Goal: Task Accomplishment & Management: Use online tool/utility

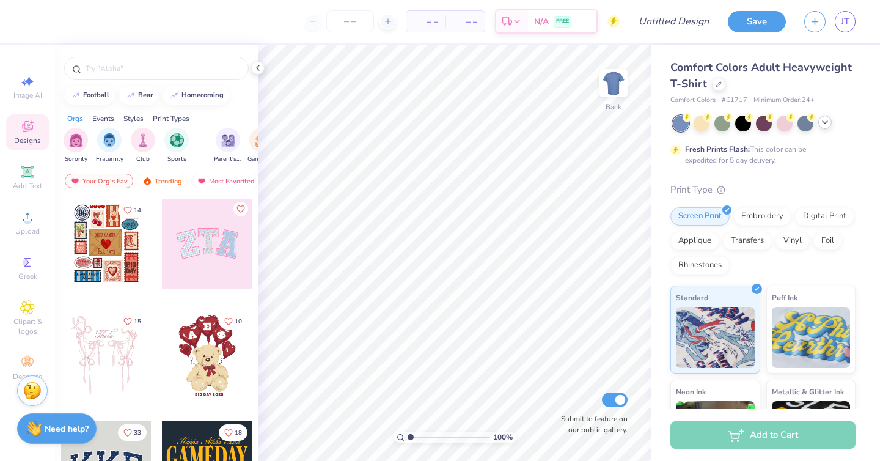
click at [826, 124] on icon at bounding box center [825, 122] width 10 height 10
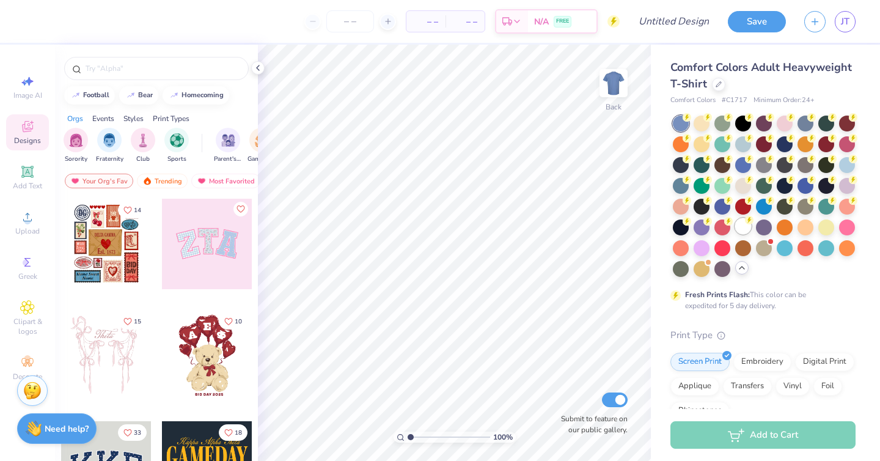
click at [746, 226] on div at bounding box center [743, 226] width 16 height 16
click at [19, 370] on div "Decorate" at bounding box center [27, 368] width 43 height 36
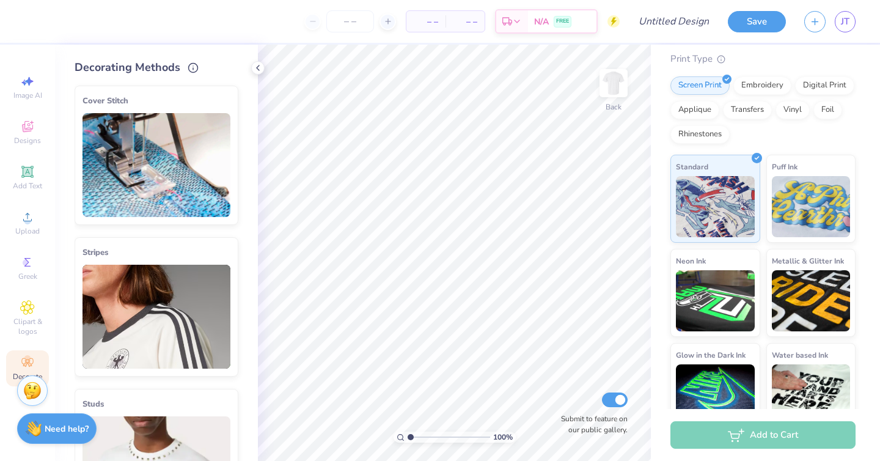
scroll to position [298, 0]
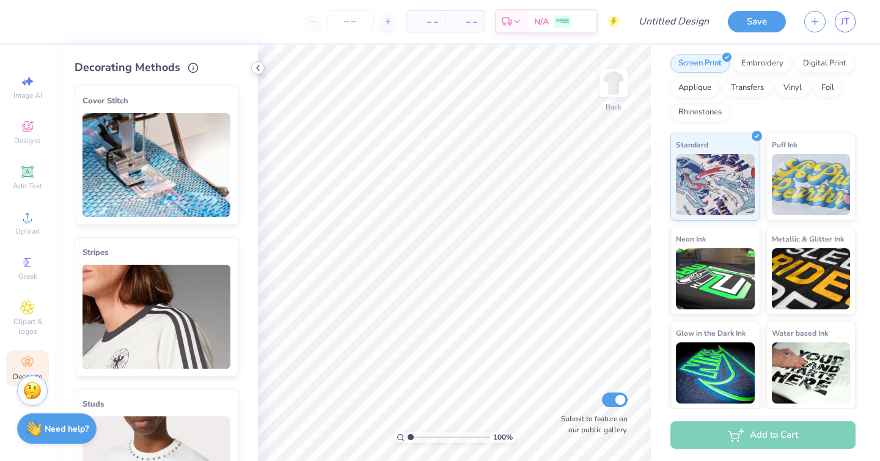
click at [263, 67] on div at bounding box center [257, 67] width 13 height 13
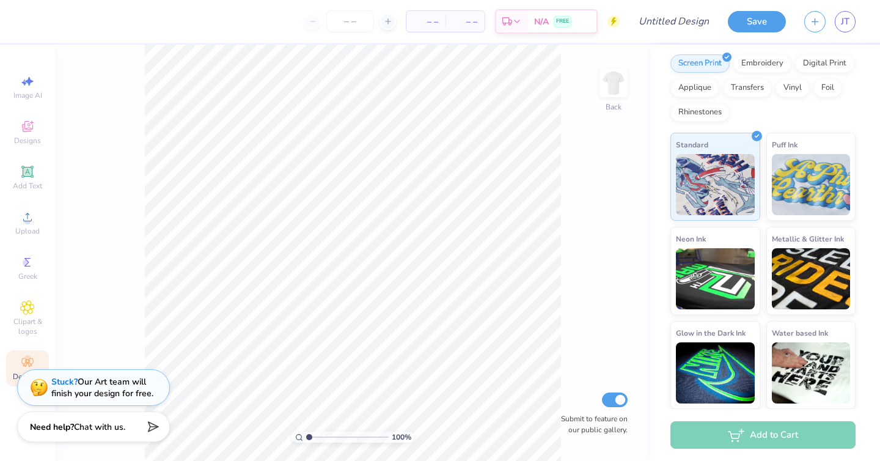
click at [125, 428] on span "Chat with us." at bounding box center [99, 427] width 51 height 12
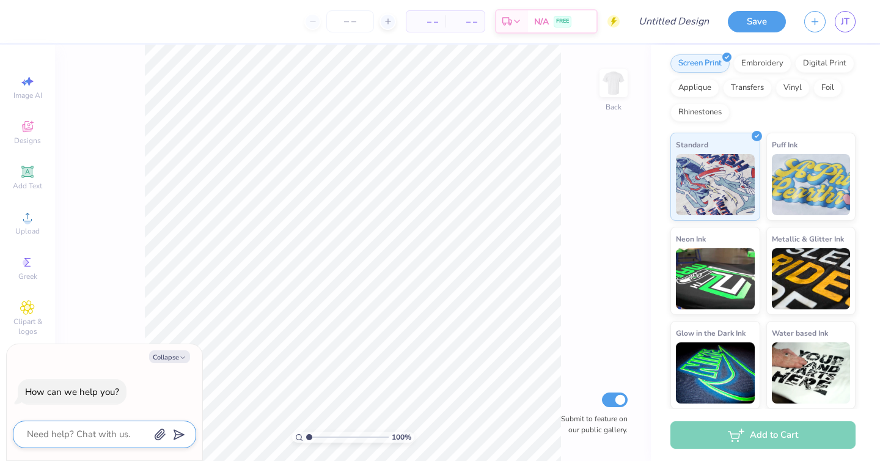
click at [106, 426] on textarea at bounding box center [88, 434] width 124 height 17
type textarea "H"
type textarea "x"
type textarea "Ho"
type textarea "x"
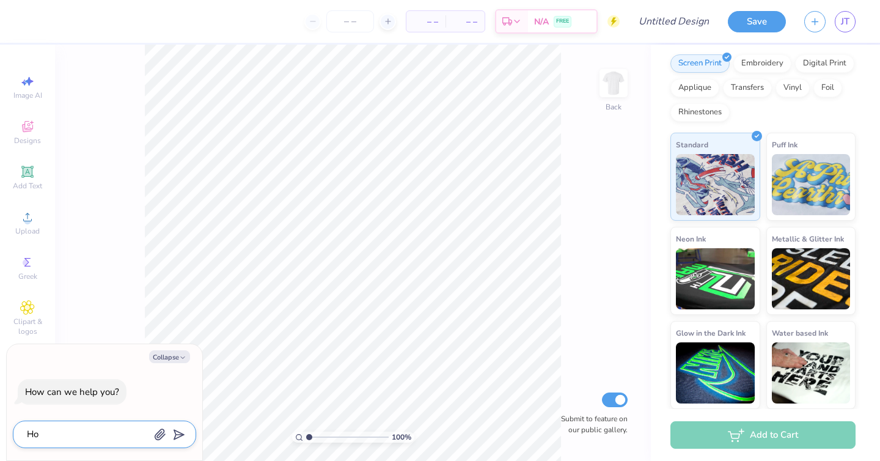
type textarea "How"
type textarea "x"
type textarea "How"
type textarea "x"
type textarea "How d"
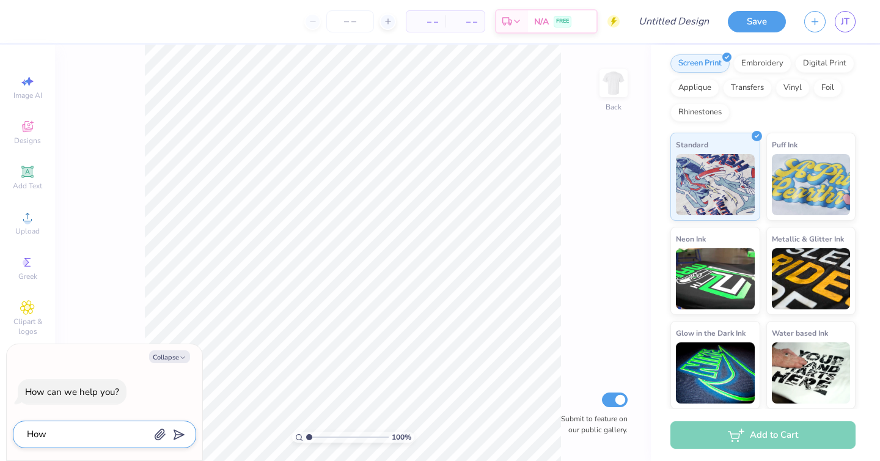
type textarea "x"
type textarea "How do"
type textarea "x"
type textarea "How do"
type textarea "x"
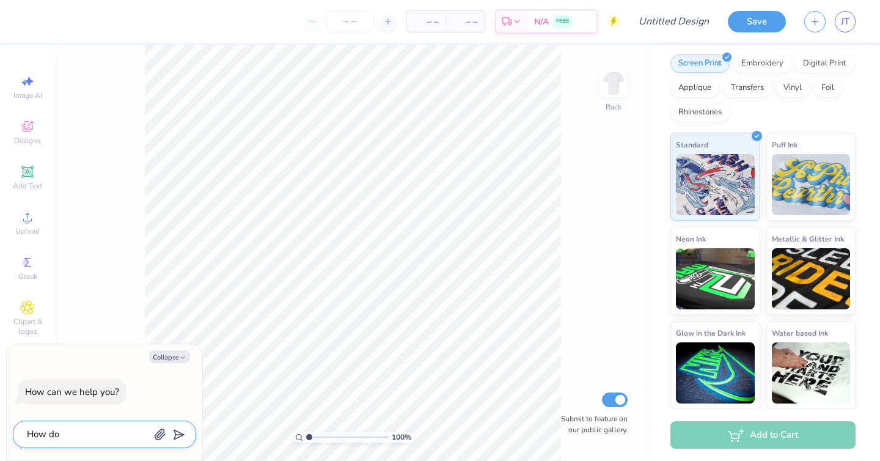
type textarea "How do w"
type textarea "x"
type textarea "How do we"
type textarea "x"
type textarea "How do we"
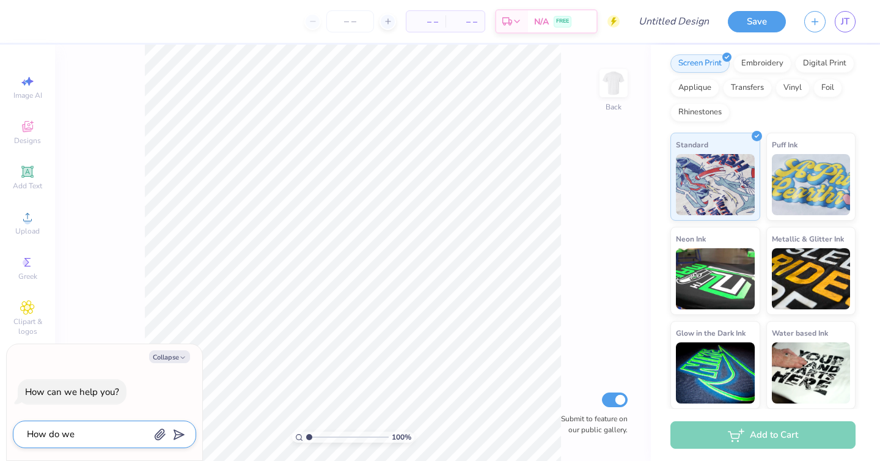
type textarea "x"
type textarea "How do we a"
type textarea "x"
type textarea "How do we ad"
type textarea "x"
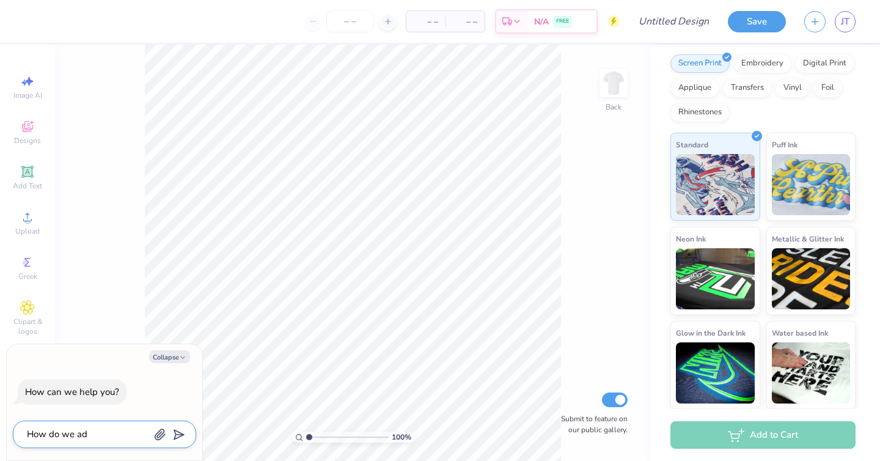
type textarea "How do we add"
type textarea "x"
type textarea "How do we add"
type textarea "x"
type textarea "How do we add a"
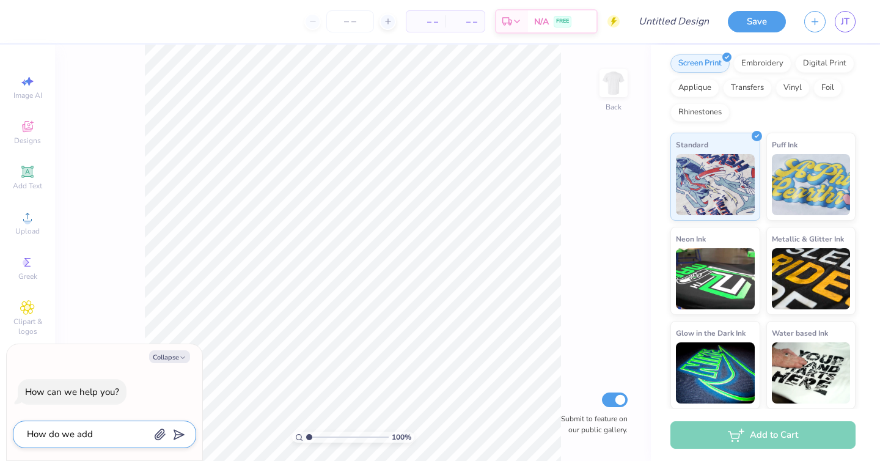
type textarea "x"
type textarea "How do we add a"
type textarea "x"
type textarea "How do we add a p"
type textarea "x"
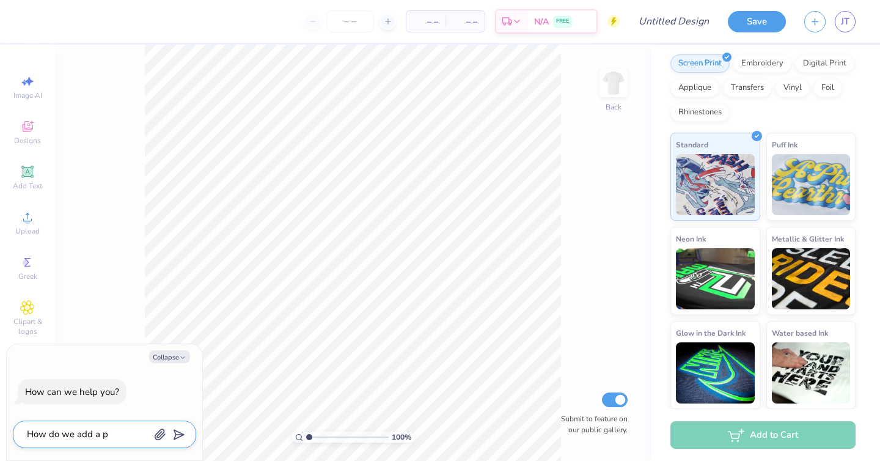
type textarea "How do we add a po"
type textarea "x"
type textarea "How do we add a poc"
type textarea "x"
type textarea "How do we add a pock"
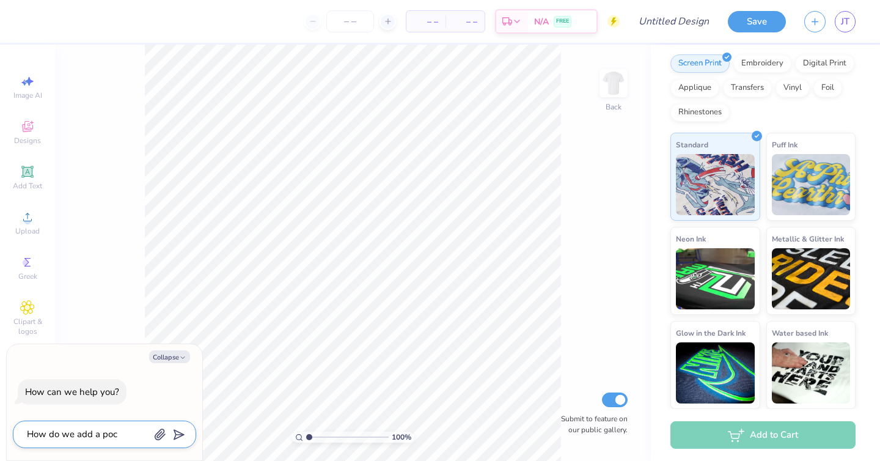
type textarea "x"
type textarea "How do we add a pocke"
type textarea "x"
type textarea "How do we add a pocket"
type textarea "x"
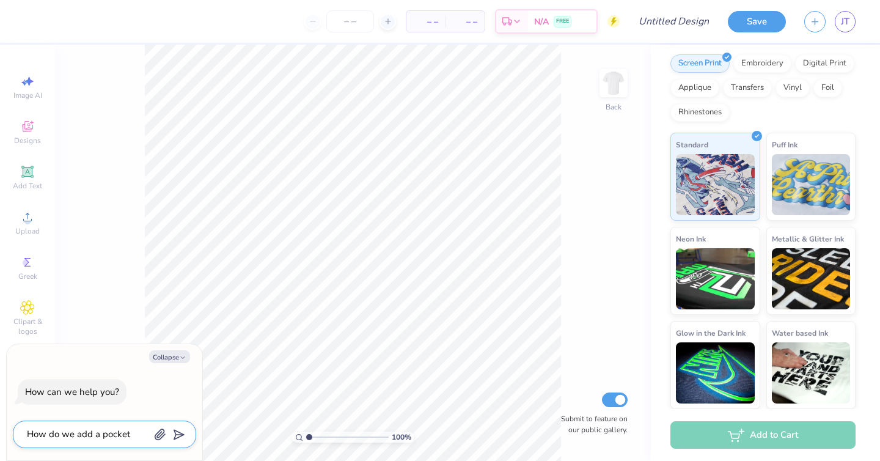
type textarea "How do we add a pocke"
type textarea "x"
type textarea "How do we add a pock"
type textarea "x"
type textarea "How do we add a poc"
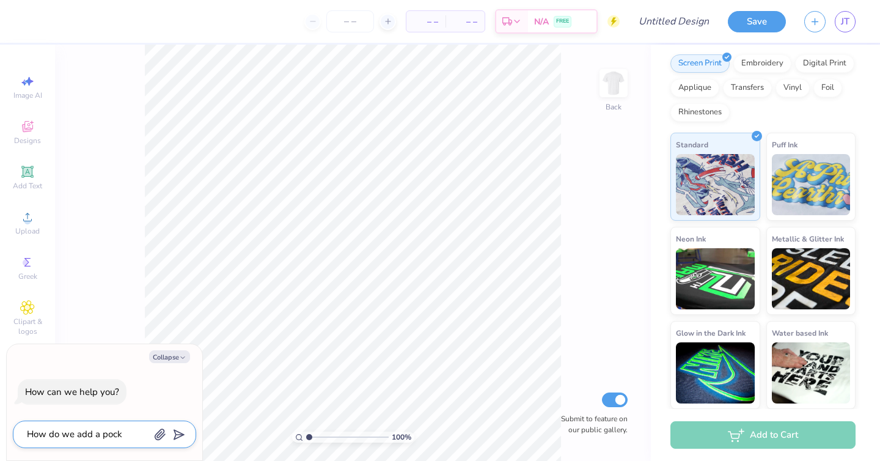
type textarea "x"
type textarea "How do we add a po"
type textarea "x"
type textarea "How do we add a p"
type textarea "x"
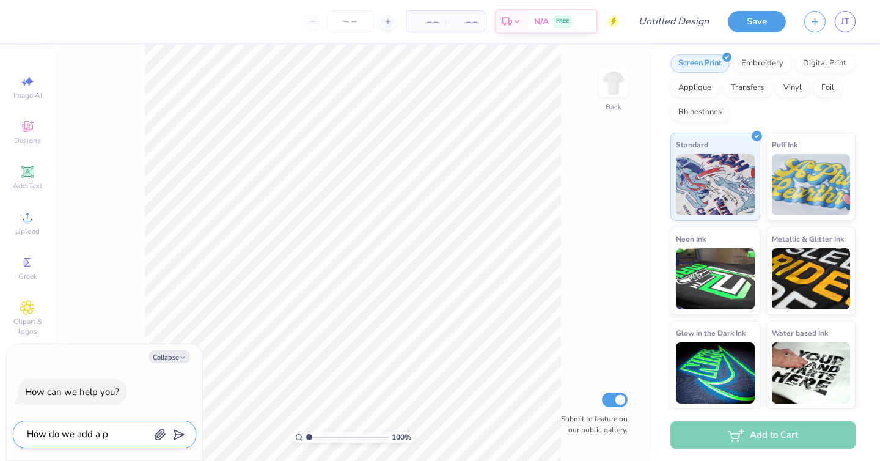
type textarea "How do we add a"
type textarea "x"
type textarea "How do we add a f"
type textarea "x"
type textarea "How do we add a fr"
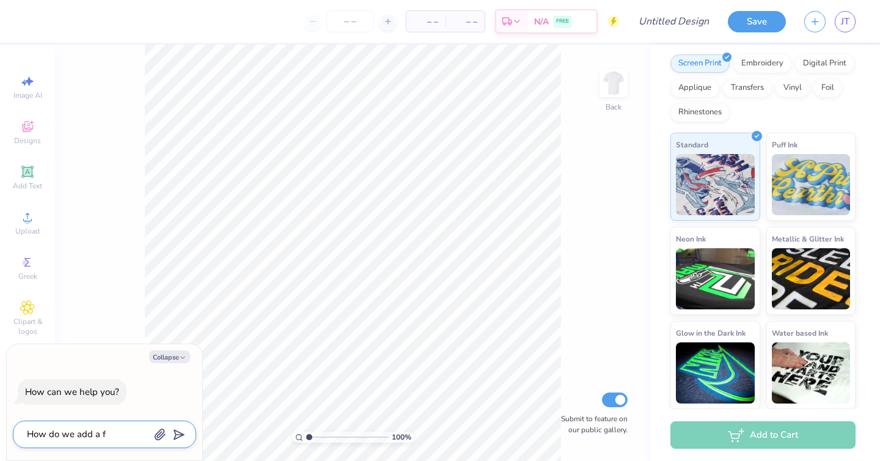
type textarea "x"
type textarea "How do we add a fro"
type textarea "x"
type textarea "How do we add a froc"
type textarea "x"
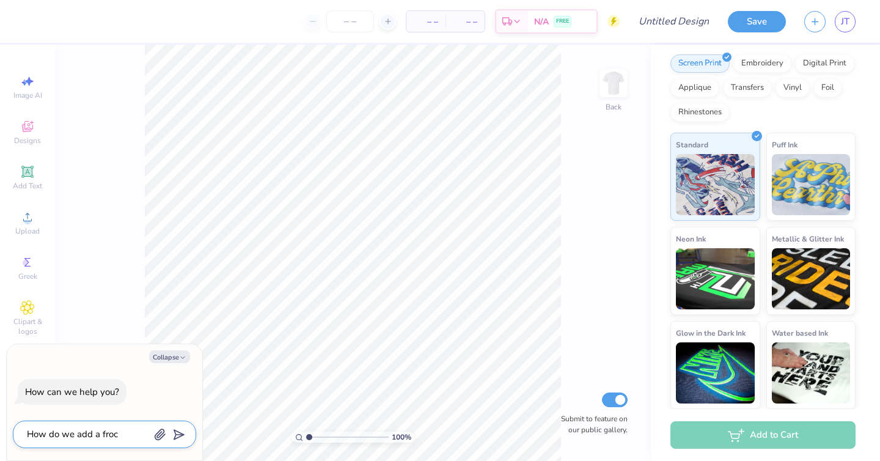
type textarea "How do we add a frock"
type textarea "x"
type textarea "How do we add a frocke"
type textarea "x"
type textarea "How do we add a frocket"
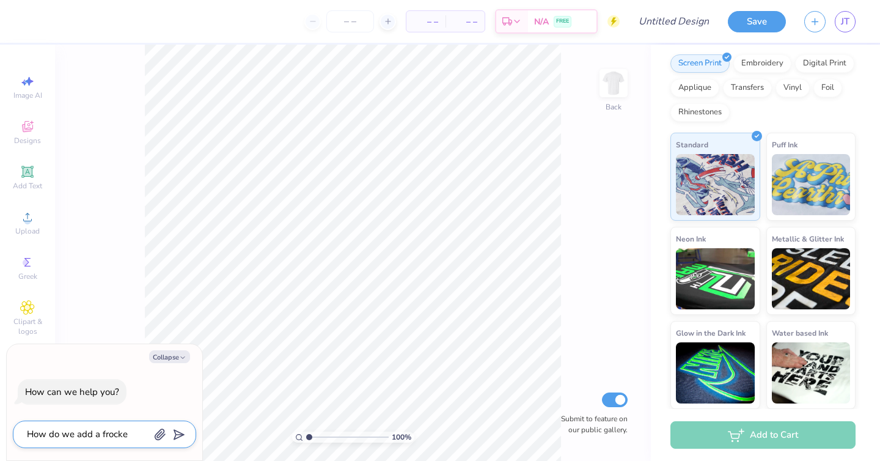
type textarea "x"
type textarea "How do we add a frocket"
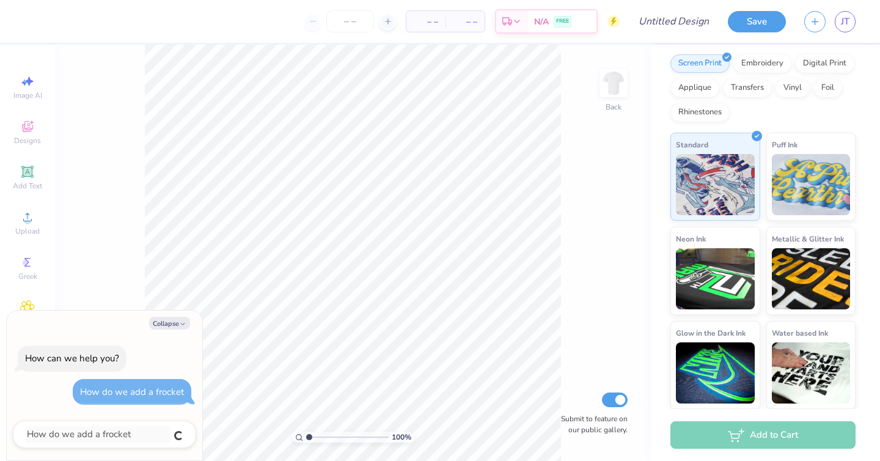
type textarea "x"
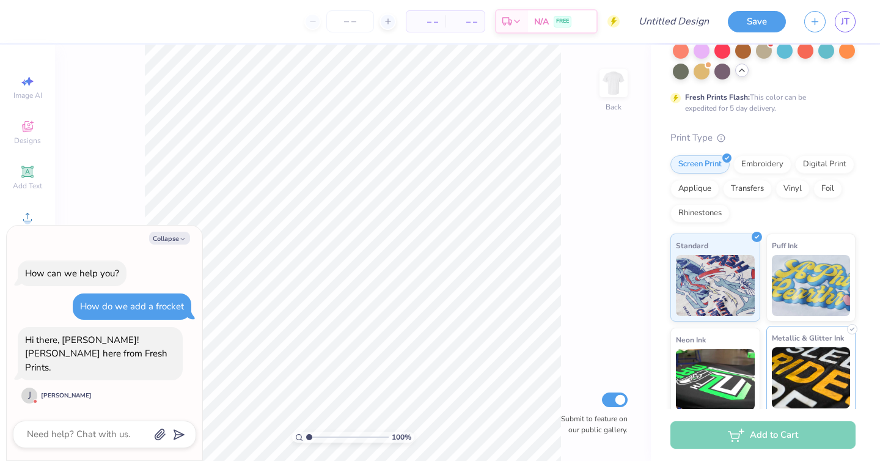
scroll to position [0, 0]
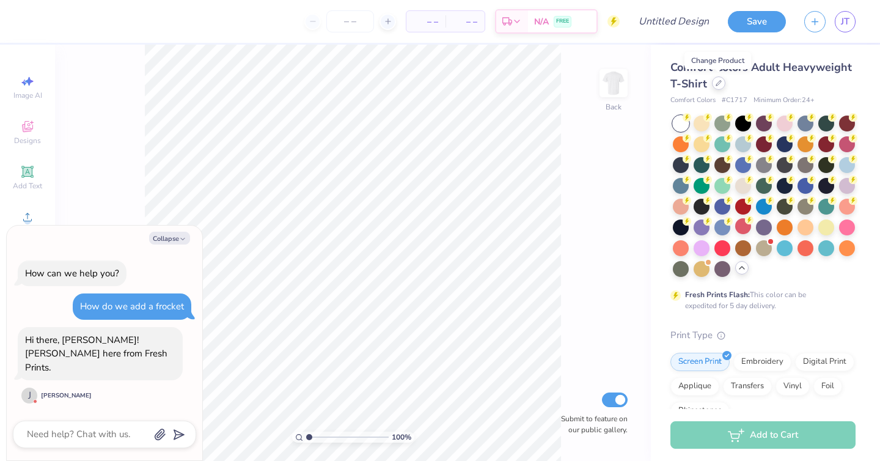
click at [720, 83] on icon at bounding box center [719, 83] width 6 height 6
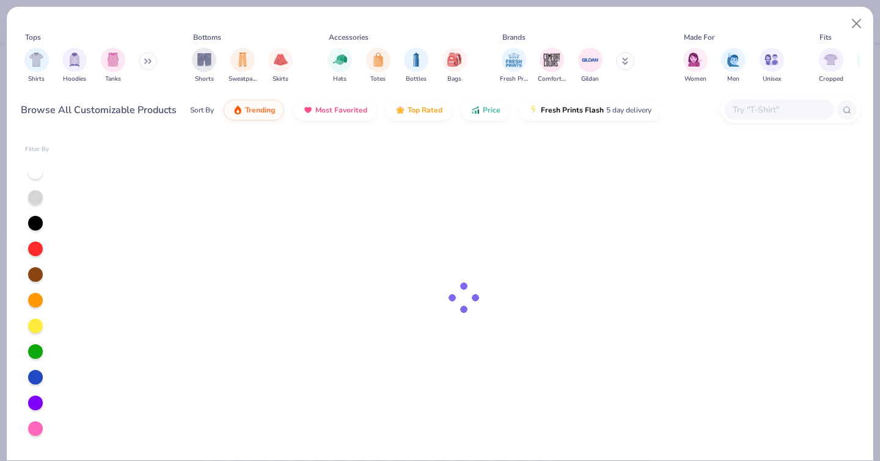
type textarea "x"
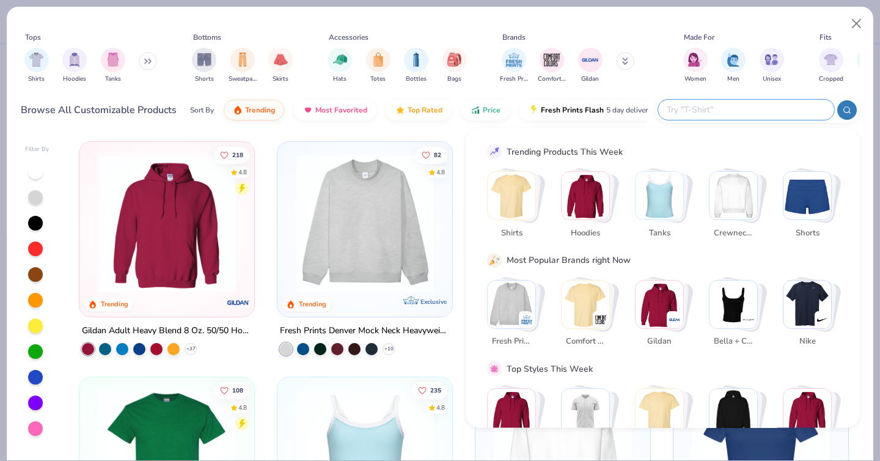
click at [765, 108] on input "text" at bounding box center [746, 110] width 160 height 14
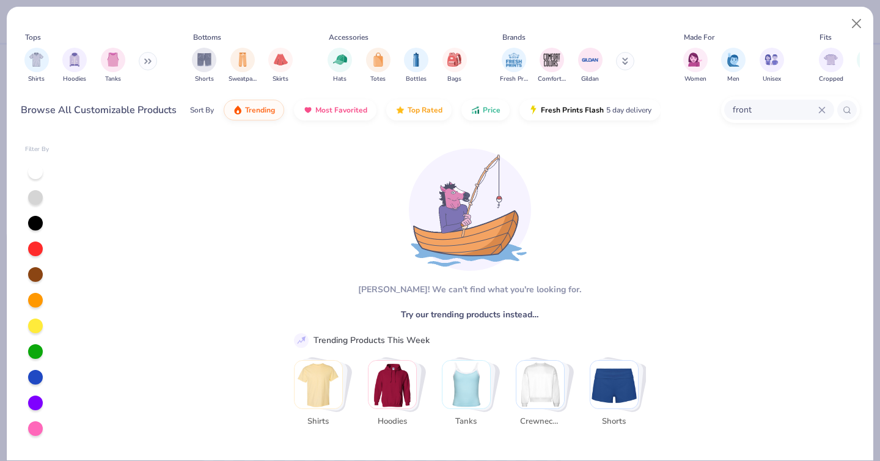
type input "front"
type textarea "x"
type input "front pocket"
click at [825, 106] on icon at bounding box center [822, 109] width 7 height 7
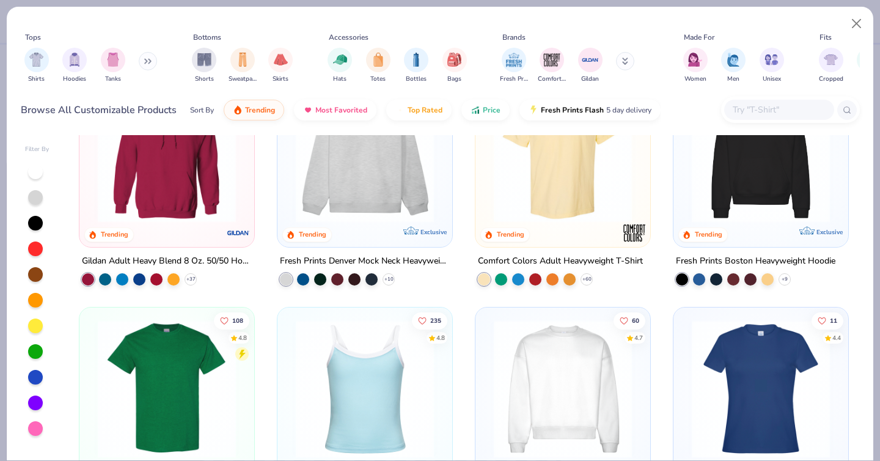
scroll to position [78, 0]
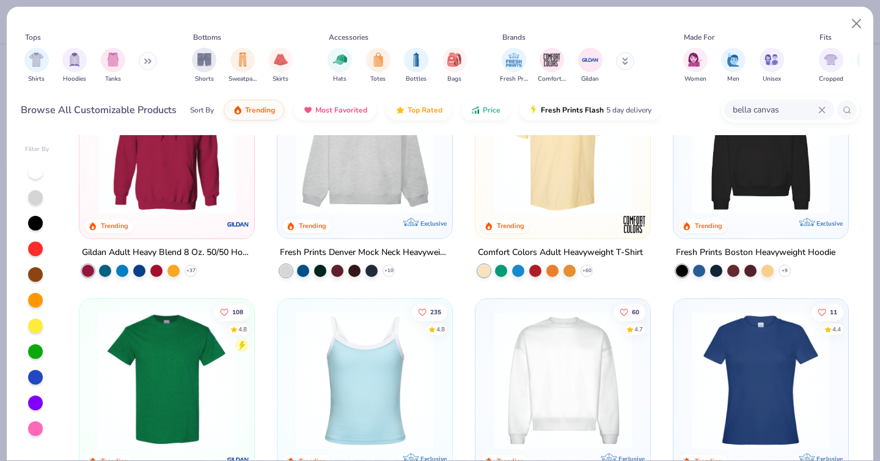
type input "bella canvas"
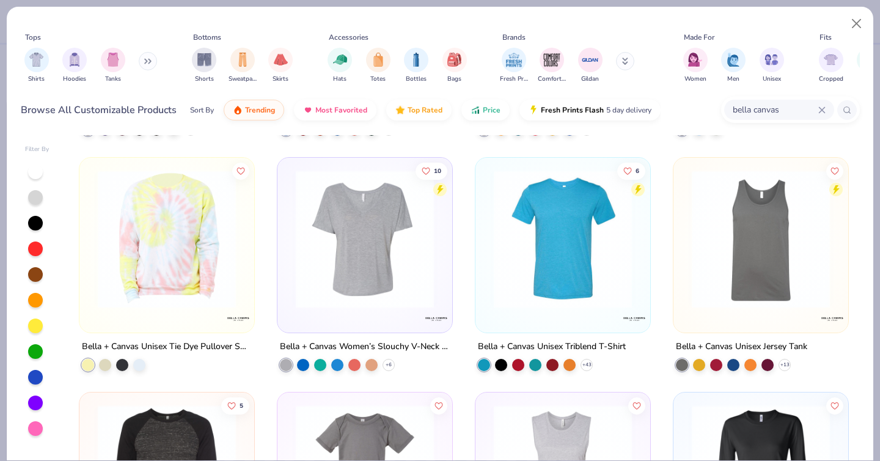
scroll to position [1394, 0]
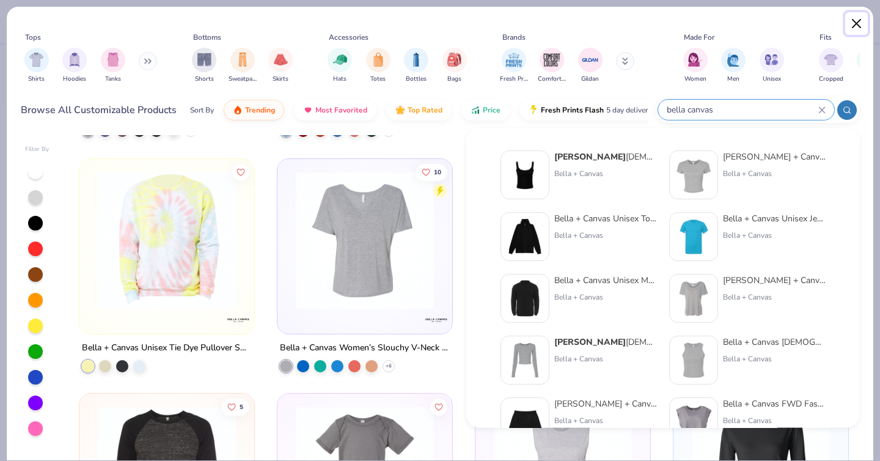
click at [847, 23] on button "Close" at bounding box center [856, 23] width 23 height 23
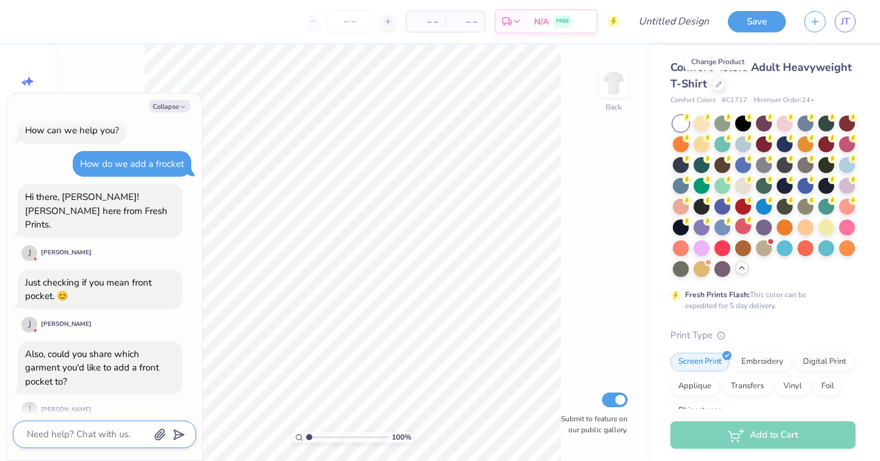
click at [75, 435] on textarea at bounding box center [88, 434] width 124 height 17
type textarea "x"
click at [161, 434] on icon "button" at bounding box center [160, 435] width 12 height 12
click at [88, 435] on textarea at bounding box center [88, 434] width 124 height 17
type textarea "I"
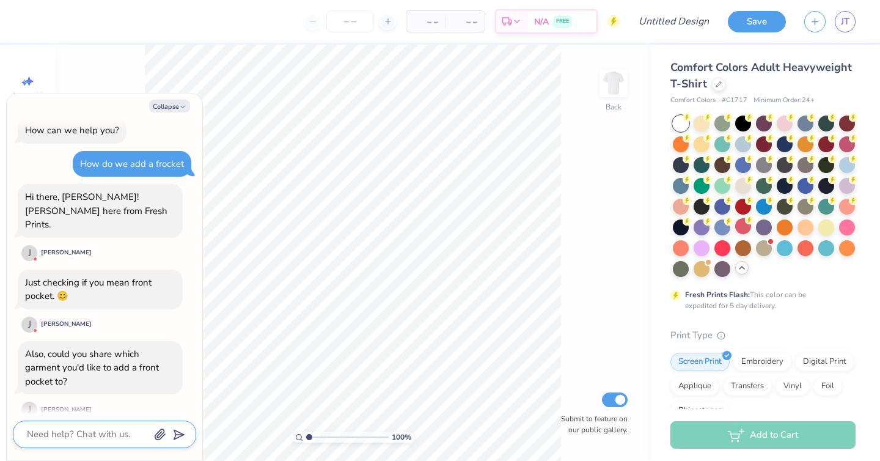
type textarea "x"
type textarea "I"
type textarea "x"
type textarea "I a"
type textarea "x"
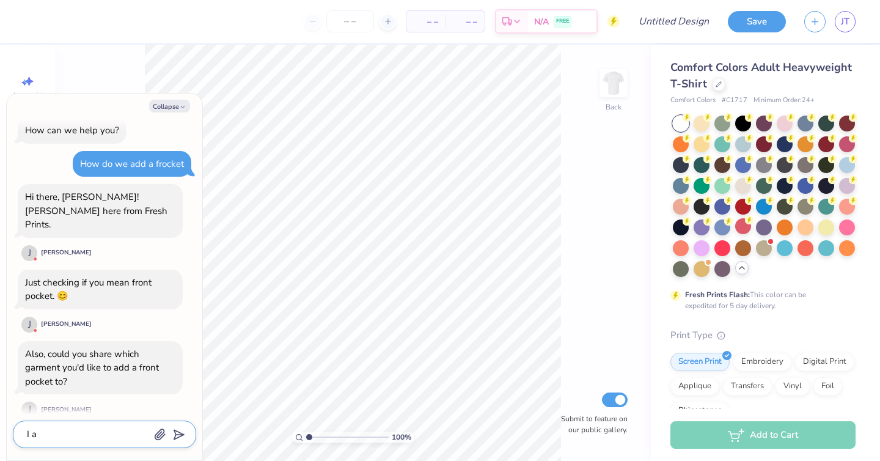
type textarea "I am"
type textarea "x"
type textarea "I am"
type textarea "x"
type textarea "I am i"
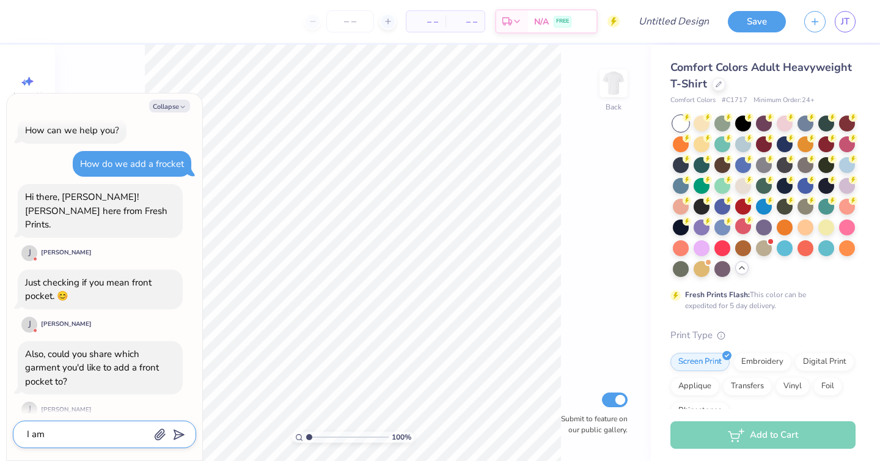
type textarea "x"
type textarea "I am in"
type textarea "x"
type textarea "I am in"
type textarea "x"
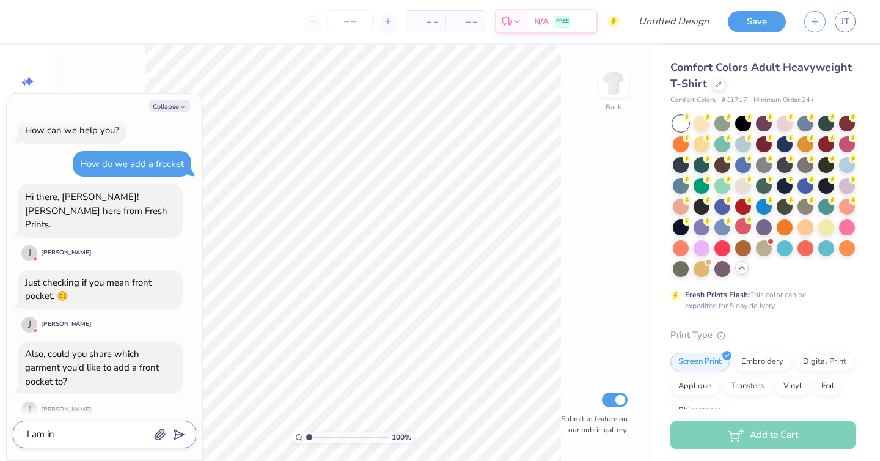
type textarea "I am in p"
type textarea "x"
type textarea "I am in"
type textarea "x"
type textarea "I am in t"
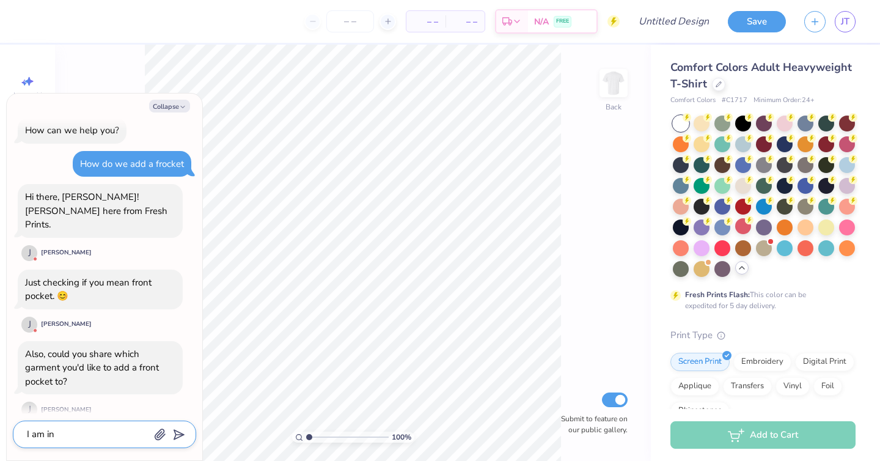
type textarea "x"
type textarea "I am in th"
type textarea "x"
type textarea "I am in the"
type textarea "x"
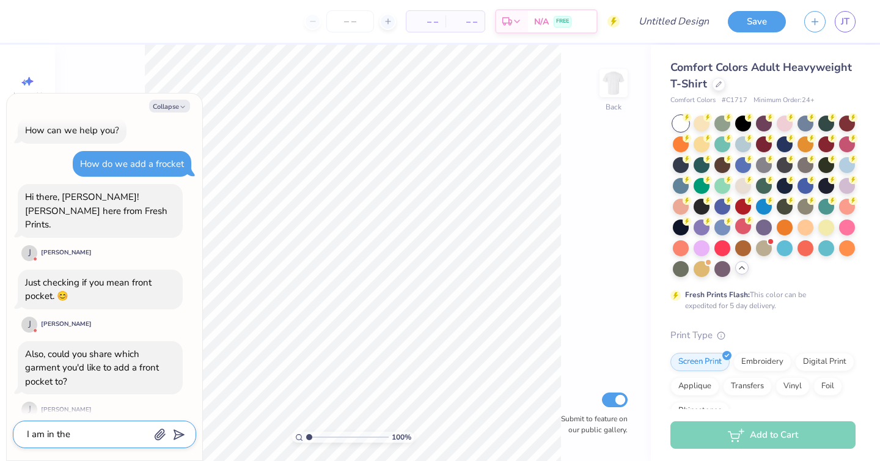
type textarea "I am in the"
type textarea "x"
type textarea "I am in the p"
type textarea "x"
type textarea "I am in the pr"
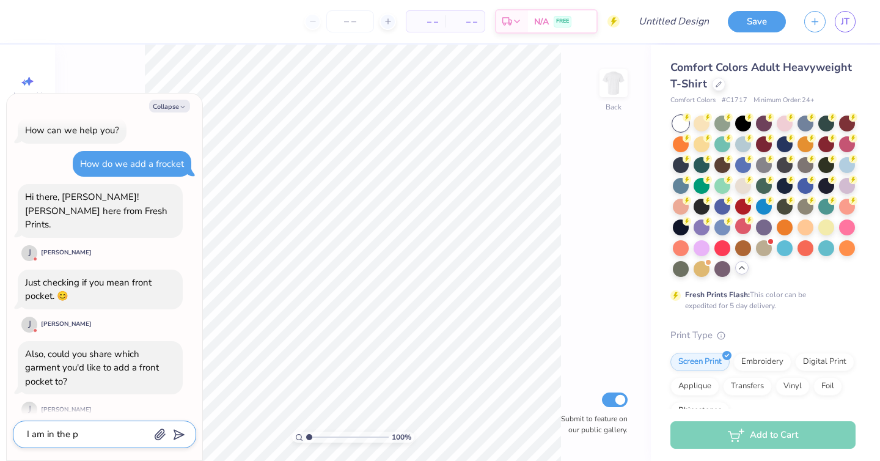
type textarea "x"
type textarea "I am in the pro"
type textarea "x"
type textarea "I am in the proc"
type textarea "x"
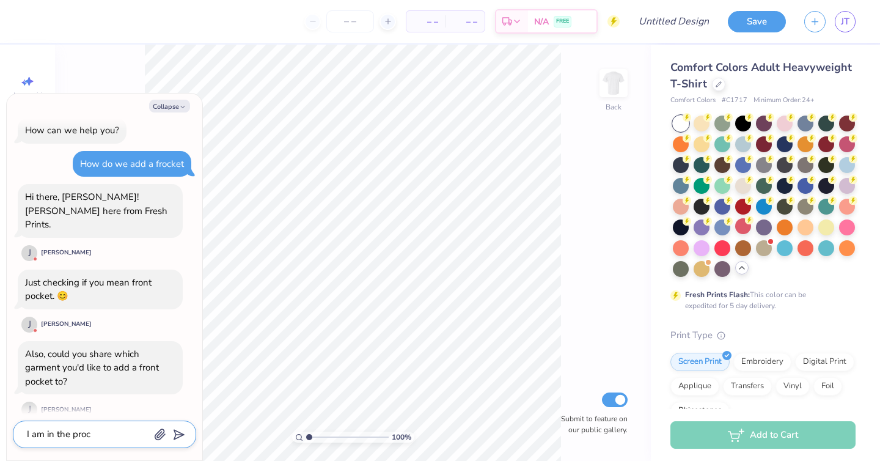
type textarea "I am in the proce"
type textarea "x"
type textarea "I am in the proces"
type textarea "x"
type textarea "I am in the process"
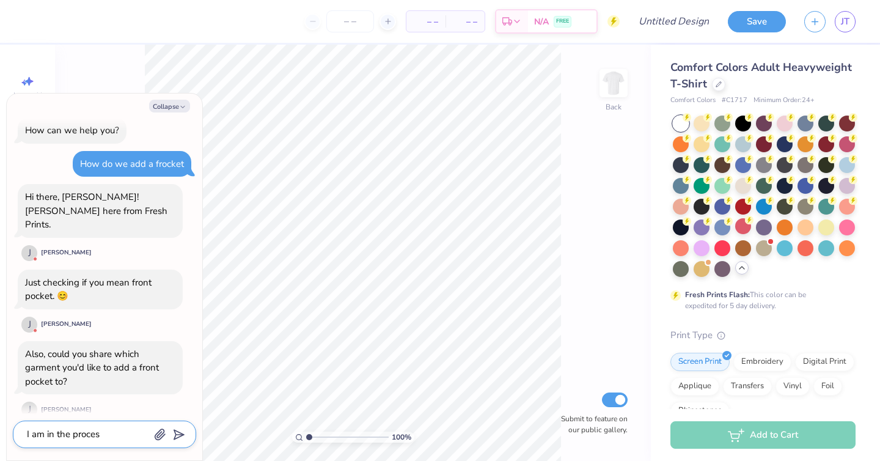
type textarea "x"
type textarea "I am in the process"
type textarea "x"
type textarea "I am in the process o"
type textarea "x"
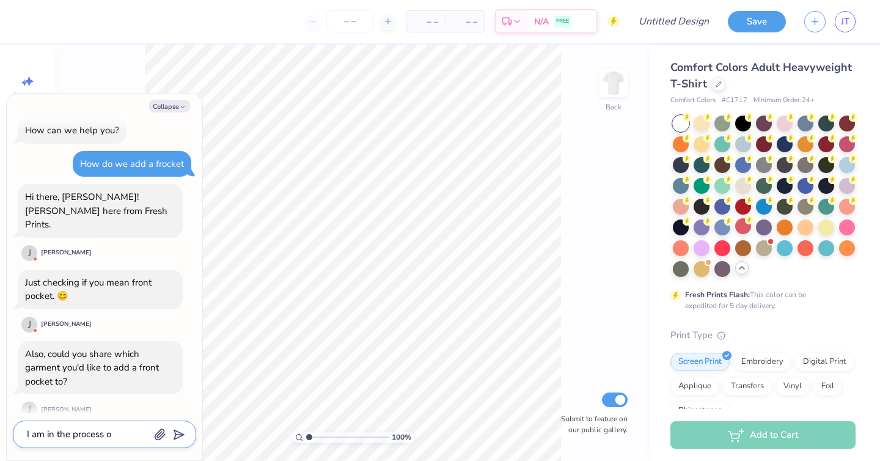
type textarea "I am in the process of"
type textarea "x"
type textarea "I am in the process of"
type textarea "x"
type textarea "I am in the process of a"
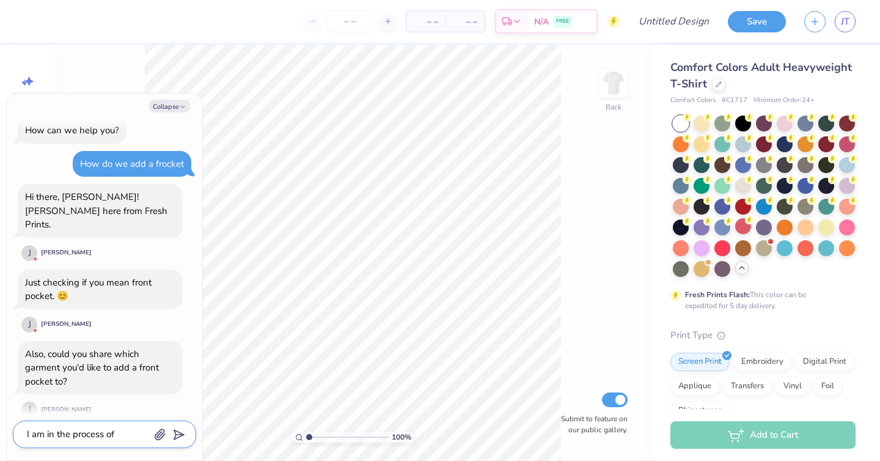
type textarea "x"
type textarea "I am in the process of"
type textarea "x"
type textarea "I am in the process of m"
type textarea "x"
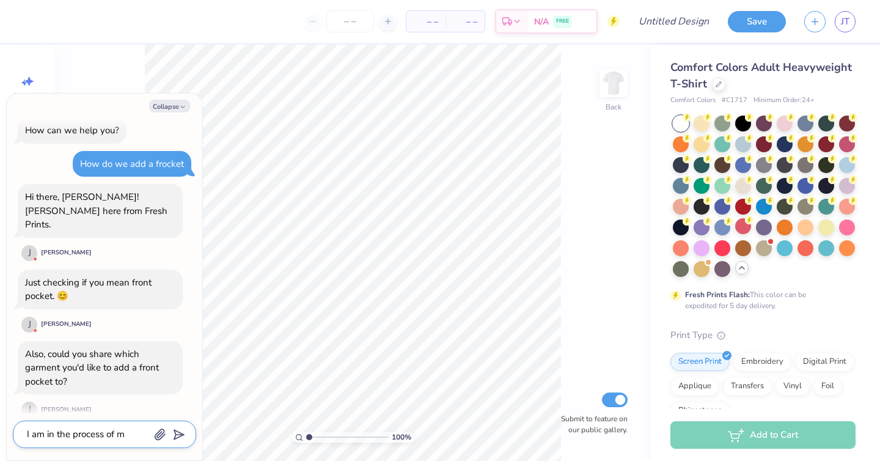
type textarea "I am in the process of ma"
type textarea "x"
type textarea "I am in the process of mak"
type textarea "x"
type textarea "I am in the process of [PERSON_NAME]"
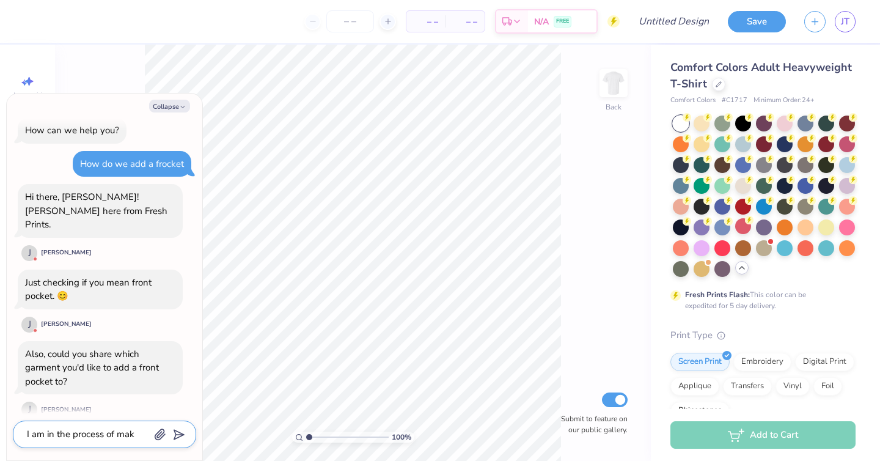
type textarea "x"
type textarea "I am in the process of makin"
type textarea "x"
type textarea "I am in the process of making"
type textarea "x"
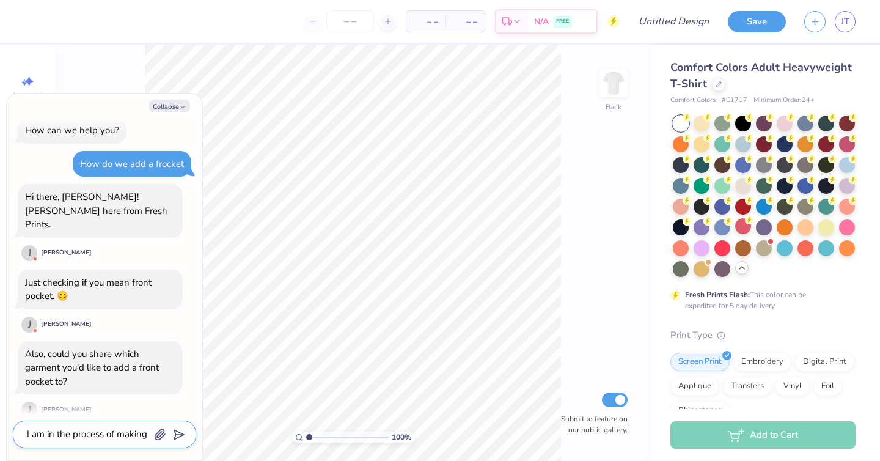
type textarea "I am in the process of making"
type textarea "x"
type textarea "I am in the process of making a"
type textarea "x"
type textarea "I am in the process of making a"
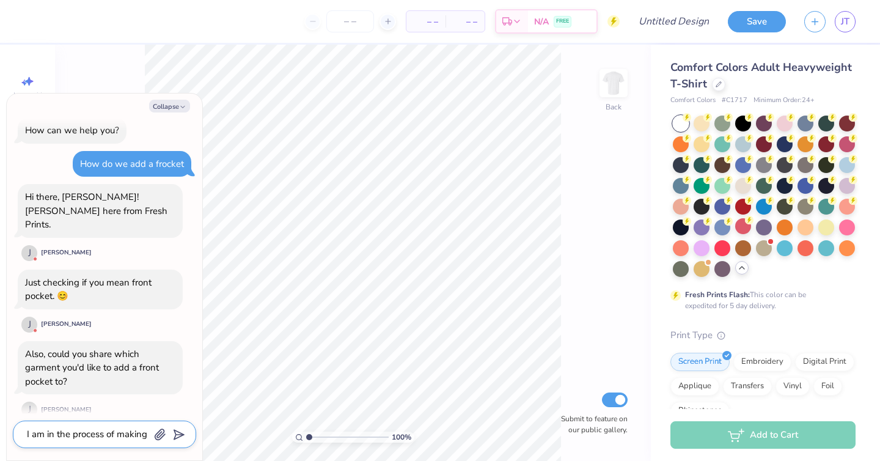
type textarea "x"
type textarea "I am in the process of making a t"
type textarea "x"
type textarea "I am in the process of making a ts"
type textarea "x"
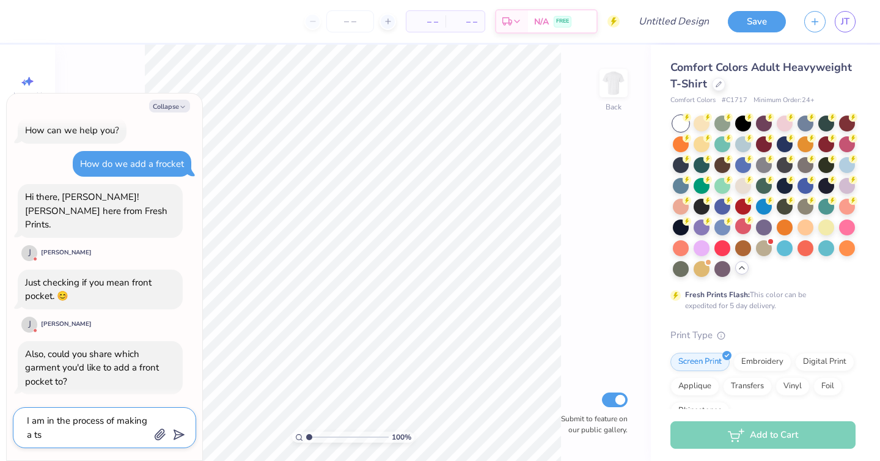
type textarea "I am in the process of making a tsh"
type textarea "x"
type textarea "I am in the process of making a tshi"
type textarea "x"
type textarea "I am in the process of making a tshir"
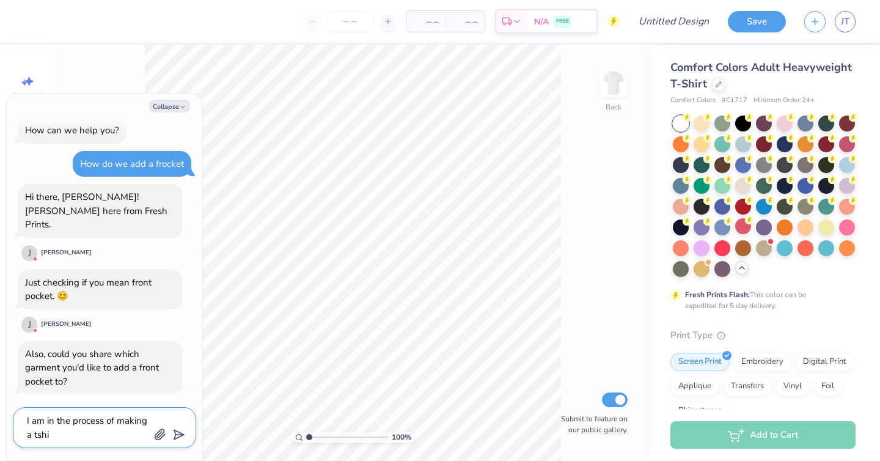
type textarea "x"
type textarea "I am in the process of making a tshirt"
type textarea "x"
type textarea "I am in the process of making a tshirt"
type textarea "x"
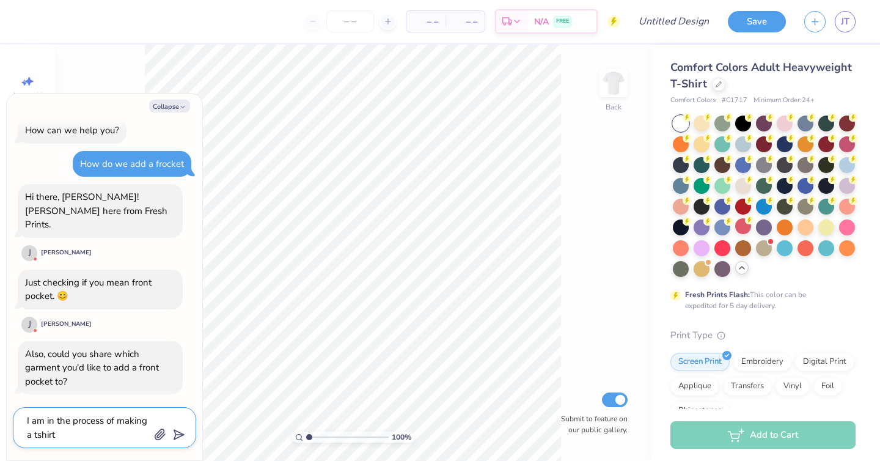
type textarea "I am in the process of making a tshirt d"
type textarea "x"
type textarea "I am in the process of making a tshirt de"
type textarea "x"
type textarea "I am in the process of making a tshirt des"
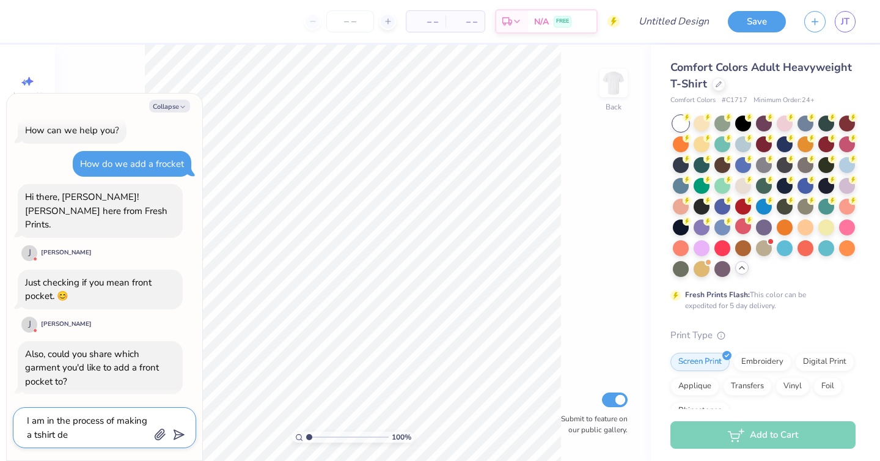
type textarea "x"
type textarea "I am in the process of making a tshirt desi"
type textarea "x"
type textarea "I am in the process of making a tshirt desig"
type textarea "x"
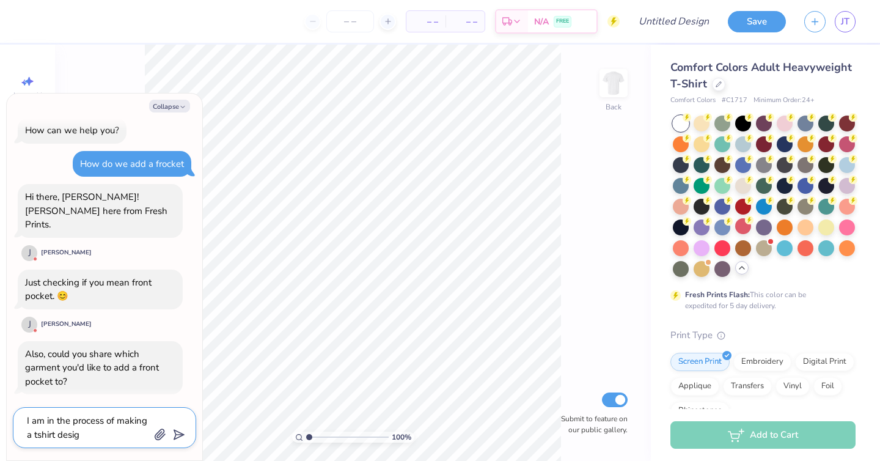
type textarea "I am in the process of making a tshirt design"
type textarea "x"
type textarea "I am in the process of making a tshirt design"
type textarea "x"
type textarea "I am in the process of making a tshirt design a"
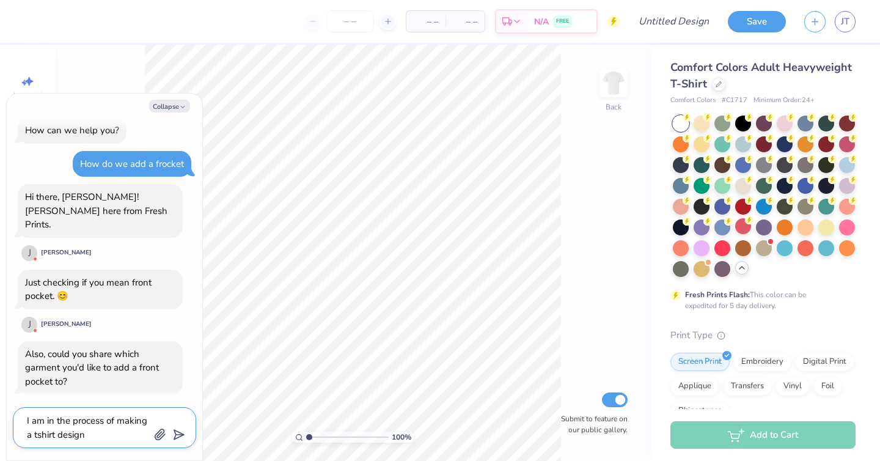
type textarea "x"
type textarea "I am in the process of making a tshirt design an"
type textarea "x"
type textarea "I am in the process of making a tshirt design and"
type textarea "x"
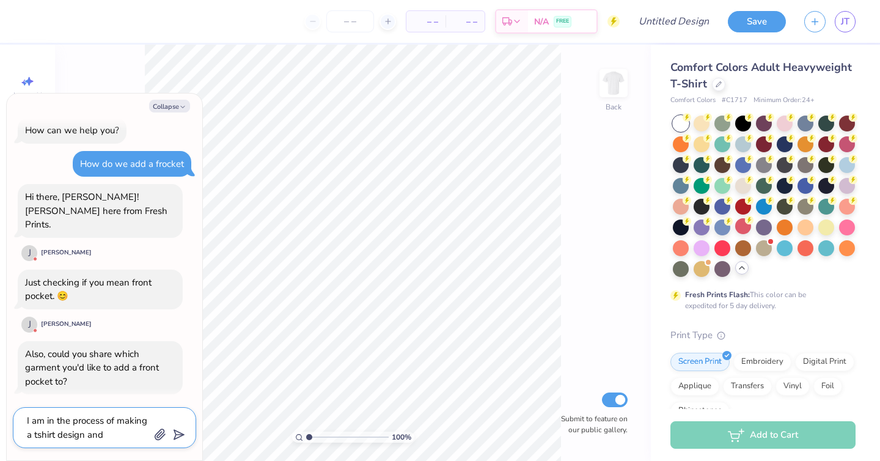
type textarea "I am in the process of making a tshirt design and"
type textarea "x"
type textarea "I am in the process of making a tshirt design and w"
type textarea "x"
type textarea "I am in the process of making a tshirt design and wa"
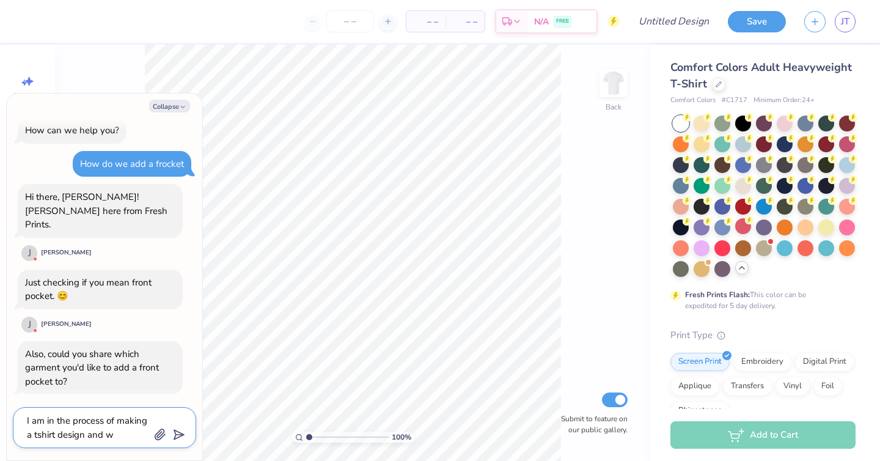
type textarea "x"
type textarea "I am in the process of making a tshirt design and wan"
type textarea "x"
type textarea "I am in the process of making a tshirt design and want"
type textarea "x"
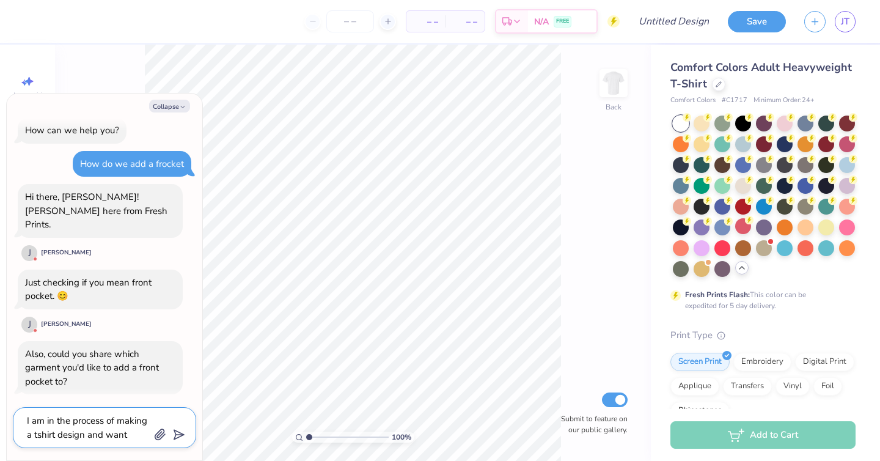
type textarea "I am in the process of making a tshirt design and wante"
type textarea "x"
type textarea "I am in the process of making a tshirt design and wanted"
type textarea "x"
type textarea "I am in the process of making a tshirt design and wanted"
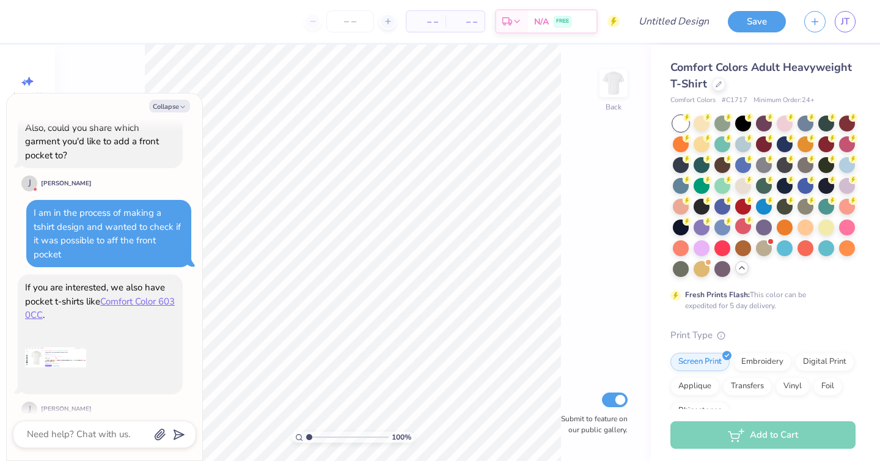
click at [59, 344] on img at bounding box center [55, 357] width 61 height 61
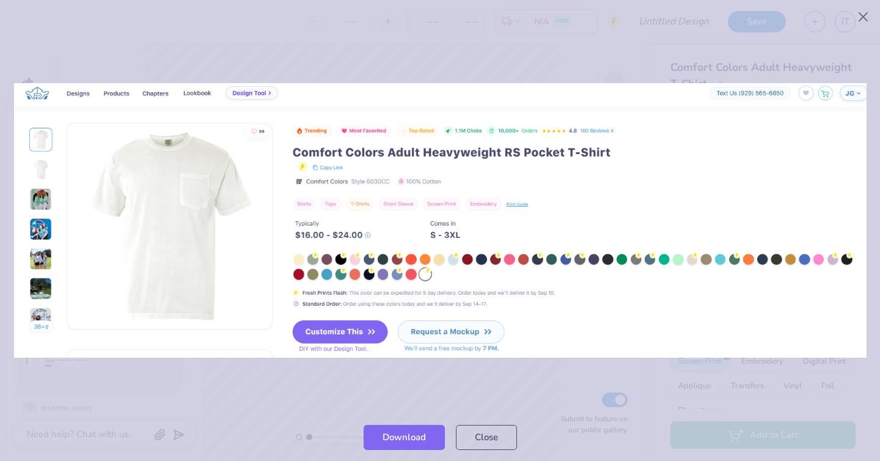
click at [240, 383] on div at bounding box center [440, 221] width 880 height 386
click at [861, 21] on button "Close" at bounding box center [863, 17] width 23 height 23
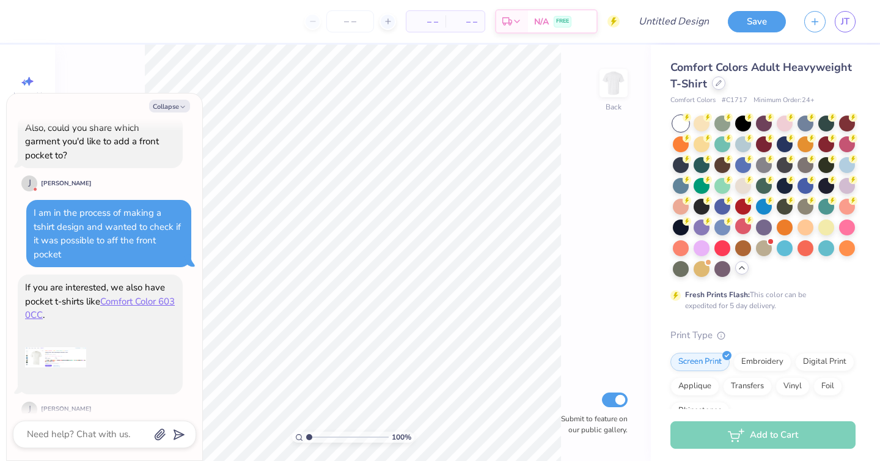
click at [718, 81] on icon at bounding box center [719, 83] width 6 height 6
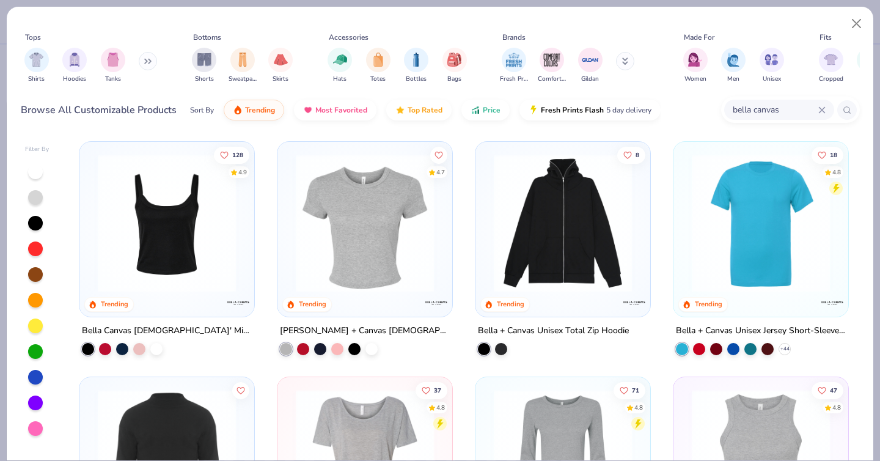
click at [776, 111] on input "bella canvas" at bounding box center [775, 110] width 87 height 14
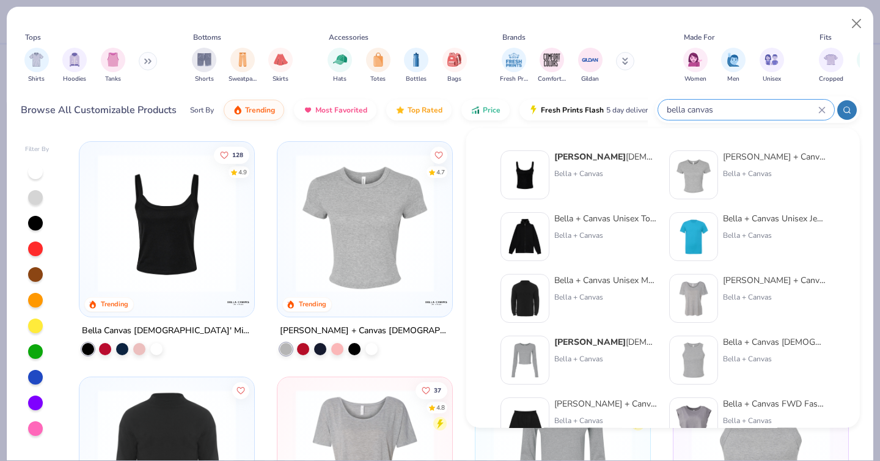
click at [823, 108] on icon at bounding box center [822, 110] width 6 height 6
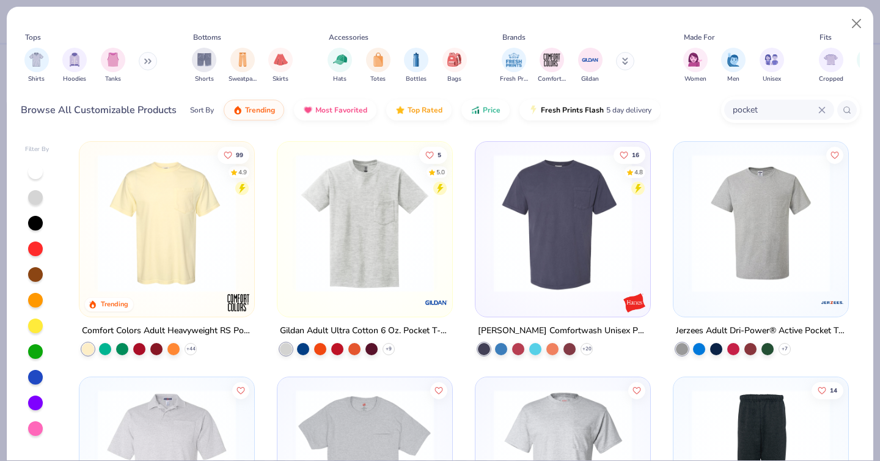
click at [179, 227] on div at bounding box center [317, 223] width 451 height 138
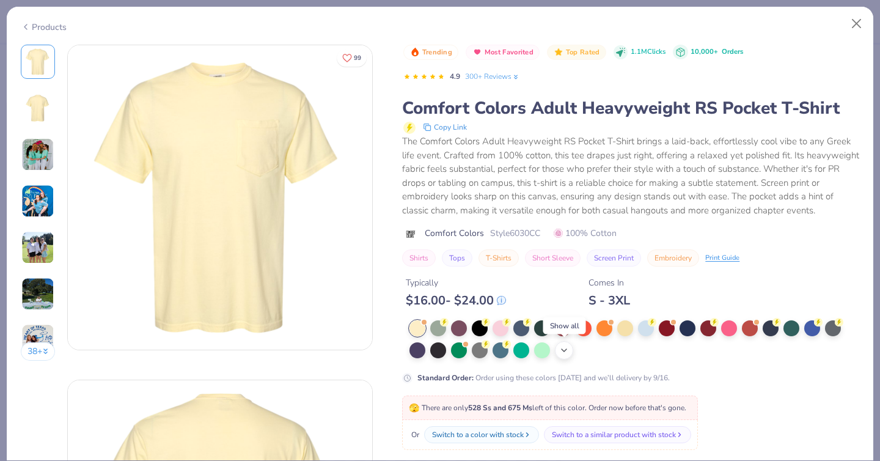
click at [562, 350] on icon at bounding box center [564, 350] width 10 height 10
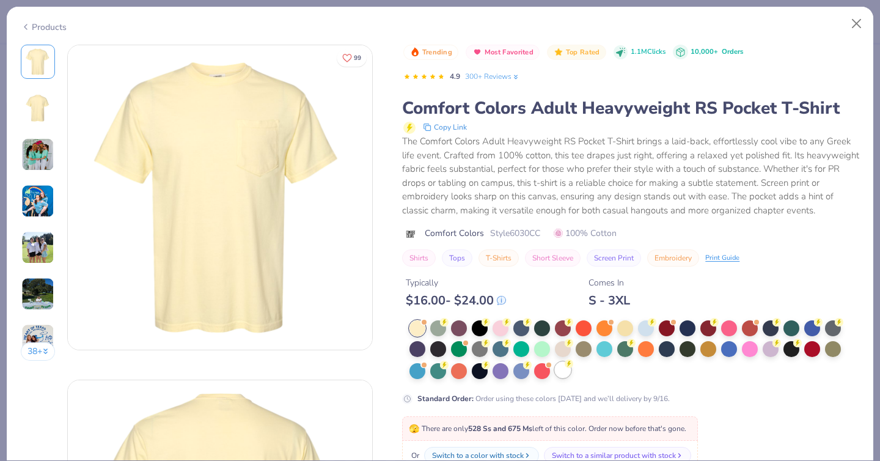
click at [561, 374] on div at bounding box center [563, 370] width 16 height 16
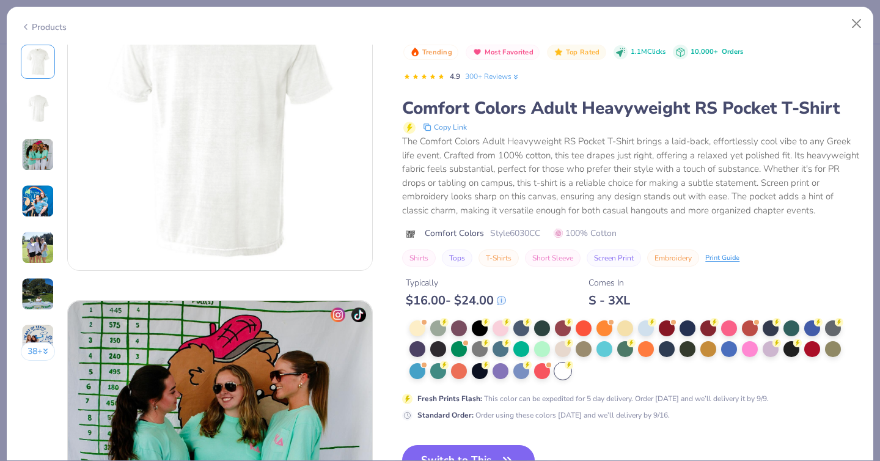
scroll to position [482, 0]
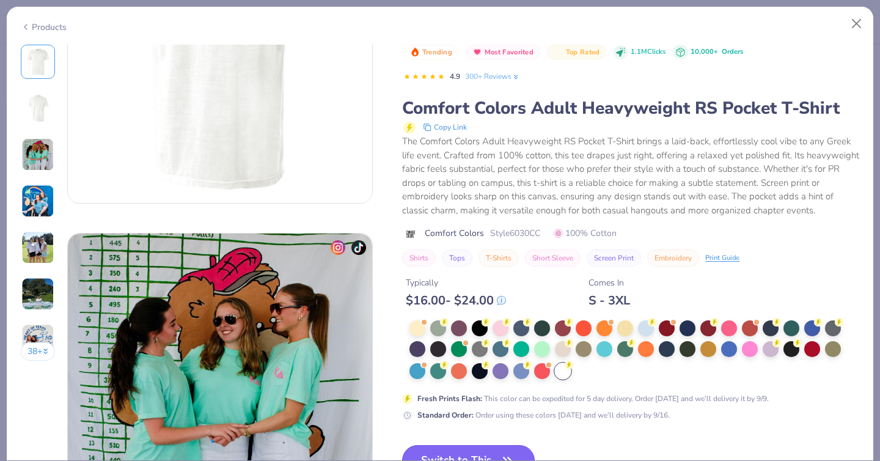
click at [465, 451] on button "Switch to This" at bounding box center [468, 460] width 133 height 31
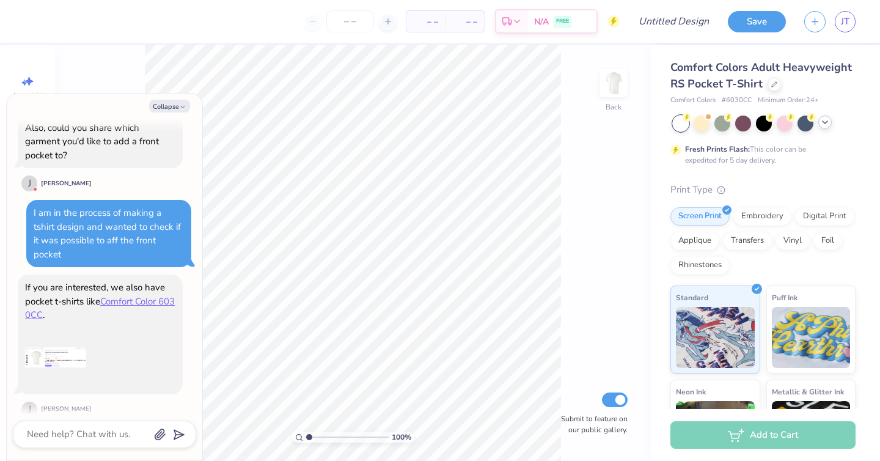
click at [90, 443] on div at bounding box center [104, 435] width 183 height 28
click at [78, 434] on textarea at bounding box center [88, 434] width 124 height 17
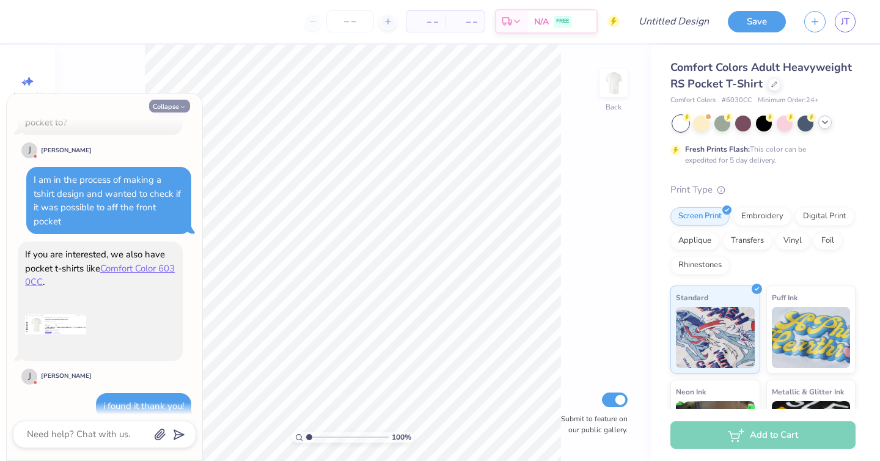
click at [174, 109] on button "Collapse" at bounding box center [169, 106] width 41 height 13
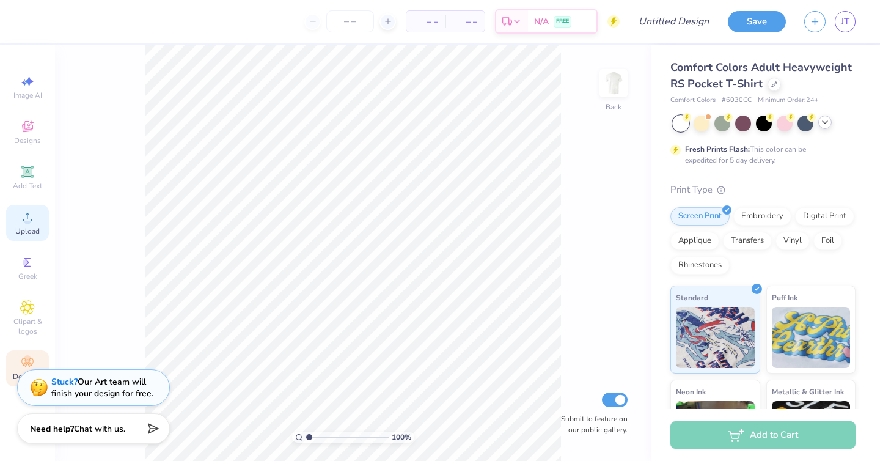
click at [31, 219] on icon at bounding box center [27, 217] width 15 height 15
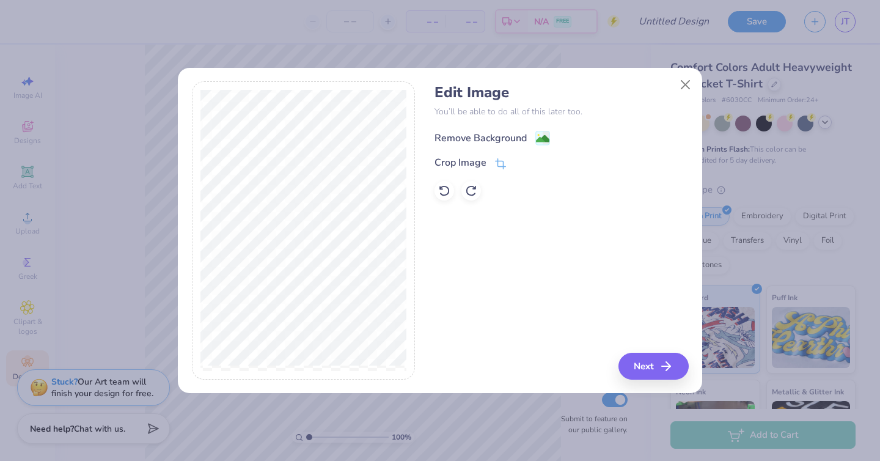
click at [512, 134] on div "Remove Background" at bounding box center [481, 138] width 92 height 15
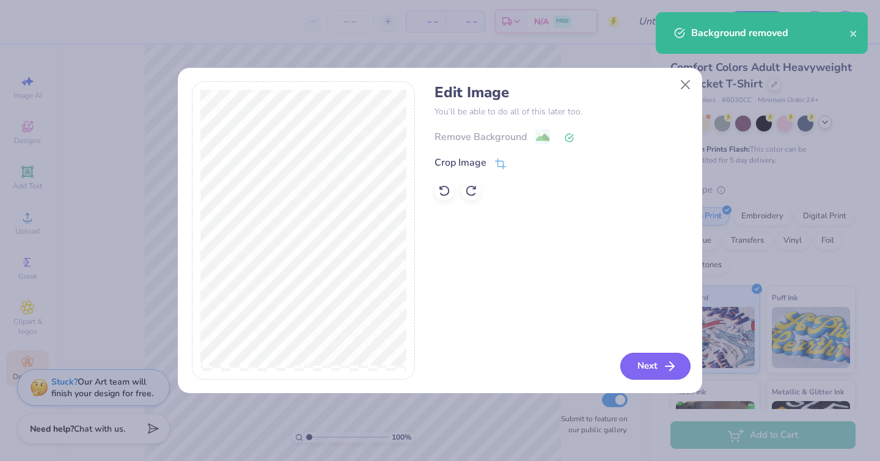
click at [646, 368] on button "Next" at bounding box center [656, 366] width 70 height 27
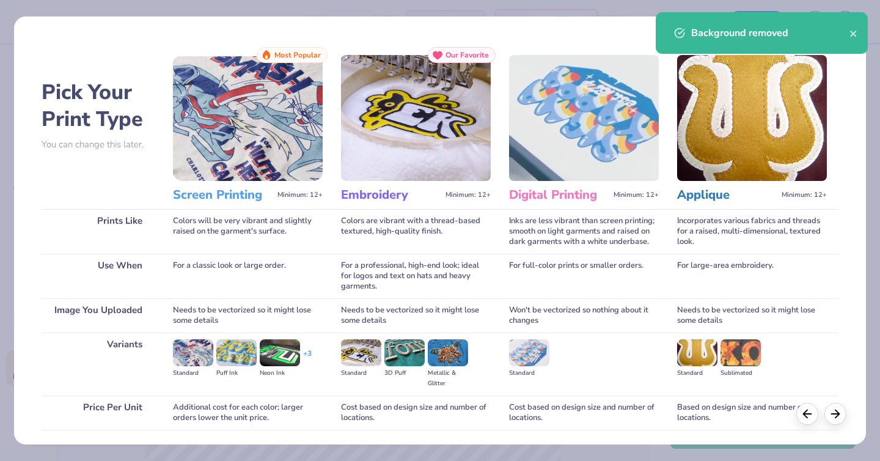
scroll to position [87, 0]
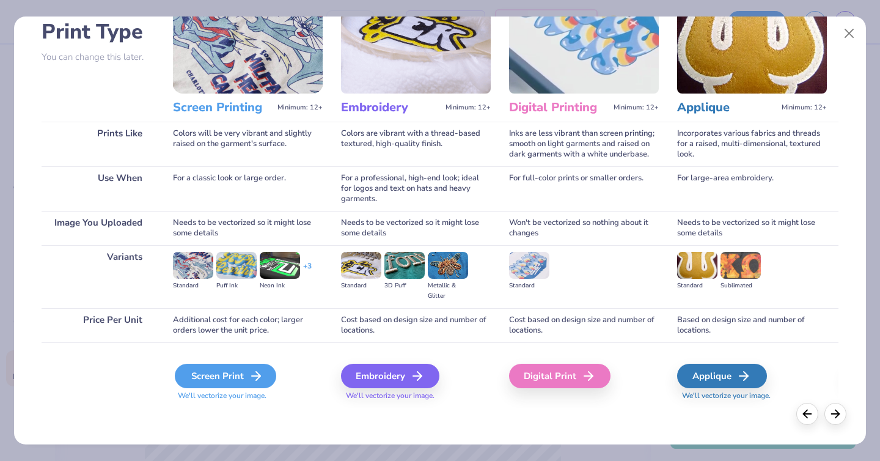
click at [210, 378] on div "Screen Print" at bounding box center [225, 376] width 101 height 24
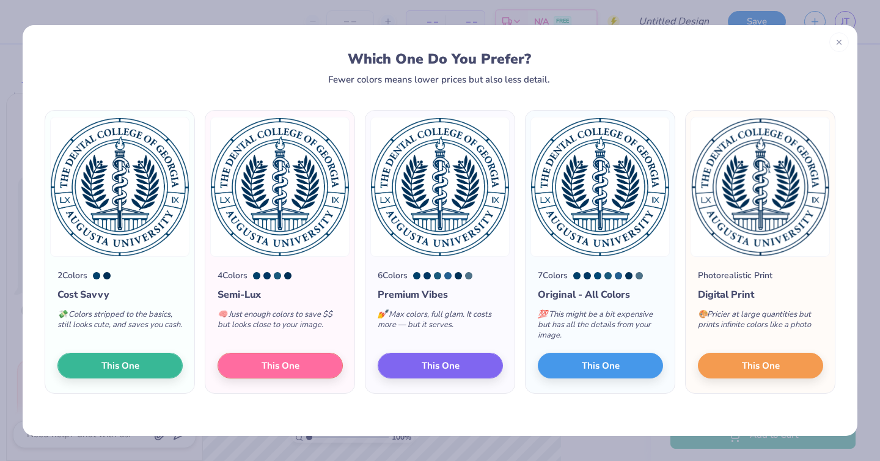
scroll to position [421, 0]
click at [131, 374] on button "This One" at bounding box center [119, 364] width 125 height 26
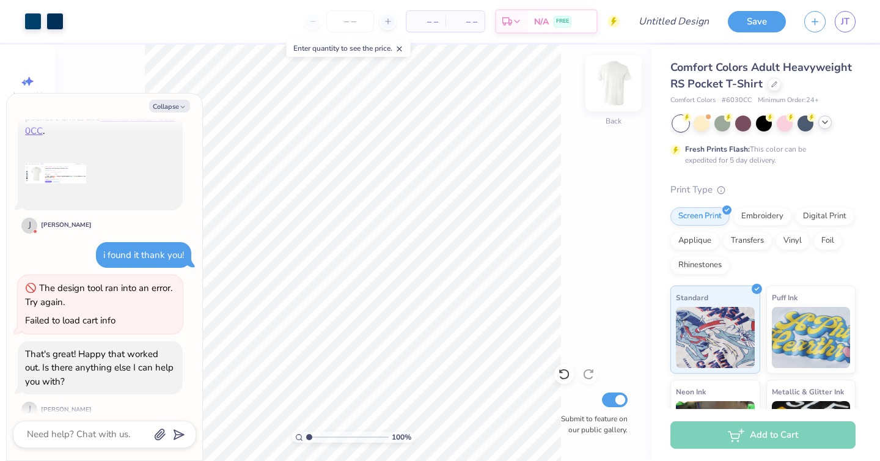
click at [611, 81] on img at bounding box center [613, 83] width 49 height 49
click at [172, 107] on button "Collapse" at bounding box center [169, 106] width 41 height 13
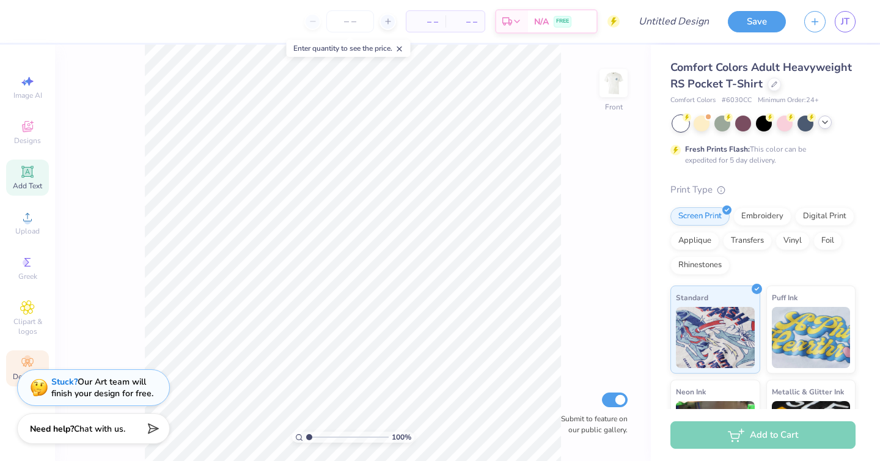
click at [29, 170] on icon at bounding box center [27, 171] width 9 height 9
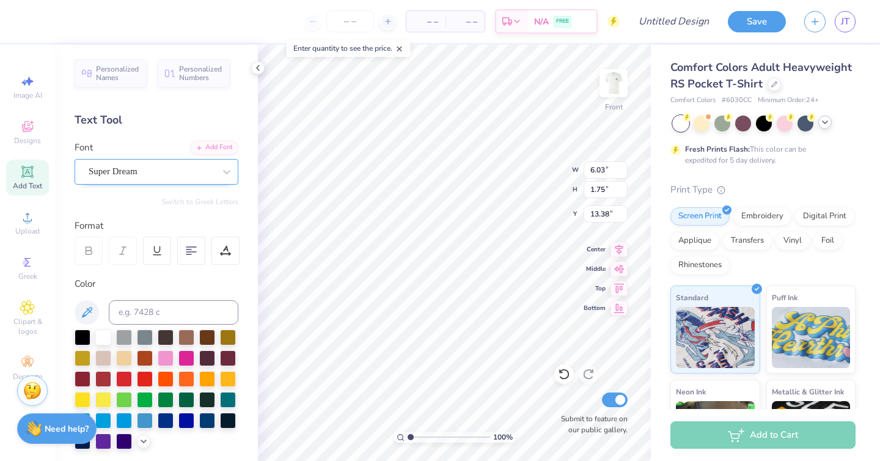
click at [175, 170] on div "Super Dream" at bounding box center [151, 171] width 128 height 19
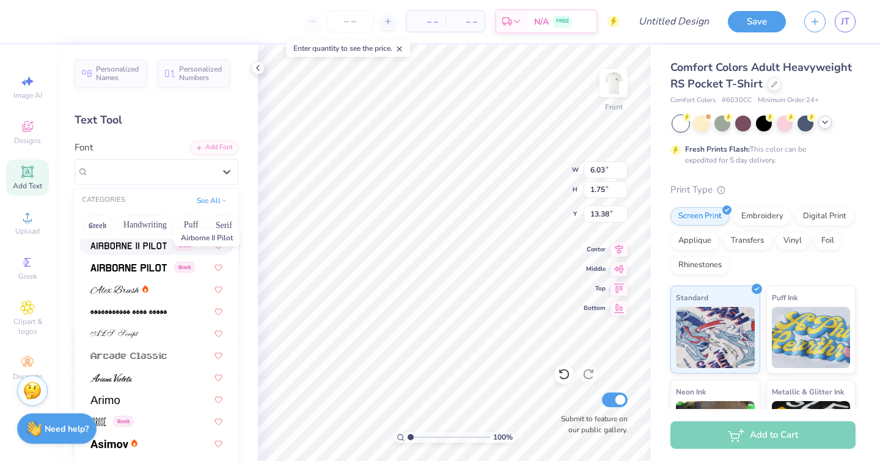
scroll to position [259, 0]
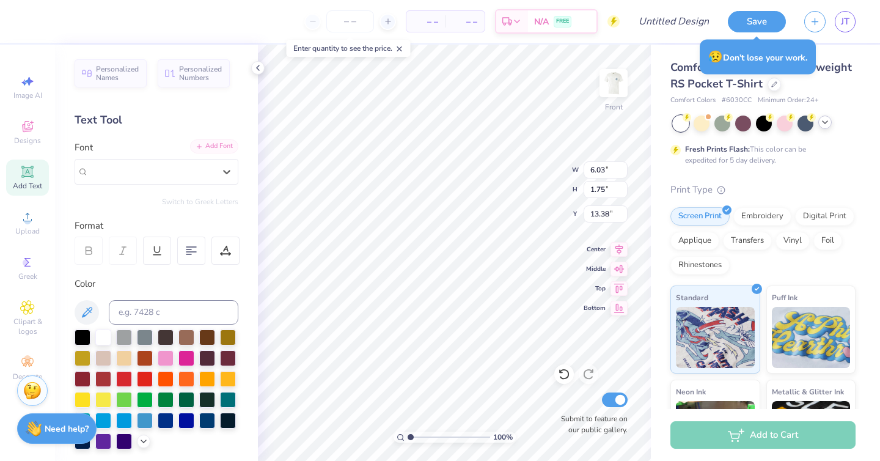
click at [221, 147] on div "Add Font" at bounding box center [214, 146] width 48 height 14
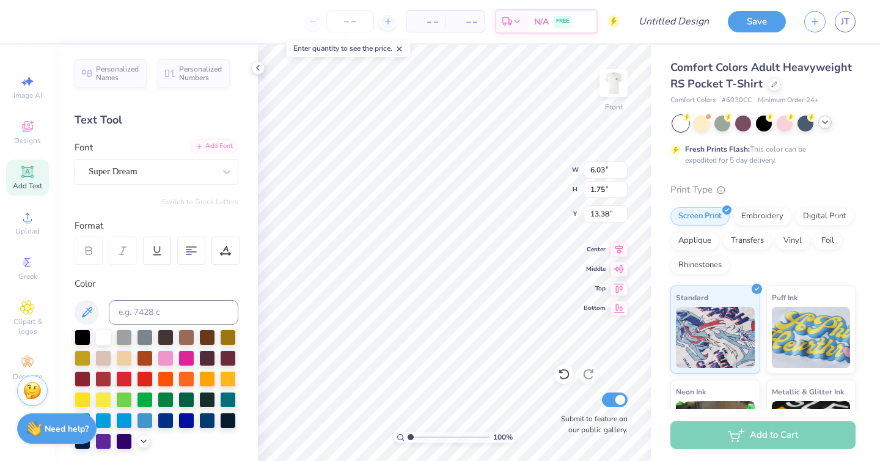
click at [228, 145] on div "Add Font" at bounding box center [214, 146] width 48 height 14
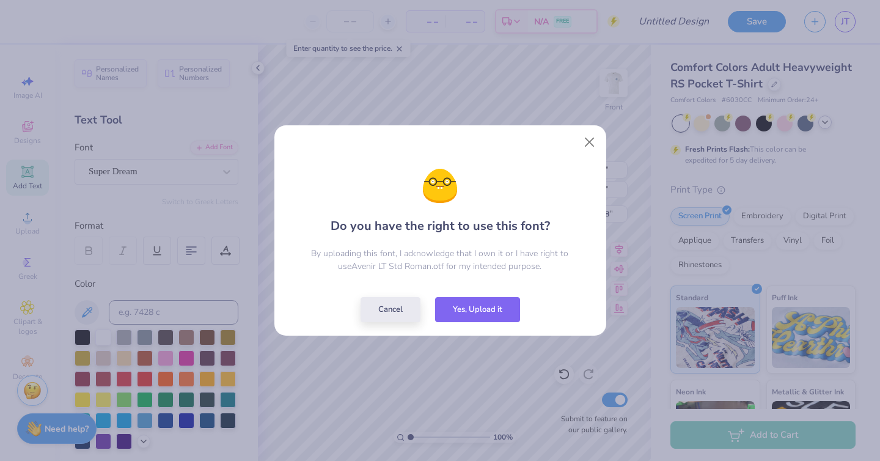
click at [476, 321] on div "Cancel Yes, Upload it" at bounding box center [441, 309] width 160 height 25
click at [476, 312] on button "Yes, Upload it" at bounding box center [477, 306] width 85 height 25
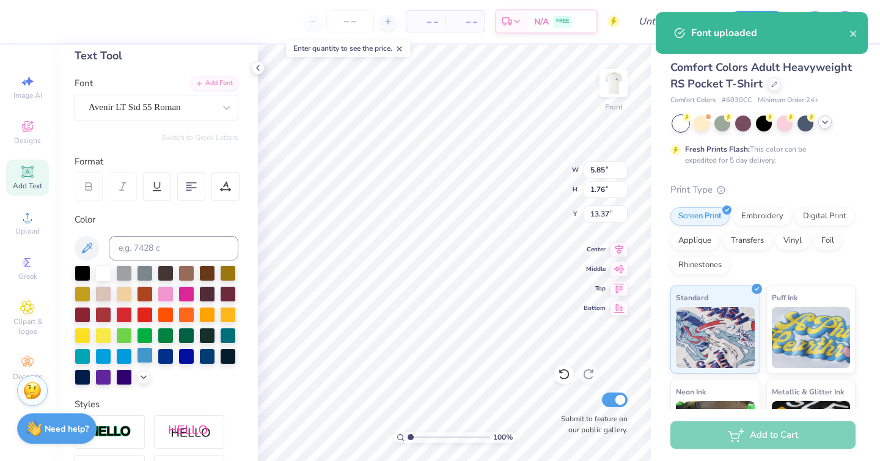
scroll to position [66, 0]
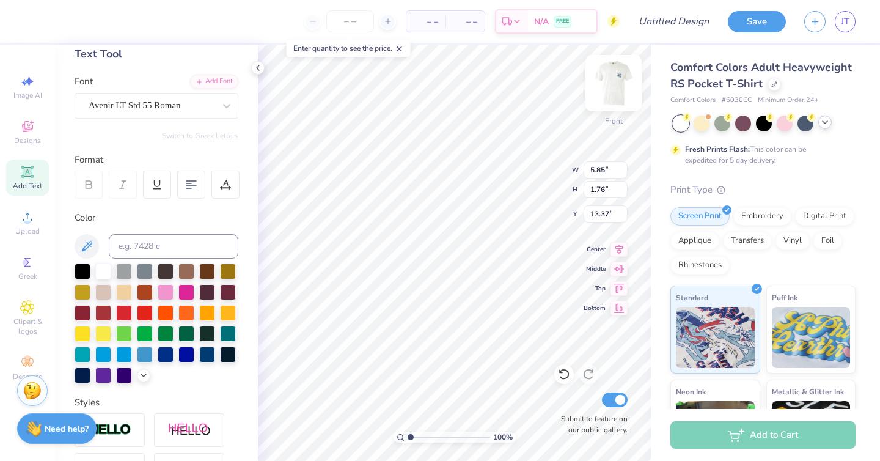
click at [613, 82] on img at bounding box center [613, 83] width 49 height 49
click at [86, 242] on icon at bounding box center [86, 246] width 15 height 15
click at [611, 84] on img at bounding box center [613, 83] width 49 height 49
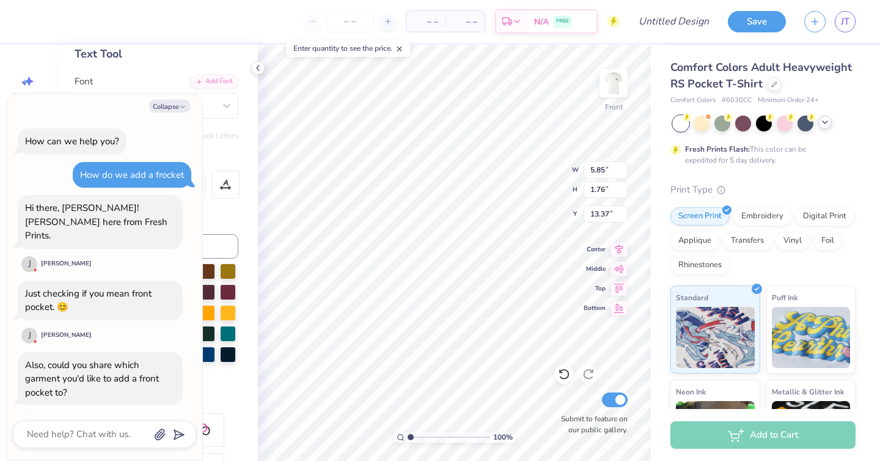
scroll to position [507, 0]
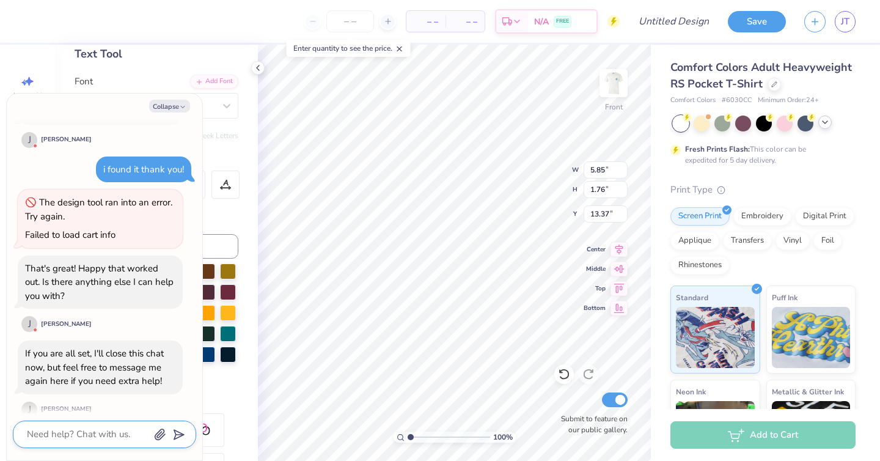
click at [57, 432] on textarea at bounding box center [88, 434] width 124 height 17
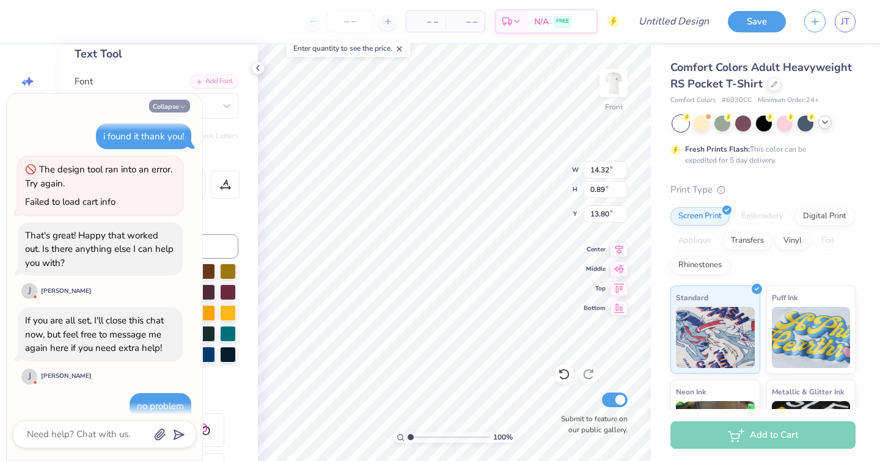
click at [178, 104] on button "Collapse" at bounding box center [169, 106] width 41 height 13
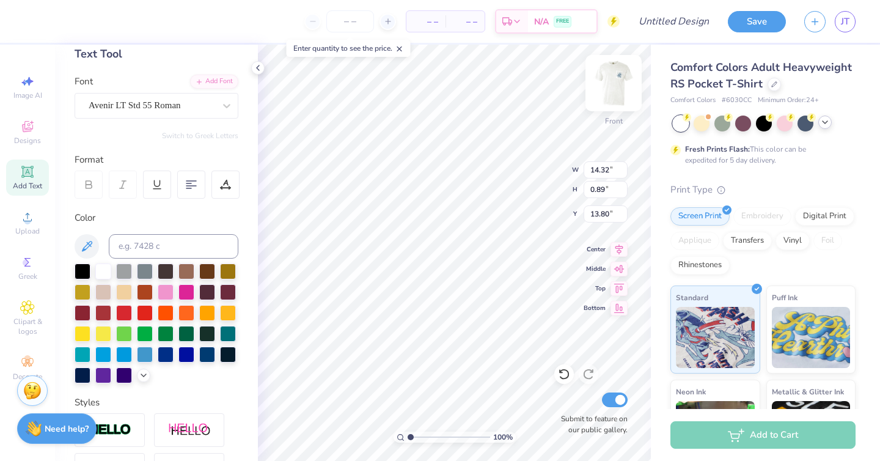
click at [611, 86] on img at bounding box center [613, 83] width 49 height 49
click at [619, 80] on img at bounding box center [613, 83] width 49 height 49
click at [160, 246] on input at bounding box center [174, 246] width 130 height 24
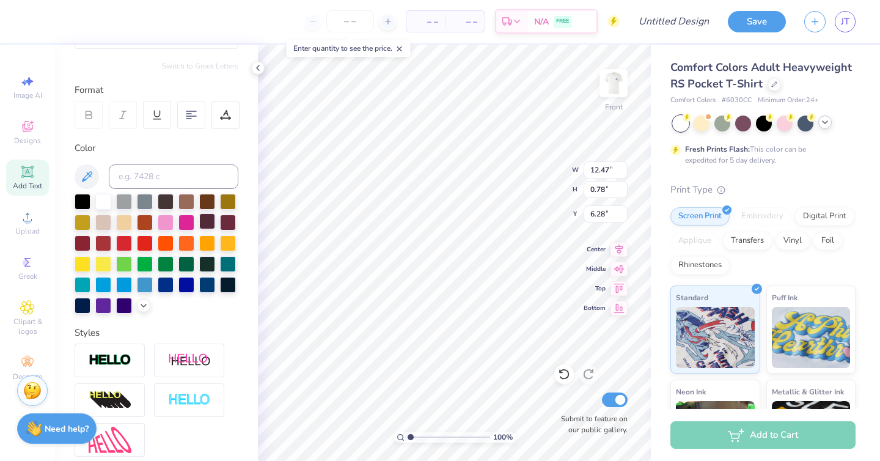
scroll to position [0, 0]
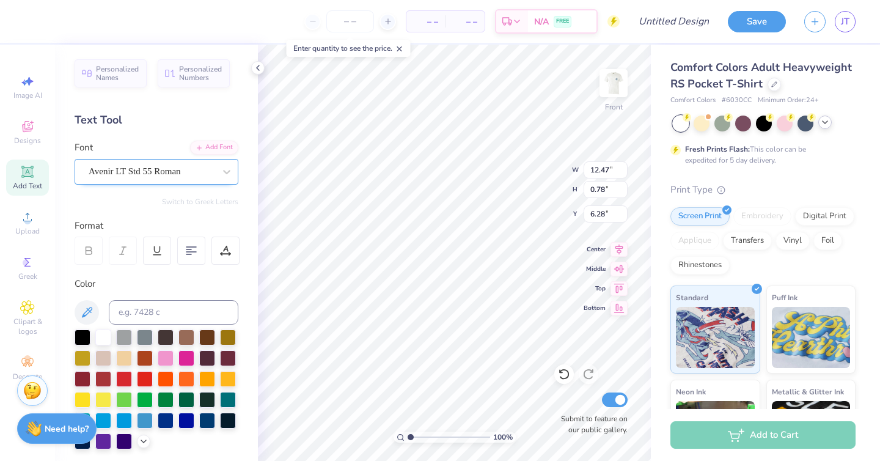
click at [133, 165] on div "Avenir LT Std 55 Roman" at bounding box center [151, 171] width 128 height 19
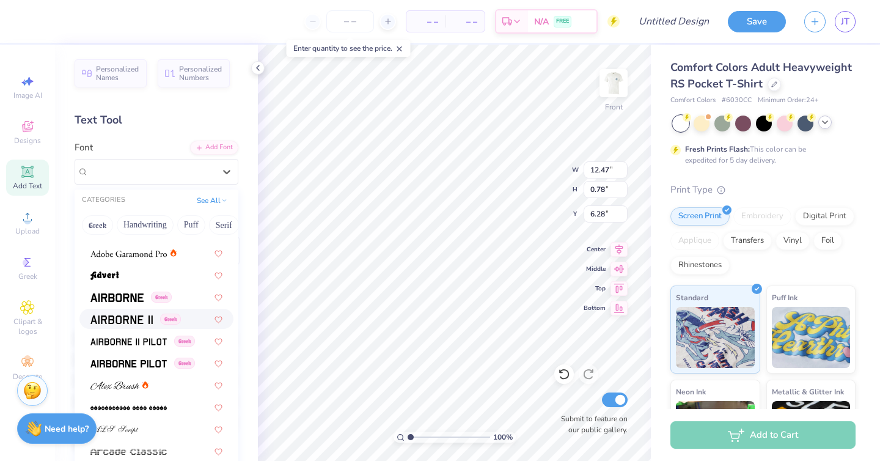
scroll to position [215, 0]
click at [145, 295] on div "Greek" at bounding box center [130, 295] width 81 height 13
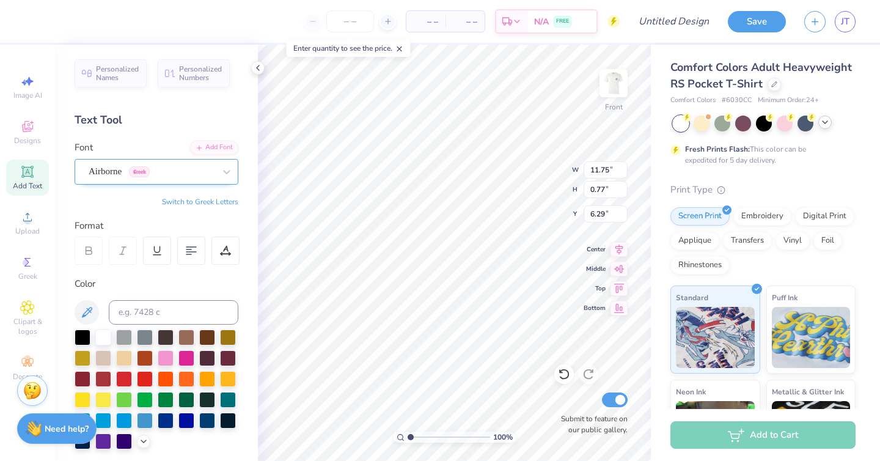
click at [178, 172] on div "Airborne Greek" at bounding box center [151, 171] width 128 height 19
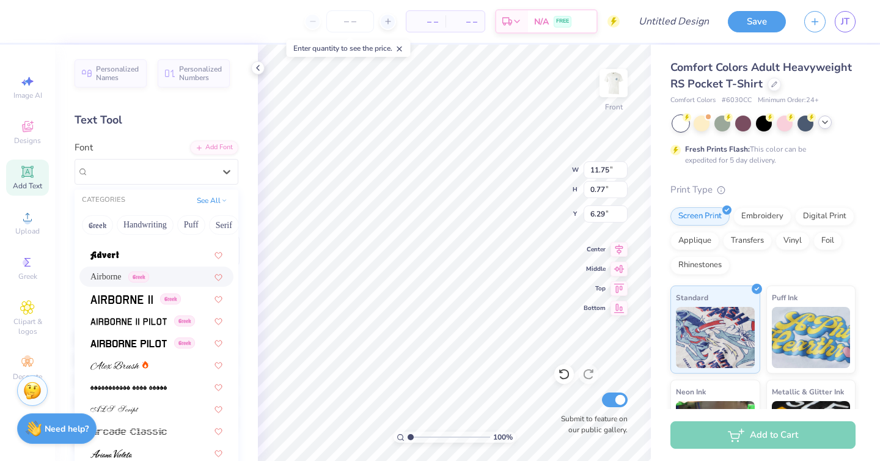
scroll to position [252, 0]
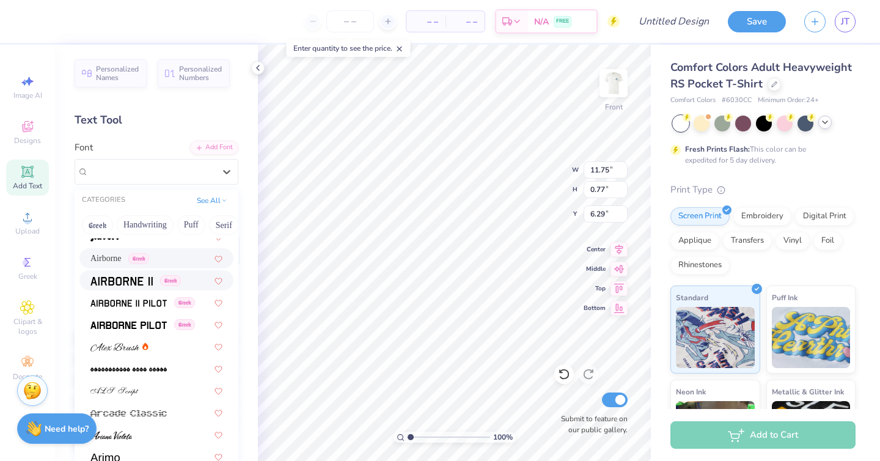
click at [137, 273] on div "Greek" at bounding box center [156, 280] width 154 height 20
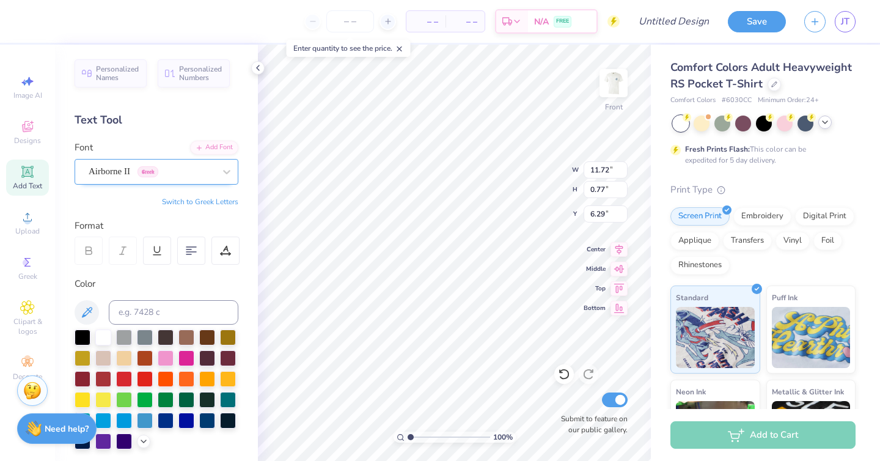
click at [171, 163] on div "Airborne II Greek" at bounding box center [151, 171] width 128 height 19
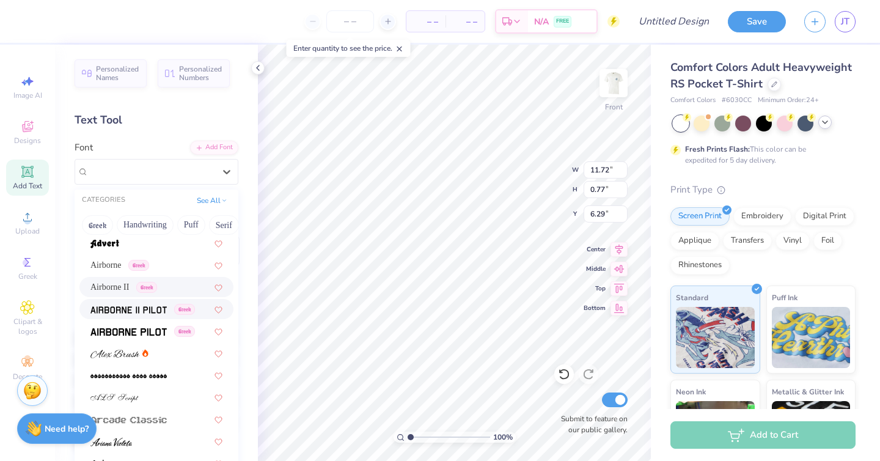
scroll to position [257, 0]
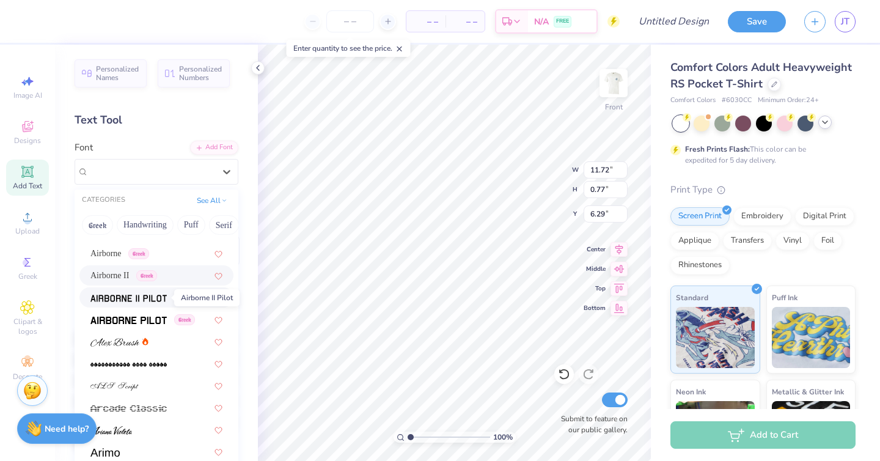
click at [156, 298] on img at bounding box center [128, 298] width 76 height 9
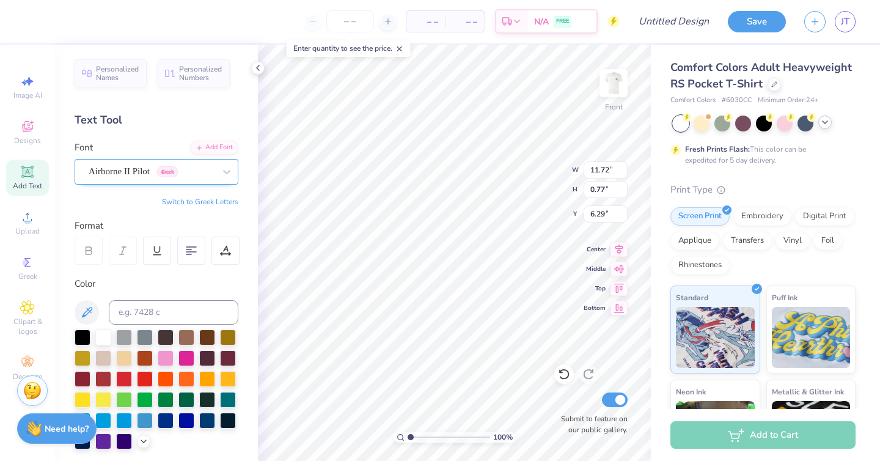
click at [166, 165] on div "Airborne II Pilot Greek" at bounding box center [151, 171] width 128 height 19
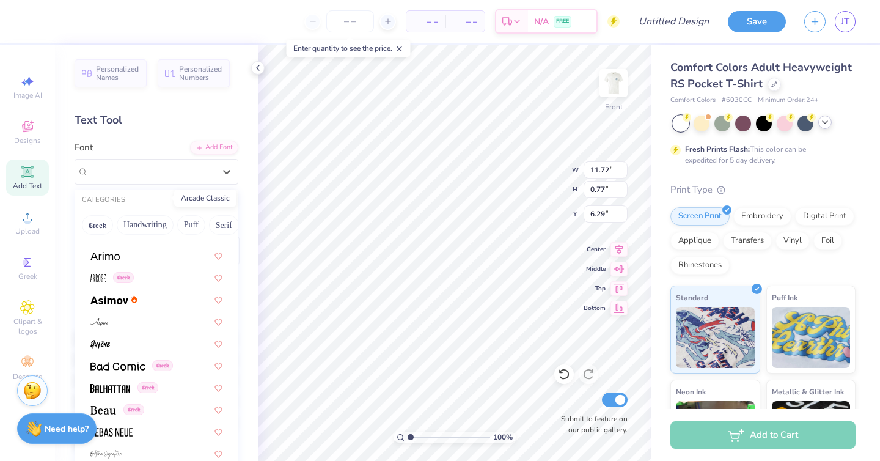
scroll to position [474, 0]
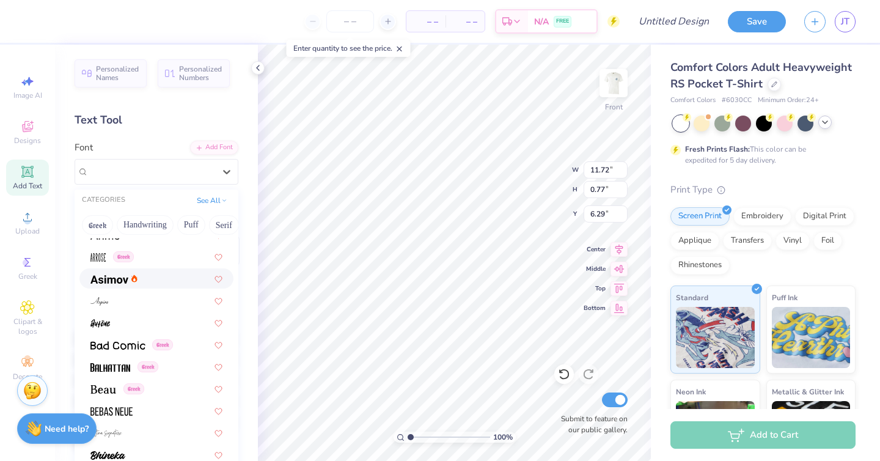
click at [141, 271] on div at bounding box center [156, 278] width 154 height 20
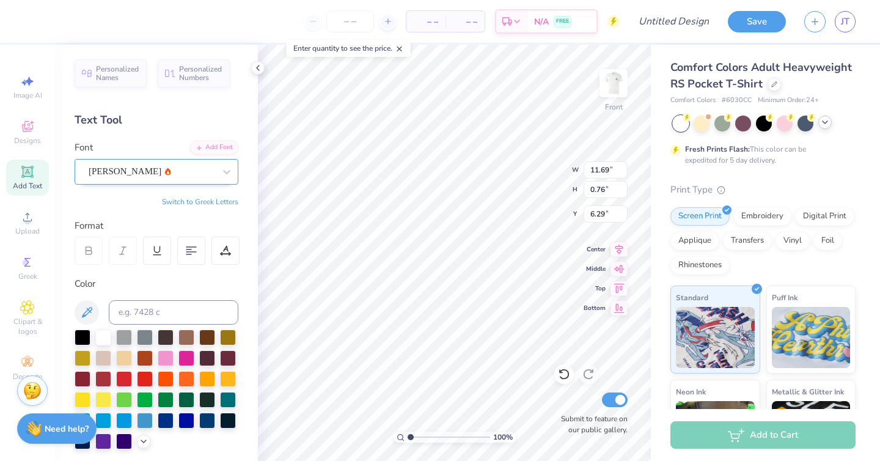
click at [186, 167] on div "[PERSON_NAME]" at bounding box center [151, 171] width 128 height 19
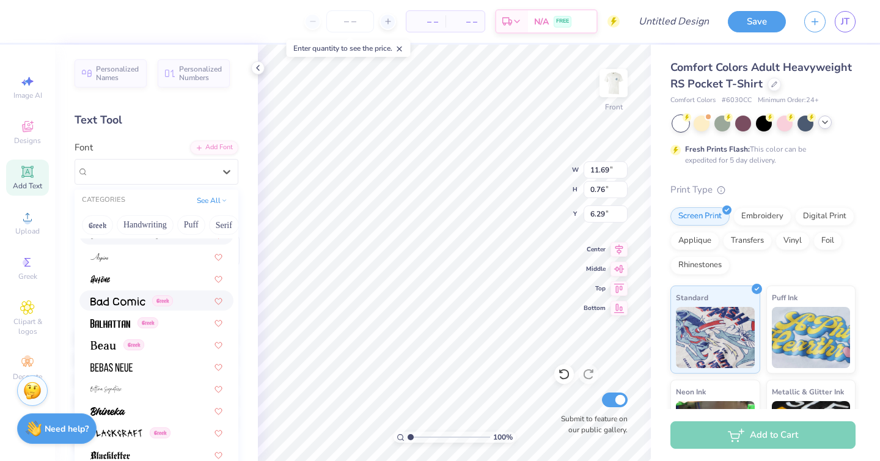
scroll to position [528, 0]
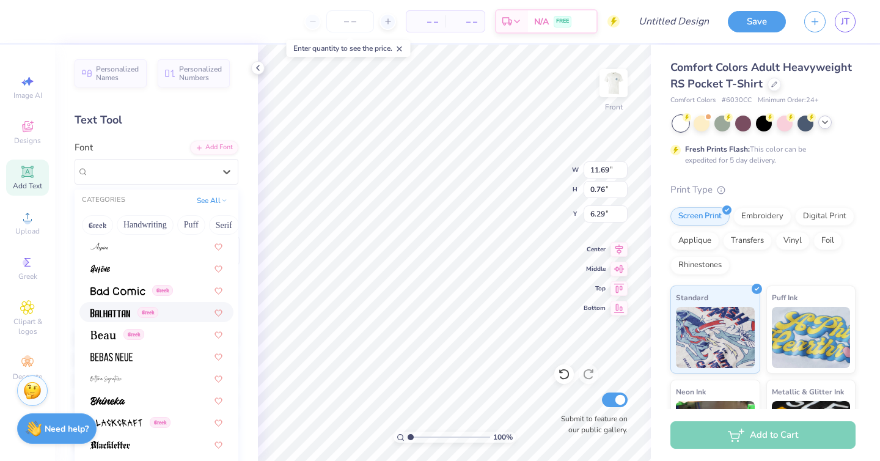
click at [144, 311] on span "Greek" at bounding box center [148, 312] width 21 height 11
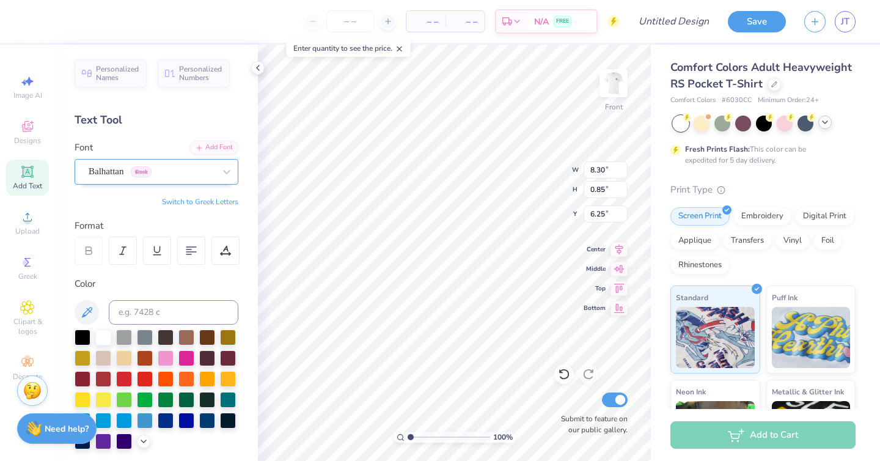
click at [169, 167] on div "Balhattan Greek" at bounding box center [151, 171] width 128 height 19
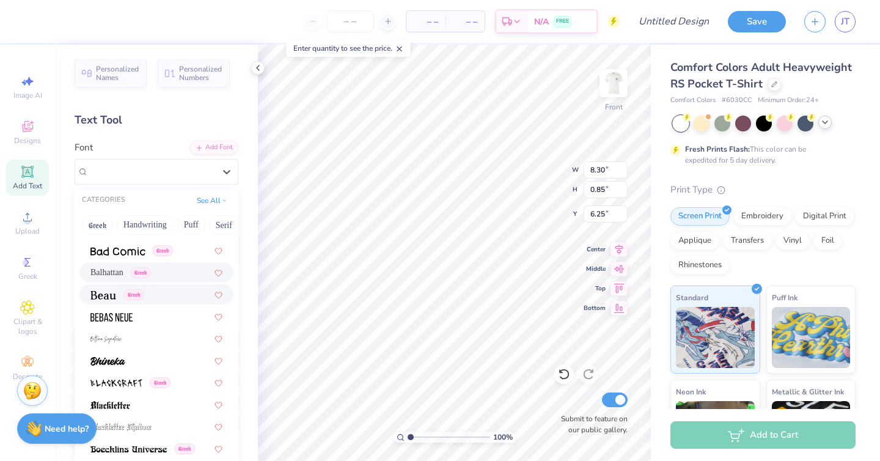
scroll to position [582, 0]
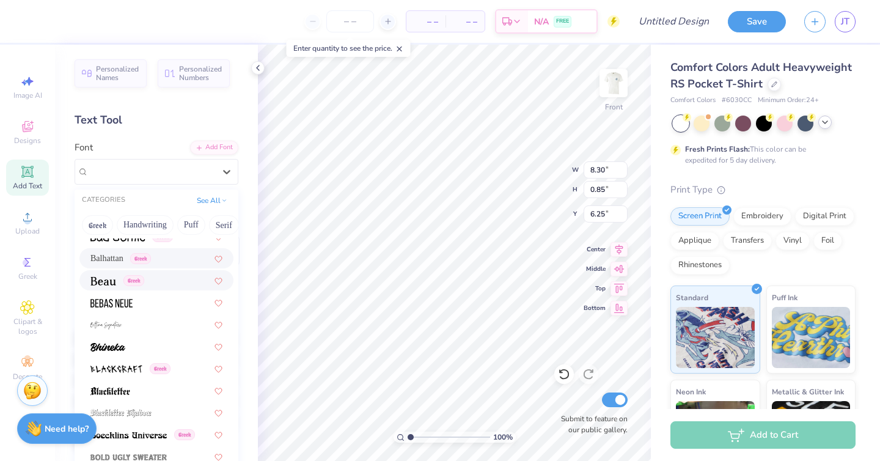
click at [150, 282] on div "Greek" at bounding box center [156, 280] width 132 height 13
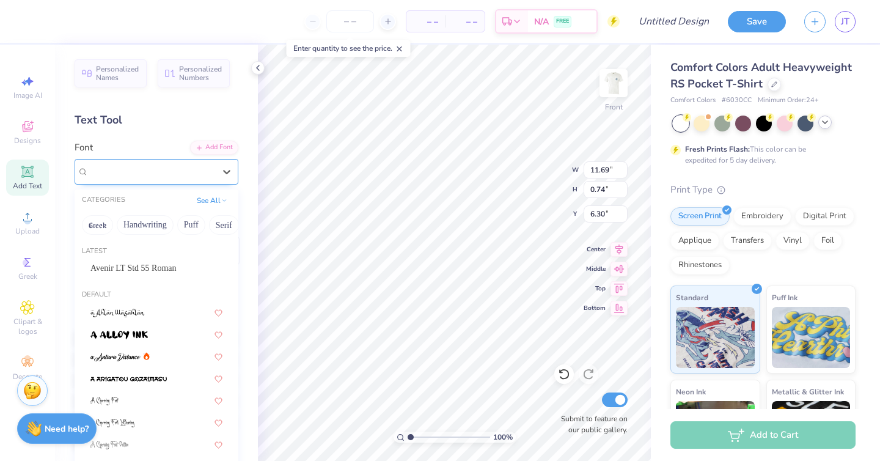
click at [191, 170] on div "Beau Greek" at bounding box center [151, 171] width 128 height 19
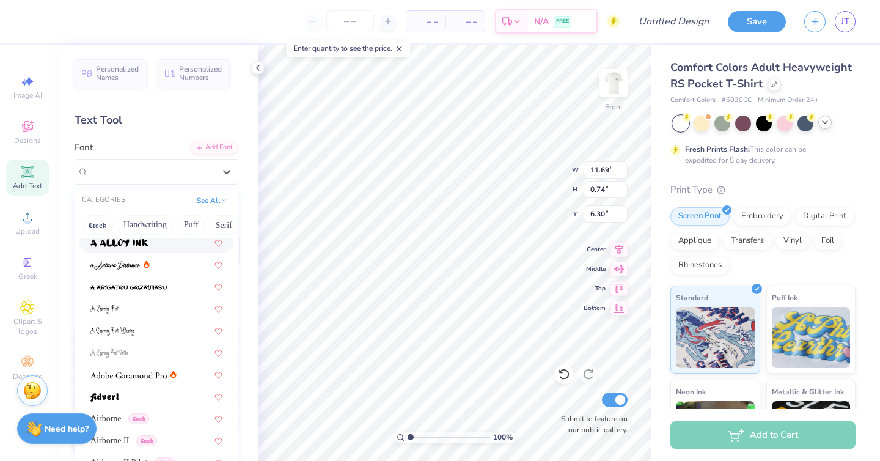
scroll to position [0, 0]
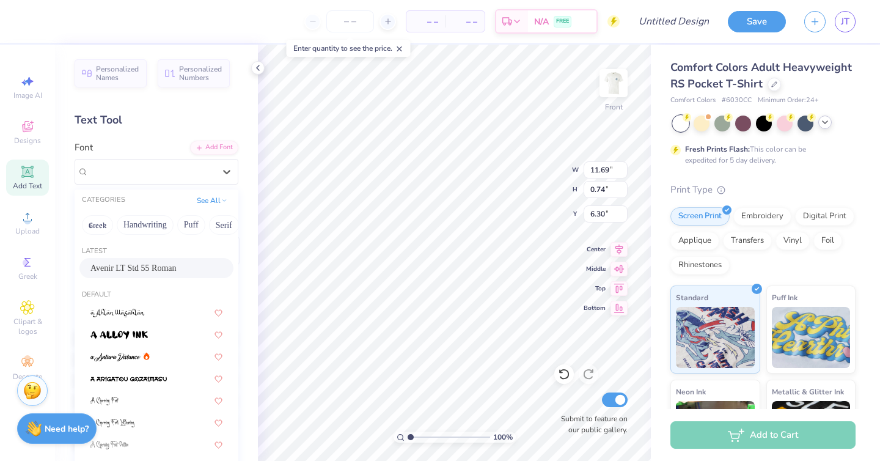
click at [134, 262] on span "Avenir LT Std 55 Roman" at bounding box center [133, 268] width 86 height 13
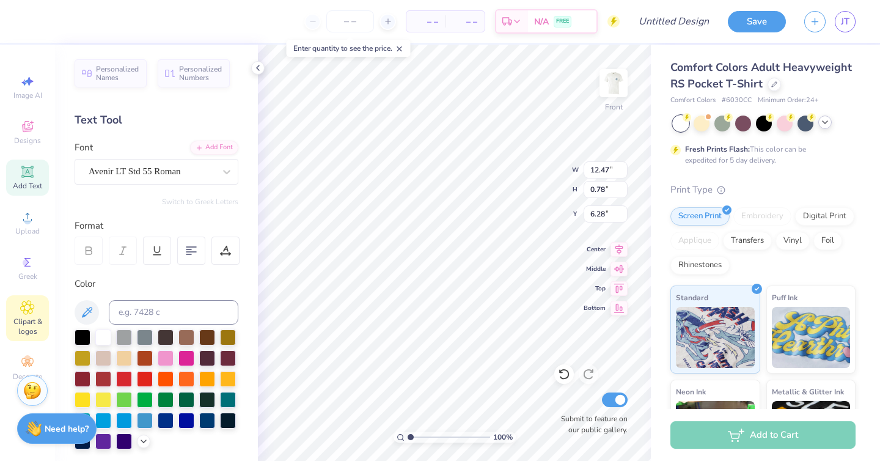
click at [34, 317] on span "Clipart & logos" at bounding box center [27, 327] width 43 height 20
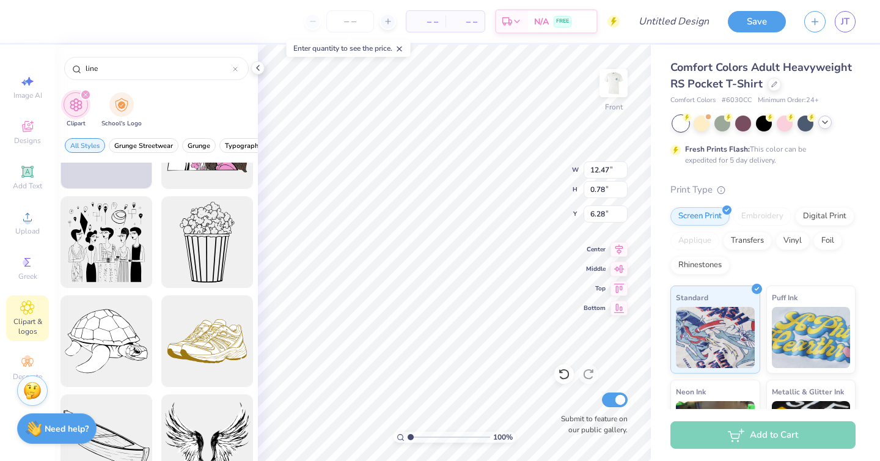
scroll to position [1367, 0]
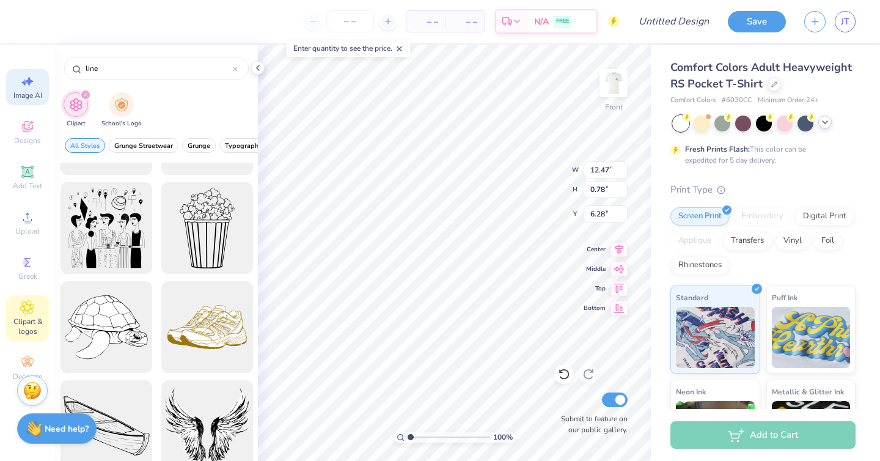
click at [30, 84] on icon at bounding box center [27, 81] width 15 height 15
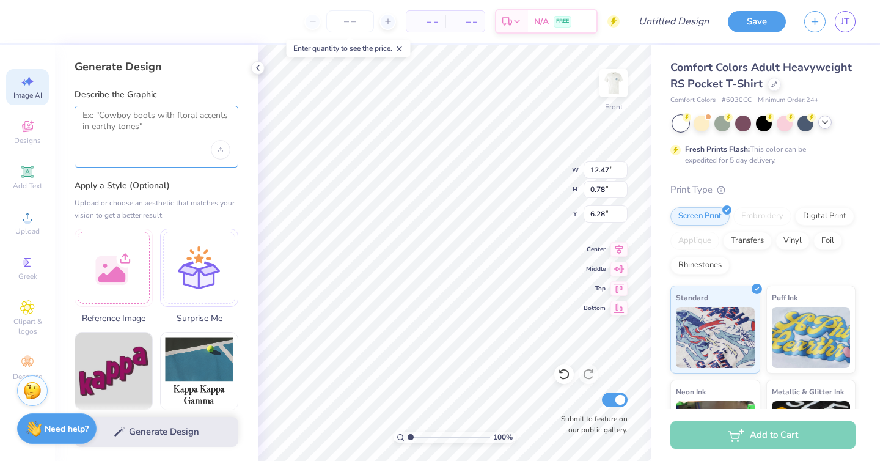
click at [199, 118] on textarea at bounding box center [157, 125] width 148 height 31
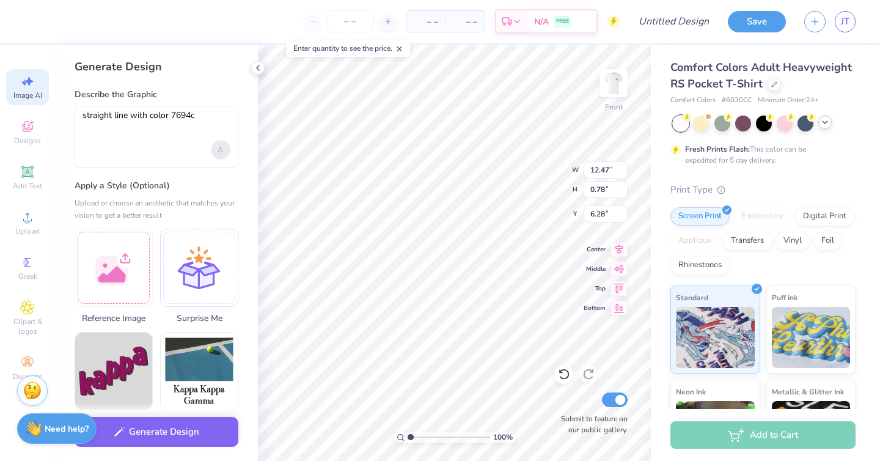
click at [219, 150] on icon "Upload image" at bounding box center [220, 149] width 5 height 5
click at [122, 433] on icon "button" at bounding box center [119, 428] width 11 height 11
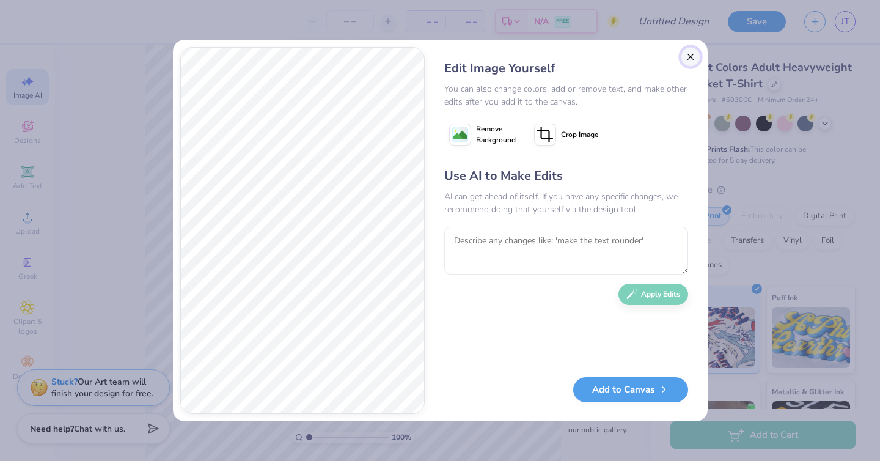
click at [698, 61] on button "Close" at bounding box center [691, 57] width 20 height 20
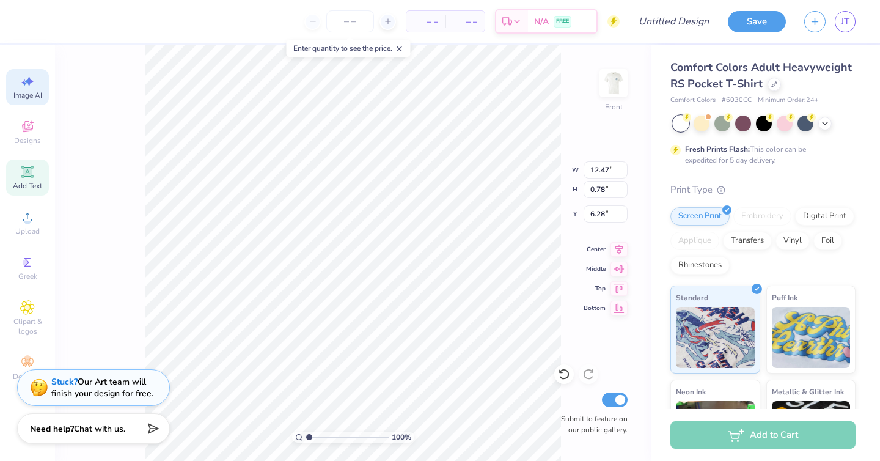
click at [31, 175] on icon at bounding box center [27, 171] width 9 height 9
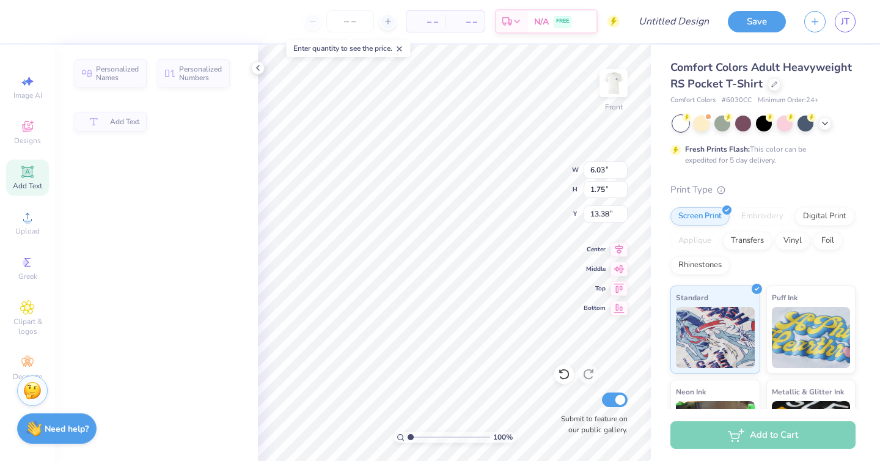
type input "6.03"
type input "1.75"
type input "13.38"
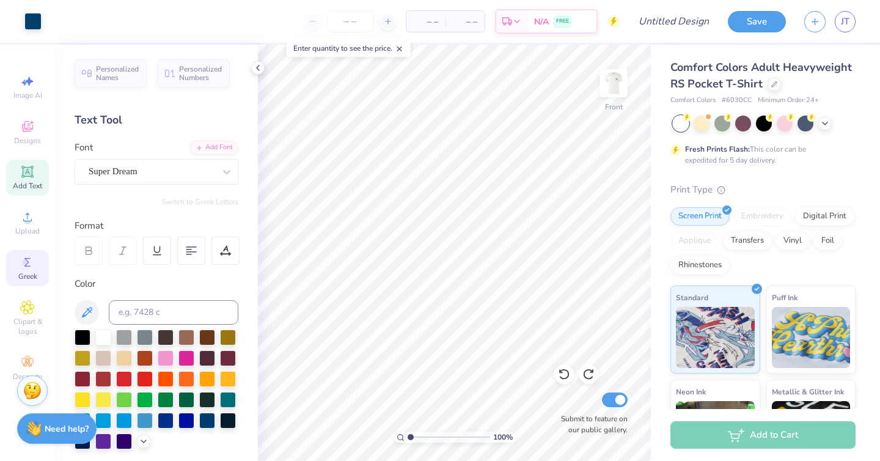
click at [33, 261] on icon at bounding box center [27, 262] width 15 height 15
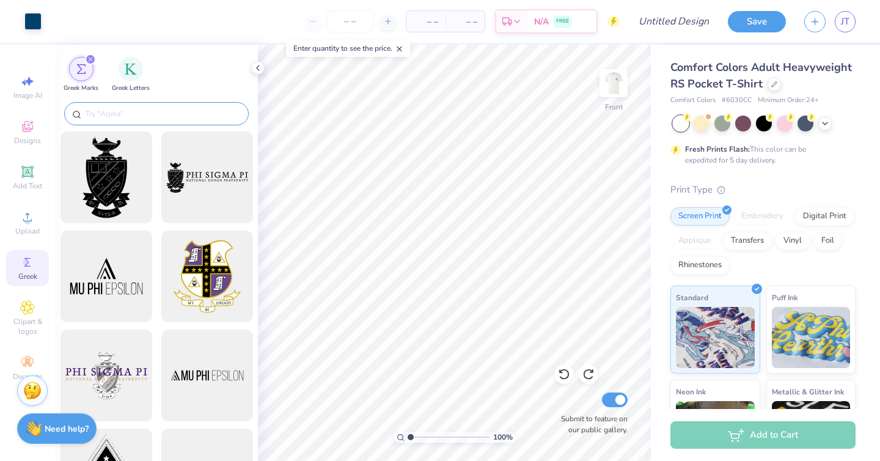
click at [139, 110] on input "text" at bounding box center [162, 114] width 157 height 12
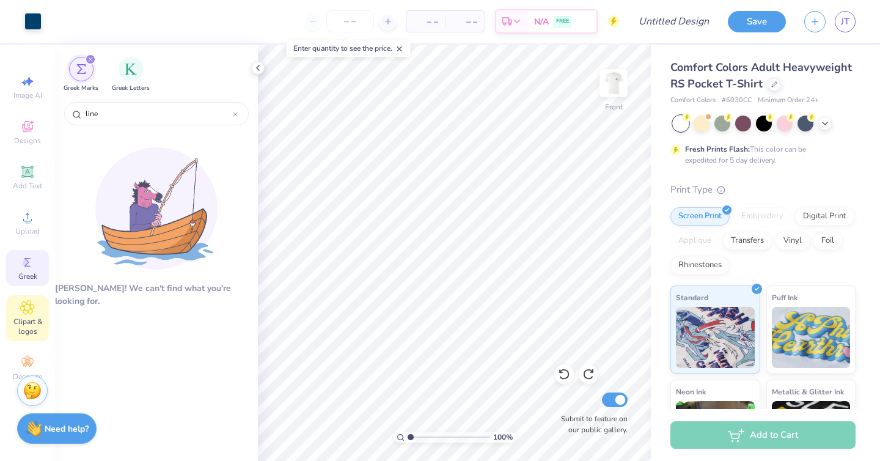
type input "line"
click at [15, 304] on div "Clipart & logos" at bounding box center [27, 318] width 43 height 46
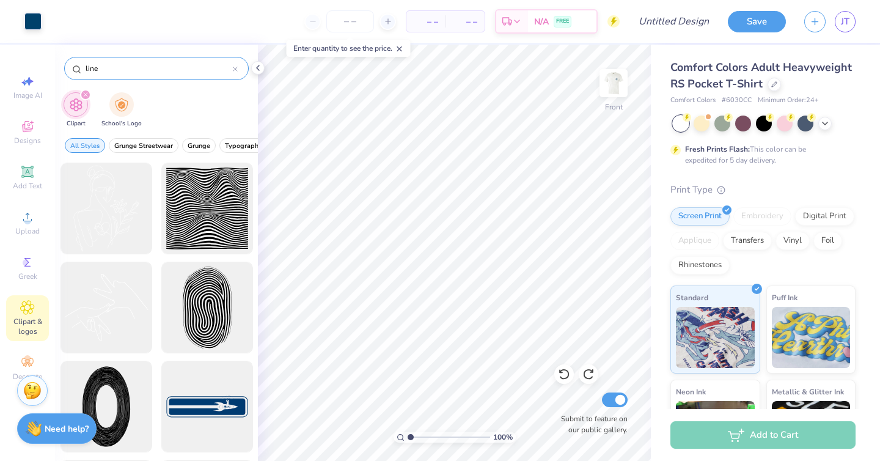
click at [136, 70] on input "line" at bounding box center [158, 68] width 149 height 12
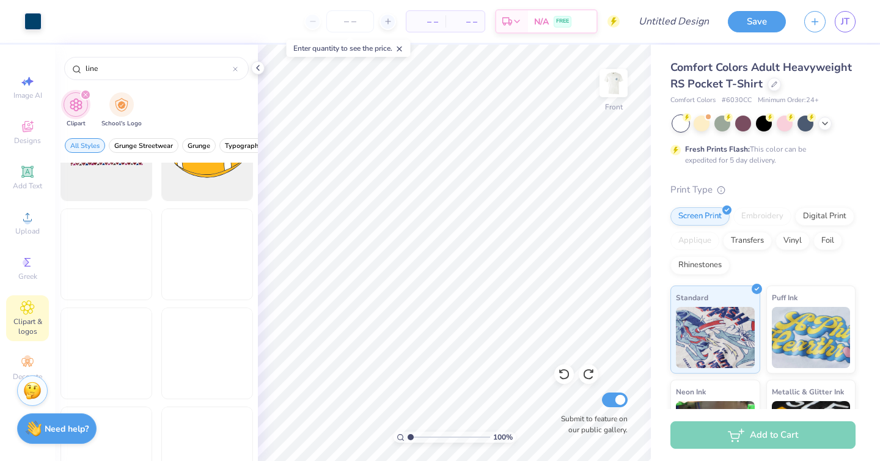
scroll to position [2961, 0]
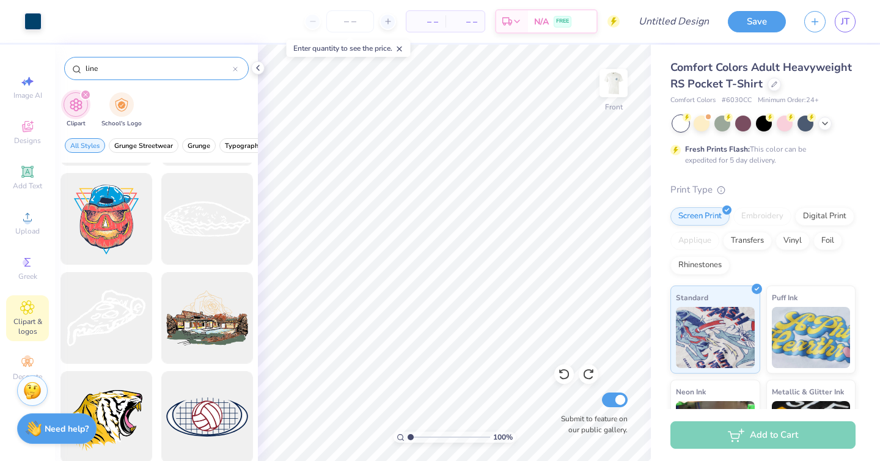
click at [175, 64] on input "line" at bounding box center [158, 68] width 149 height 12
type input "w"
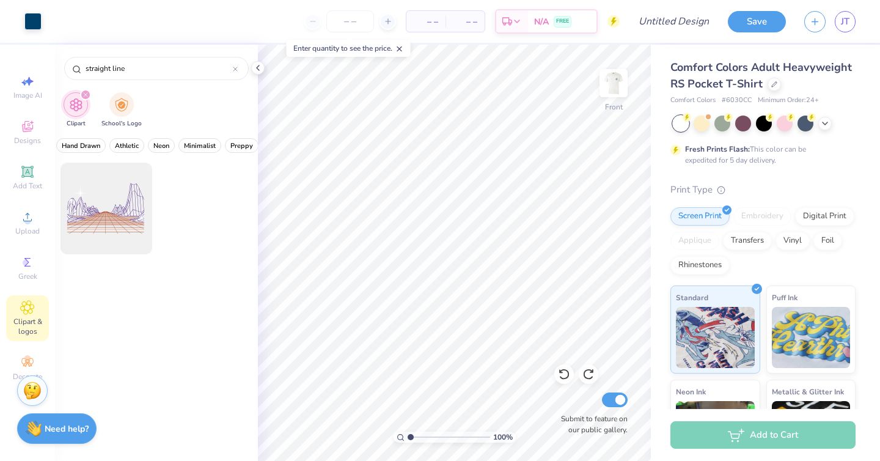
scroll to position [0, 506]
click at [150, 135] on div "All Styles Grunge Streetwear Grunge Typography Graphic Streetwear 60s & 70s Ret…" at bounding box center [156, 148] width 203 height 28
click at [150, 143] on span "Minimalist" at bounding box center [144, 145] width 32 height 9
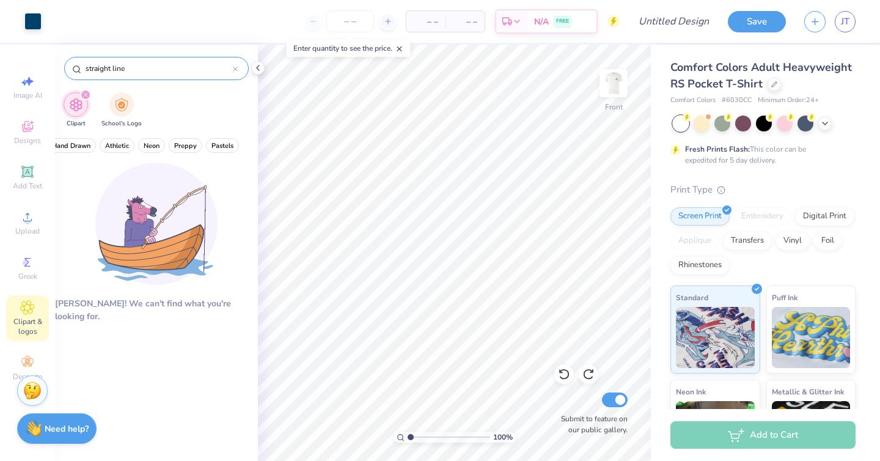
click at [86, 70] on input "straight line" at bounding box center [158, 68] width 149 height 12
type input "line"
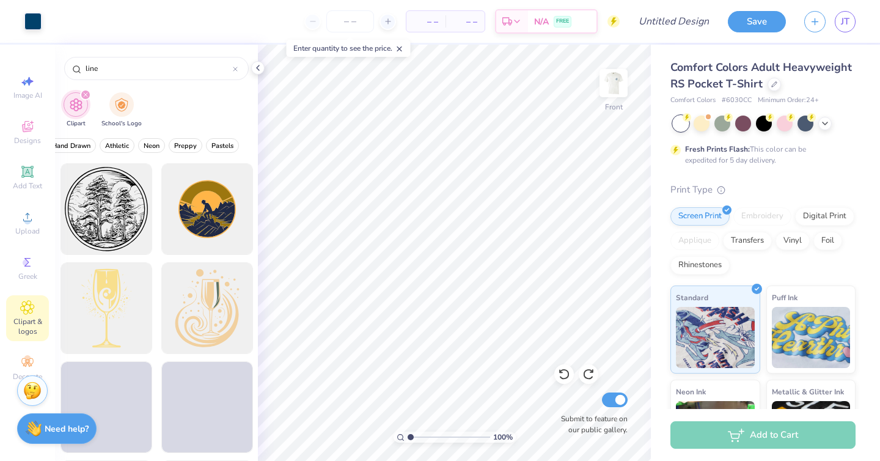
scroll to position [2870, 0]
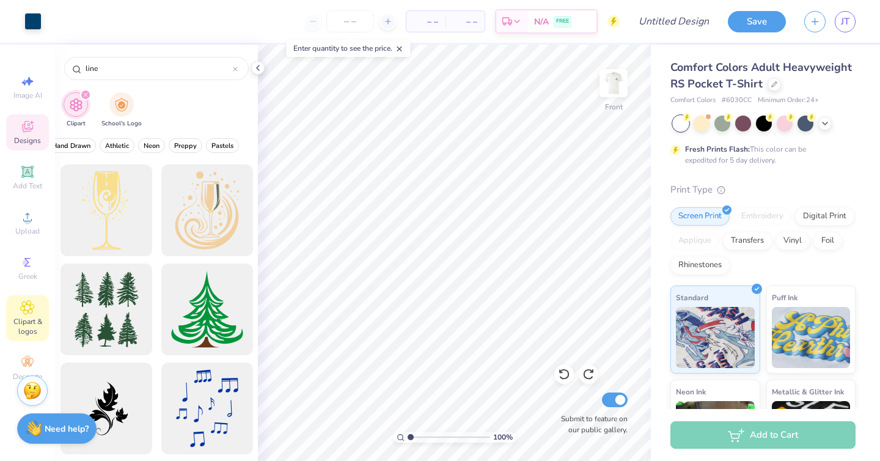
click at [34, 139] on span "Designs" at bounding box center [27, 141] width 27 height 10
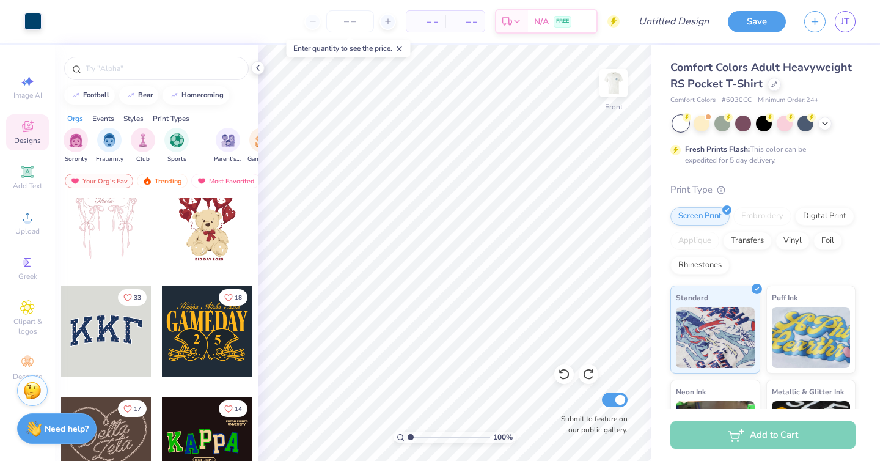
scroll to position [160, 0]
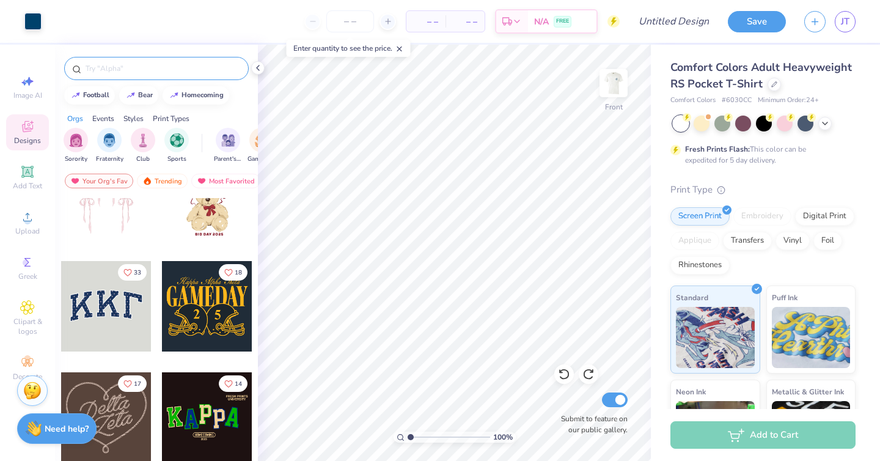
click at [139, 70] on input "text" at bounding box center [162, 68] width 157 height 12
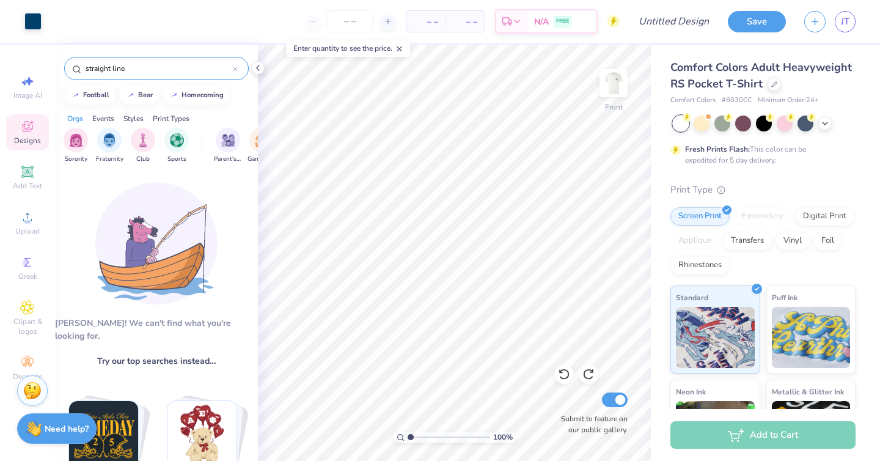
click at [96, 64] on input "straight line" at bounding box center [158, 68] width 149 height 12
type input "line"
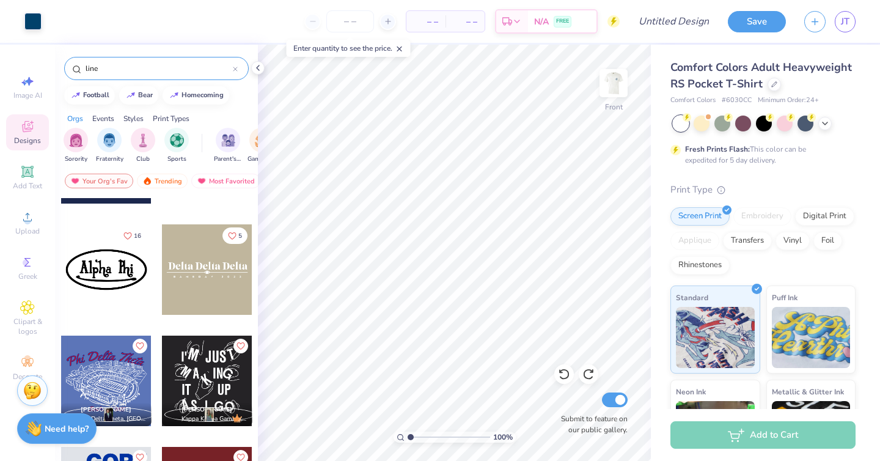
scroll to position [4288, 0]
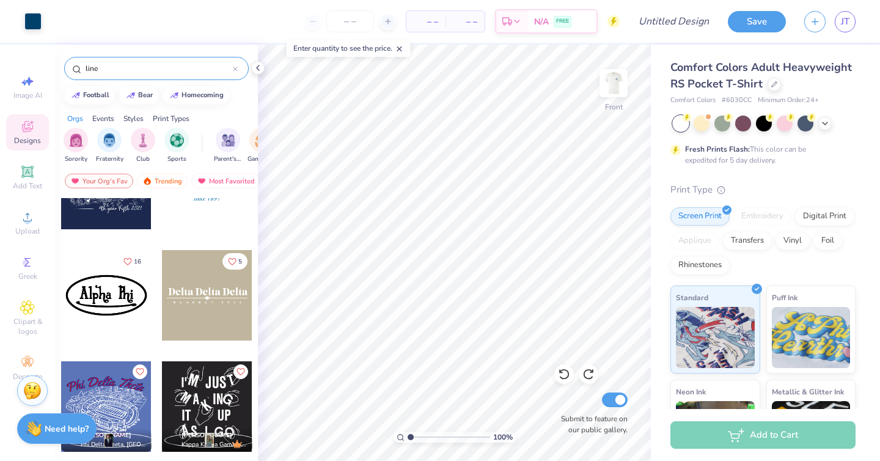
click at [198, 300] on div at bounding box center [207, 295] width 90 height 90
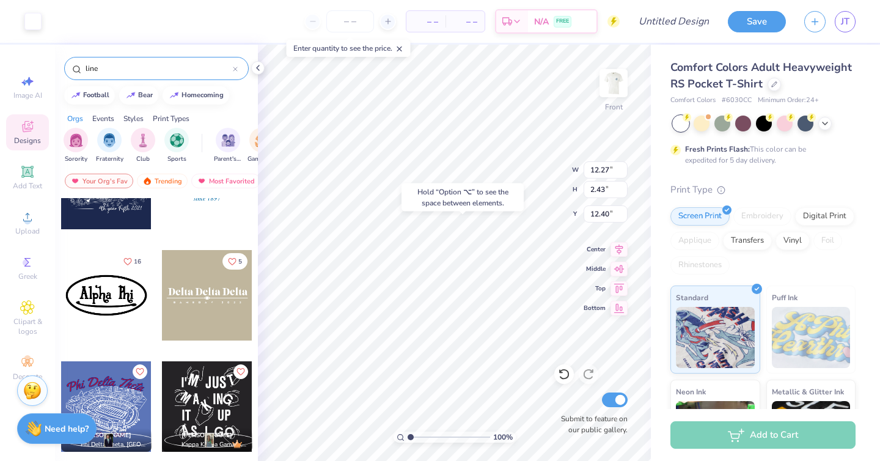
type input "12.40"
click at [29, 12] on div at bounding box center [32, 20] width 17 height 17
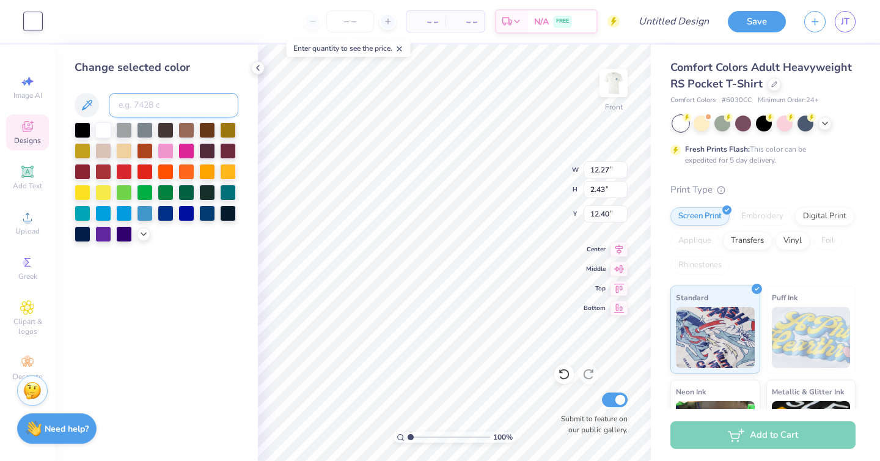
click at [147, 108] on input at bounding box center [174, 105] width 130 height 24
type input "7694"
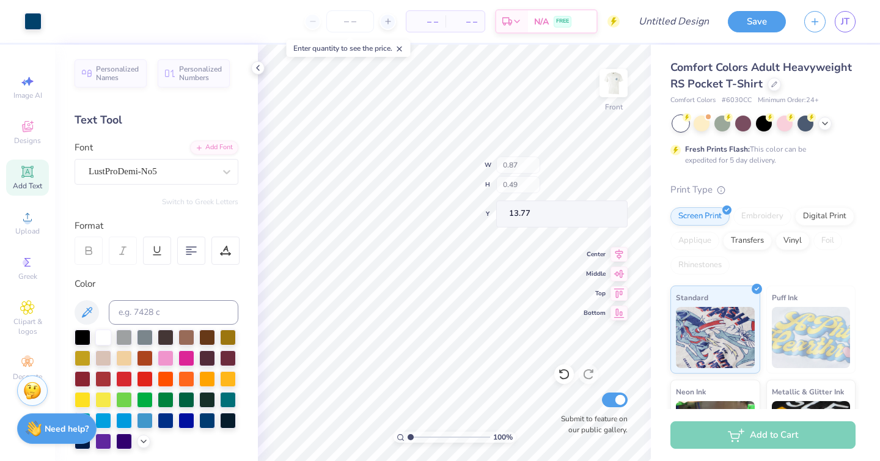
type input "0.87"
type input "0.49"
type input "13.77"
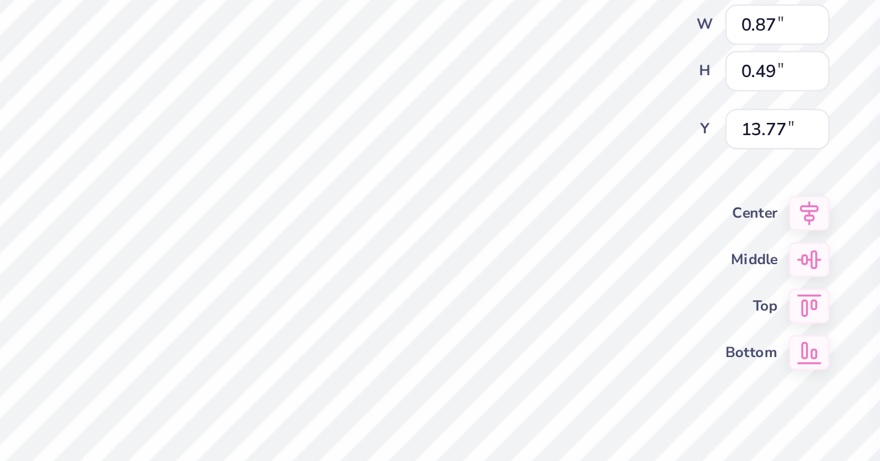
type input "12.02"
type input "1.20"
type input "12.57"
type input "10.23"
type input "0.29"
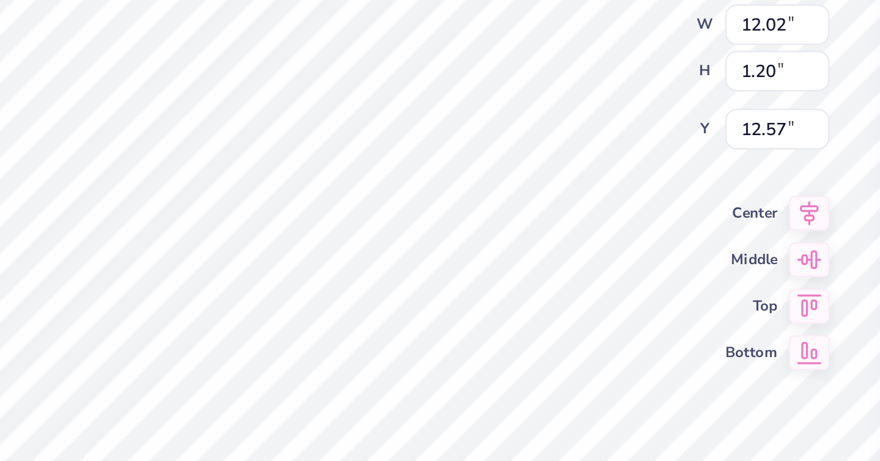
type input "14.54"
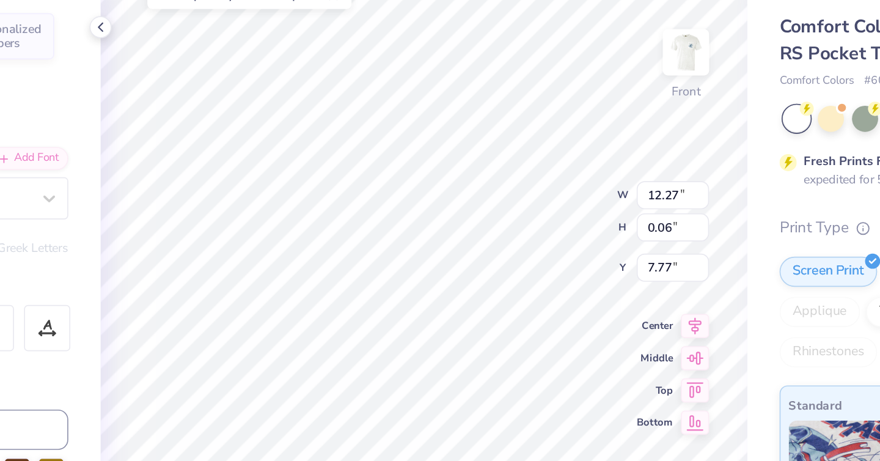
type input "7.77"
type input "5.45"
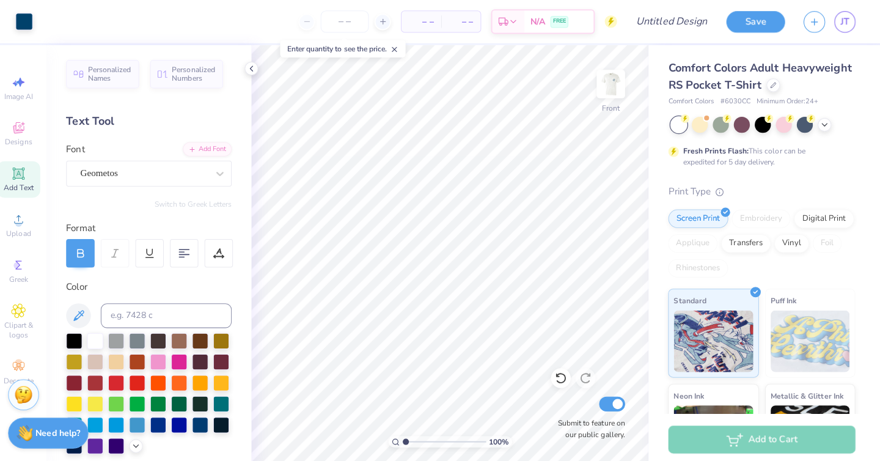
scroll to position [0, 0]
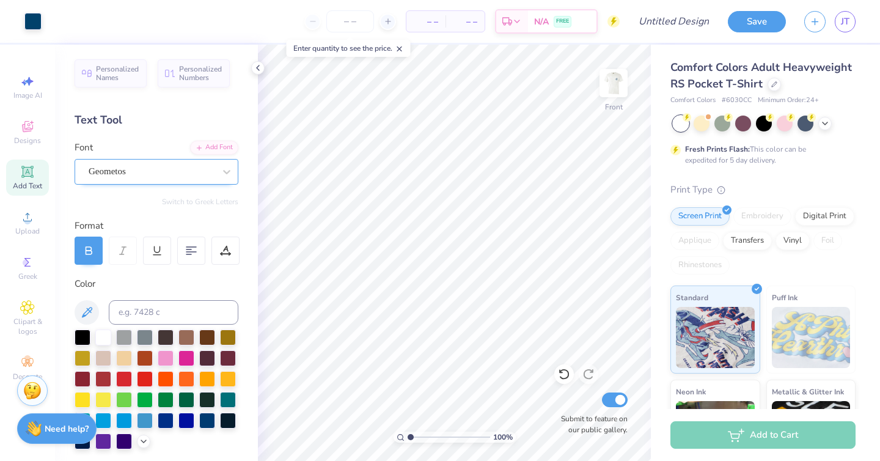
click at [212, 170] on div "Geometos" at bounding box center [151, 171] width 128 height 19
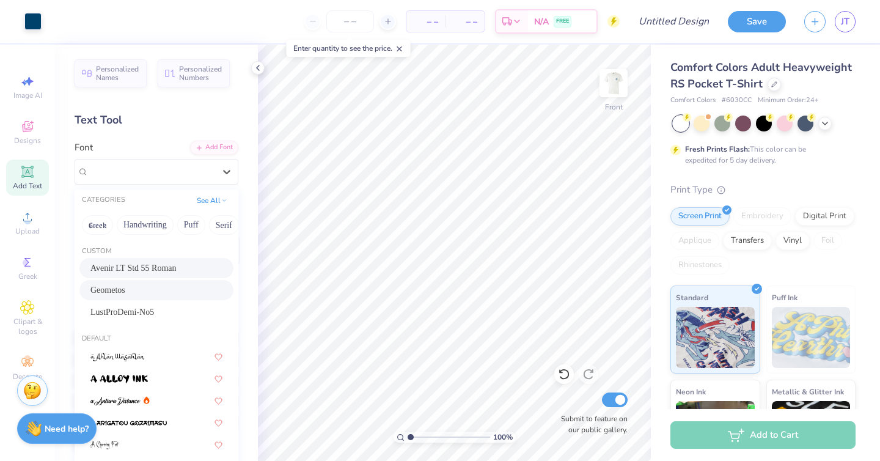
click at [124, 271] on span "Avenir LT Std 55 Roman" at bounding box center [133, 268] width 86 height 13
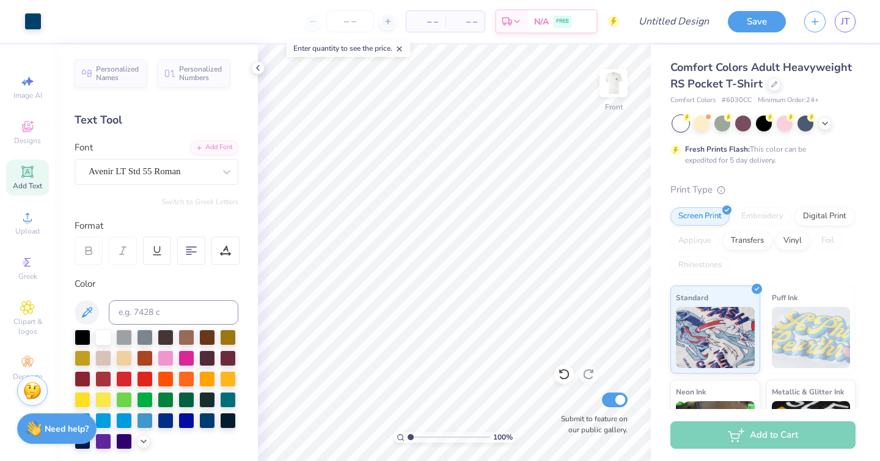
click at [12, 174] on div "Add Text" at bounding box center [27, 178] width 43 height 36
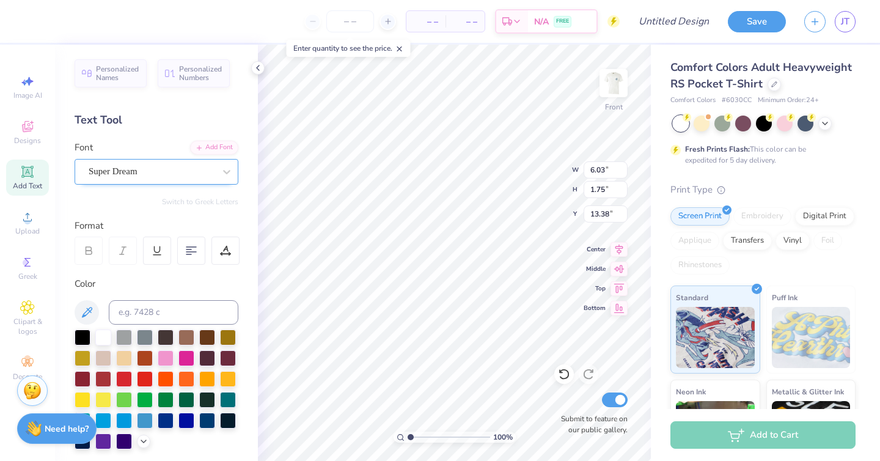
click at [200, 180] on div "Super Dream" at bounding box center [151, 171] width 128 height 19
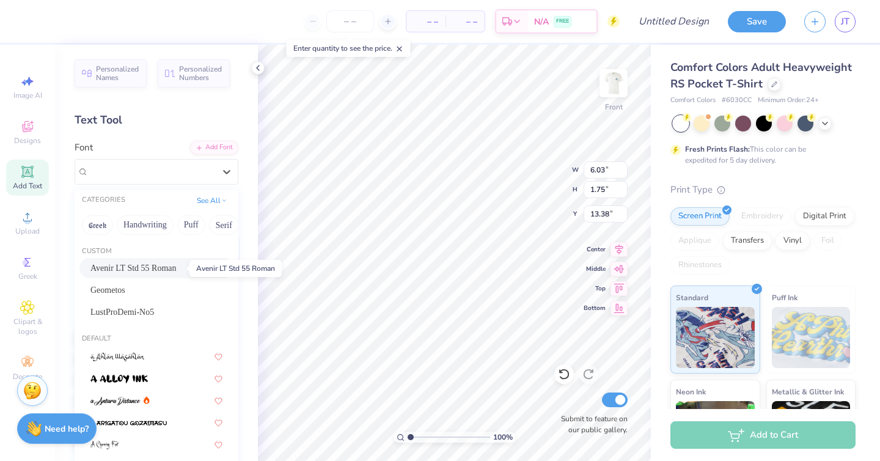
click at [125, 264] on span "Avenir LT Std 55 Roman" at bounding box center [133, 268] width 86 height 13
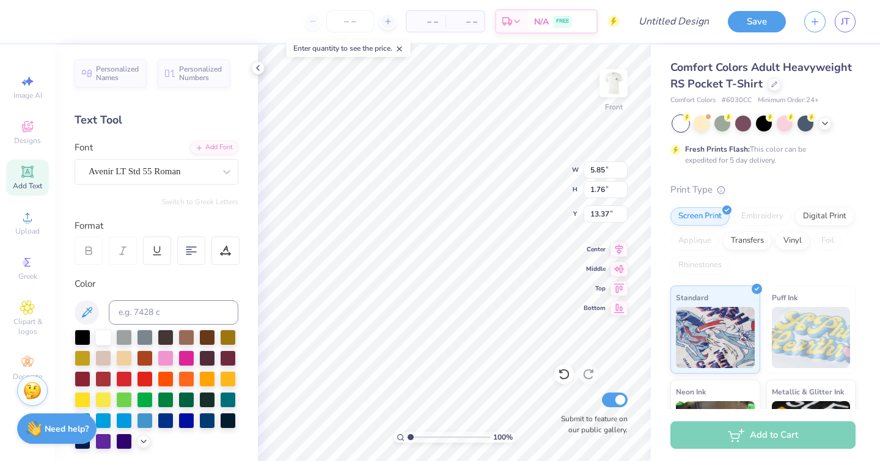
type input "5.85"
type input "1.76"
type input "13.37"
click at [138, 308] on input at bounding box center [174, 312] width 130 height 24
type input "7694"
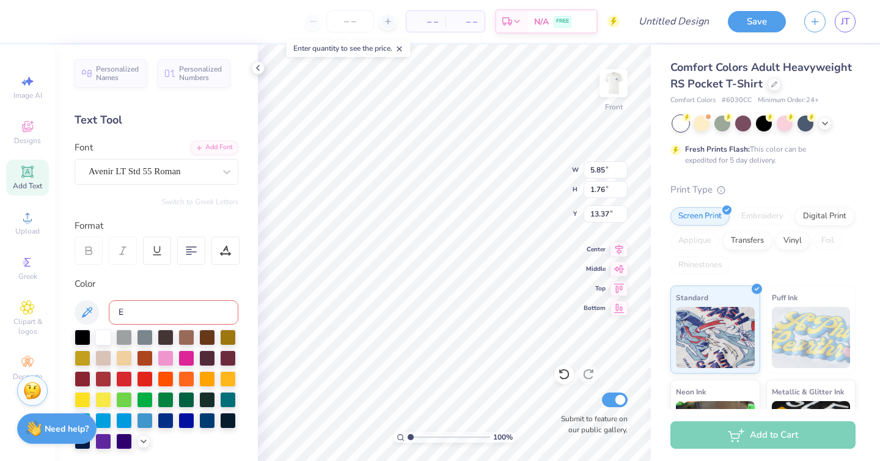
type input "E"
type textarea "EST. 1969"
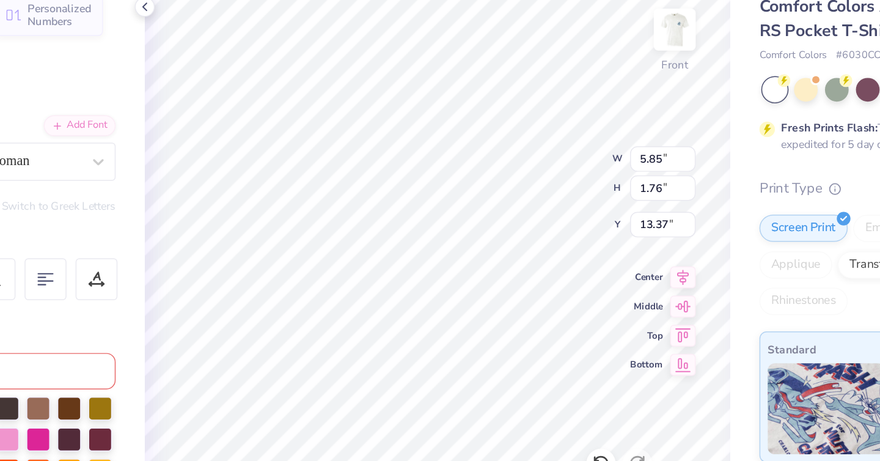
type input "10.62"
type input "1.85"
type input "13.32"
type input "2.38"
type input "0.42"
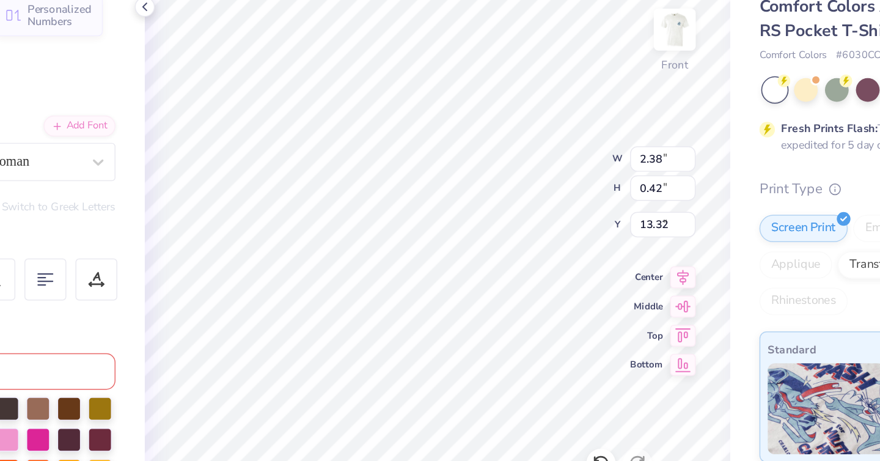
type input "9.77"
type textarea "EST."
type input "0.96"
type input "5.27"
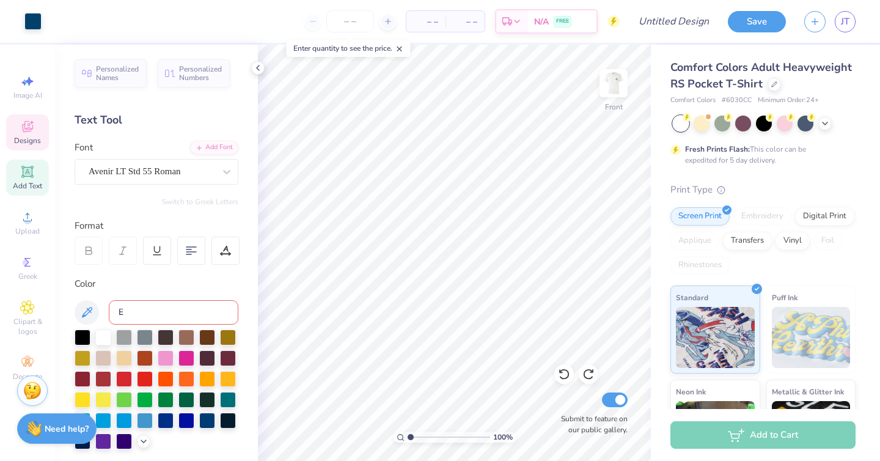
click at [26, 141] on span "Designs" at bounding box center [27, 141] width 27 height 10
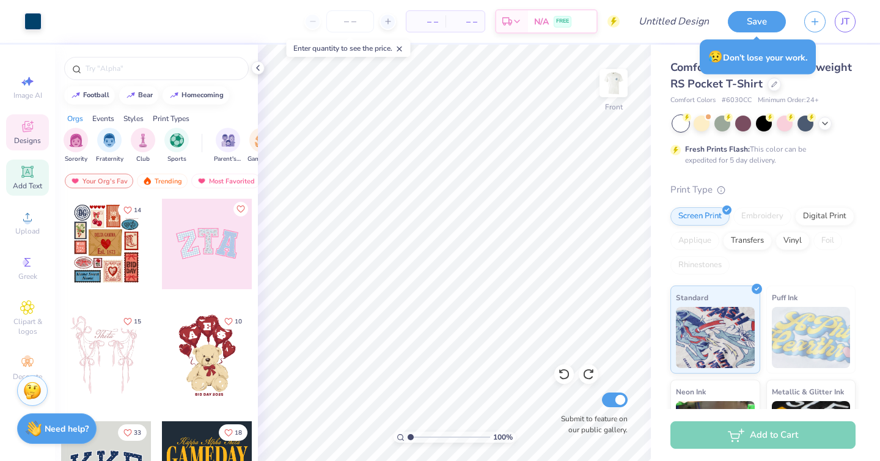
click at [24, 175] on icon at bounding box center [27, 171] width 9 height 9
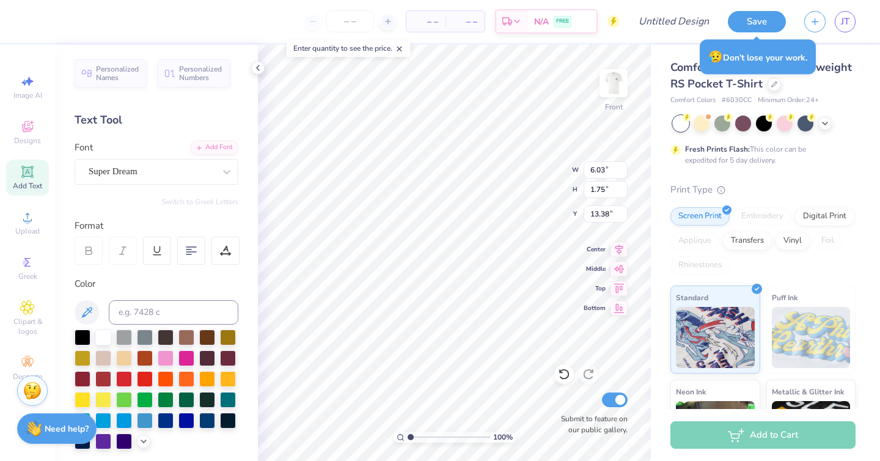
paste textarea "1969"
type textarea "1969"
click at [122, 162] on div "Super Dream" at bounding box center [151, 171] width 128 height 19
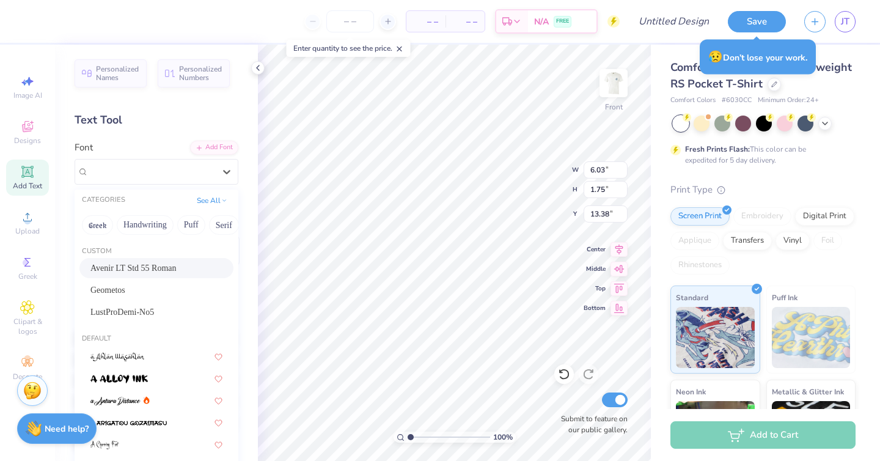
click at [118, 271] on span "Avenir LT Std 55 Roman" at bounding box center [133, 268] width 86 height 13
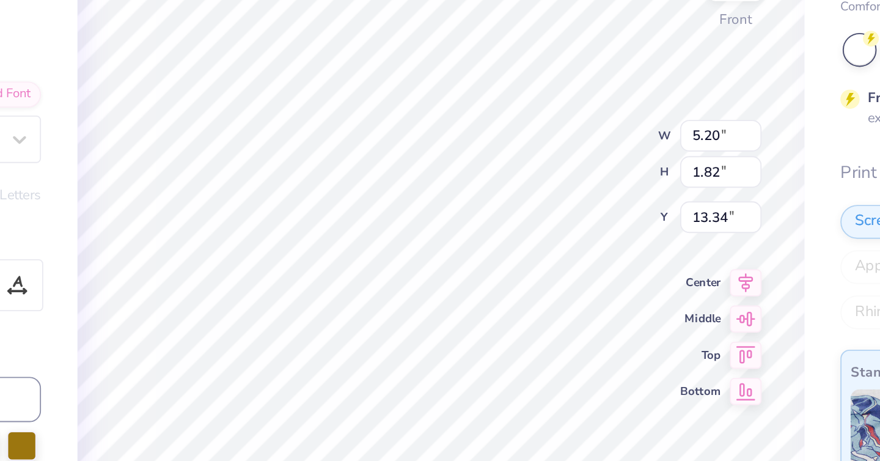
type input "1.71"
type input "0.60"
type input "9.09"
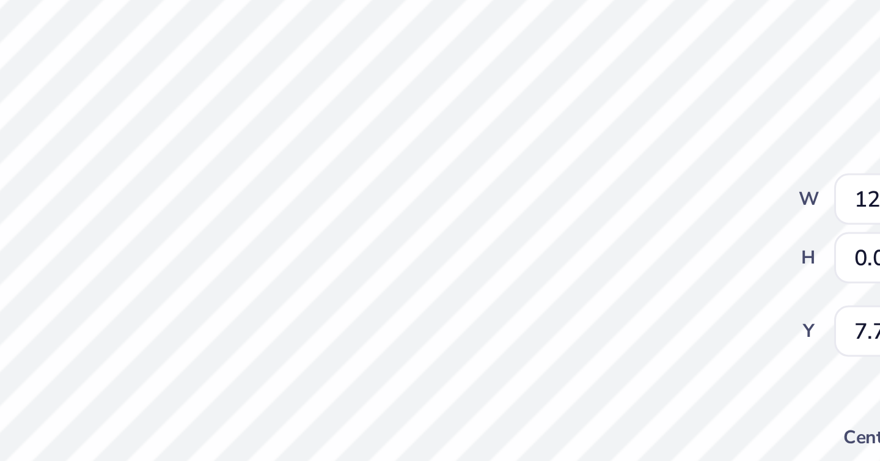
type input "12.81"
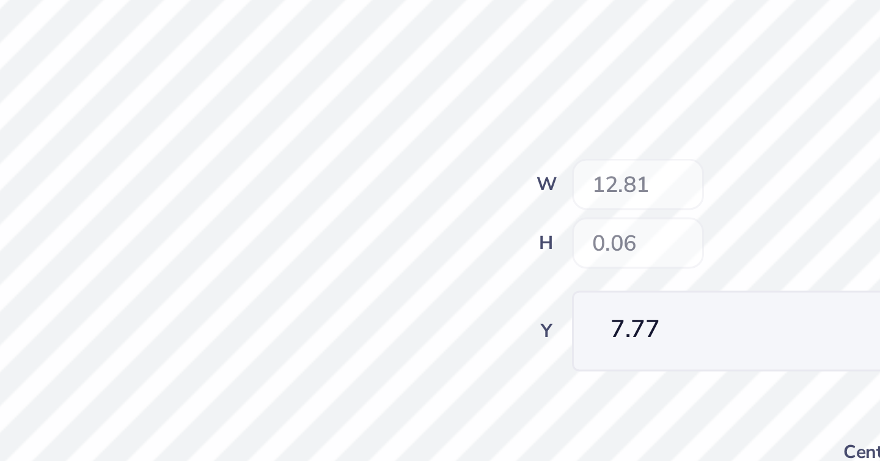
click at [518, 193] on div "100 % Front W 12.81 H 0.06 Y 7.77 Center Middle Top Bottom Submit to feature on…" at bounding box center [454, 253] width 393 height 416
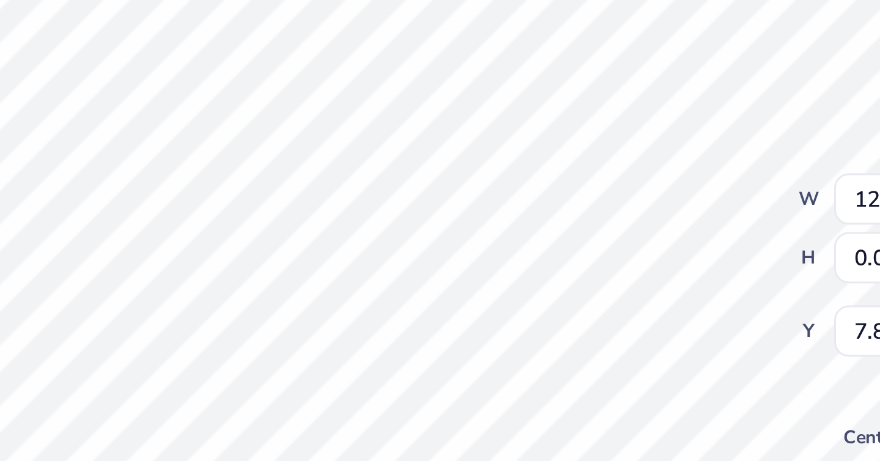
type input "7.82"
type input "14.02"
type input "0.07"
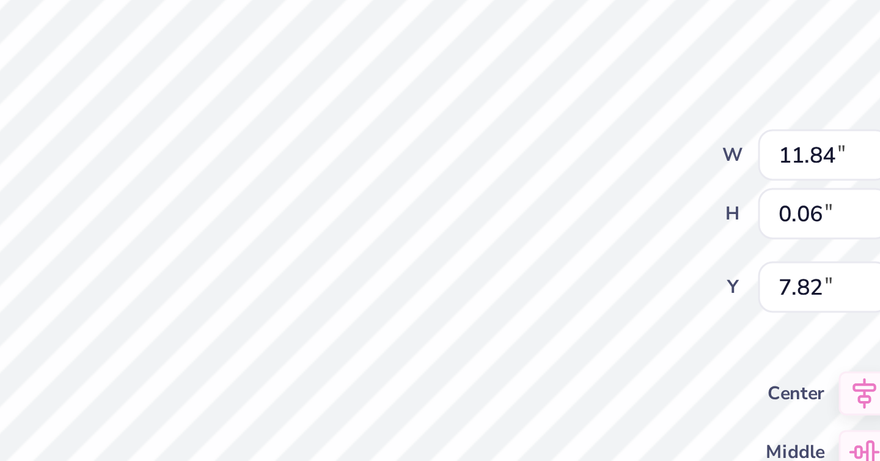
type input "11.84"
type input "0.06"
type input "7.75"
type input "12.18"
type input "7.52"
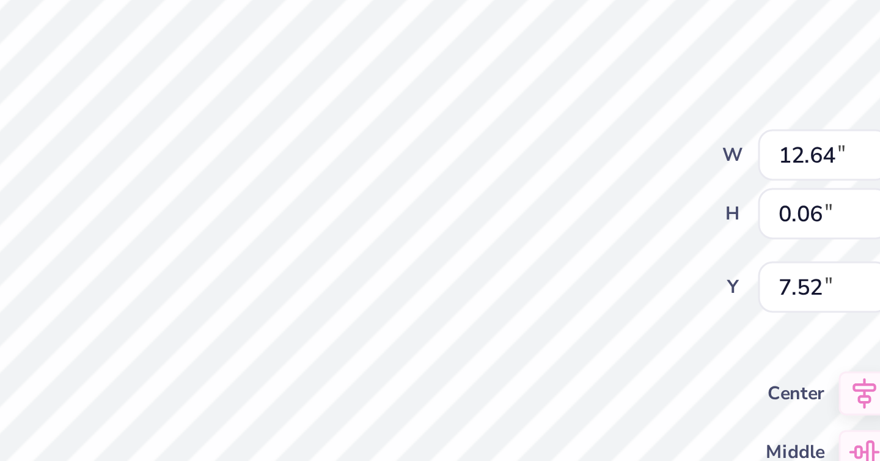
type input "12.64"
type input "7.74"
type input "12.27"
type input "5.45"
type input "12.47"
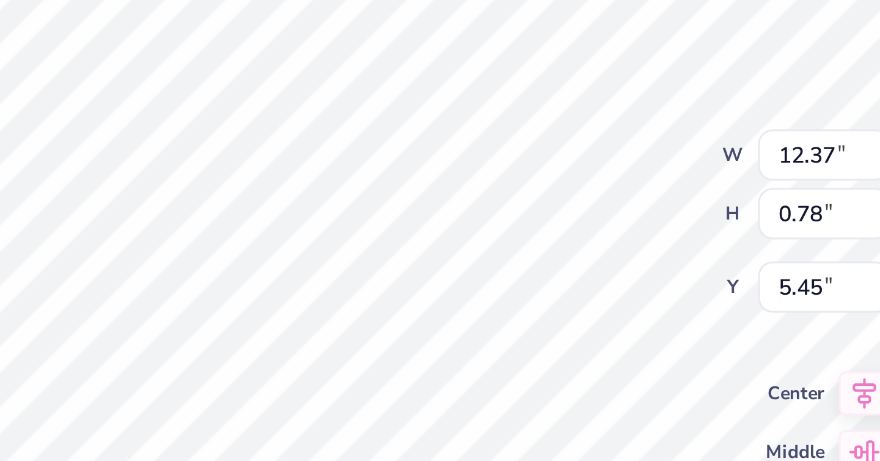
type input "0.78"
type input "6.28"
type input "12.64"
type input "7.74"
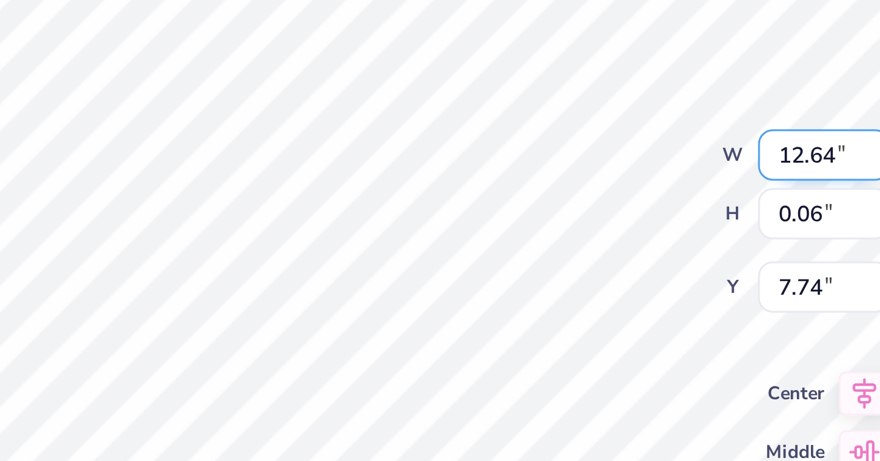
click at [605, 170] on input "12.64" at bounding box center [606, 169] width 44 height 17
type input "12.43"
type input "7.71"
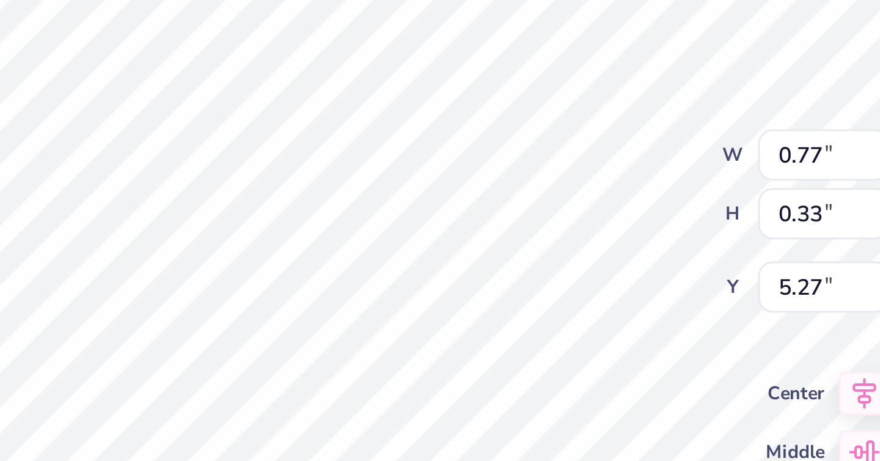
type input "0.77"
type input "0.33"
type textarea "EST"
type input "5.28"
click at [605, 170] on input "0.73" at bounding box center [606, 169] width 44 height 17
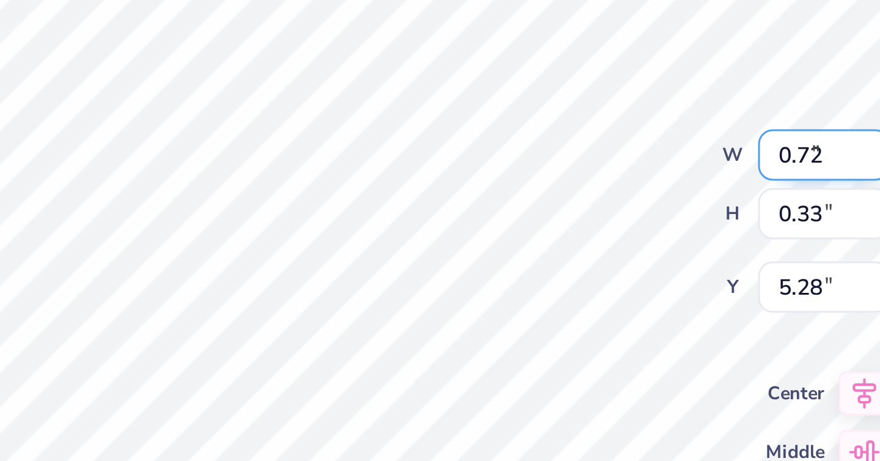
type input "0.72"
click at [605, 172] on input "0.72" at bounding box center [606, 169] width 44 height 17
type input "0.70"
type input "0.32"
type input "5.29"
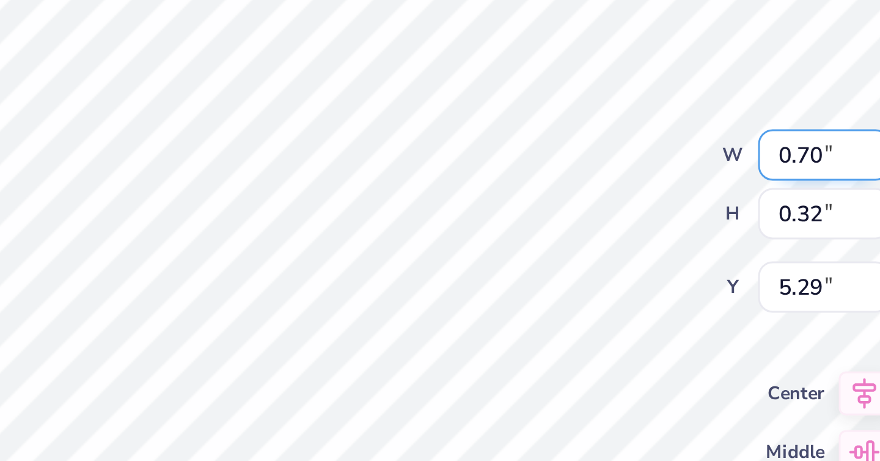
click at [606, 171] on input "0.70" at bounding box center [606, 169] width 44 height 17
type input "0.65"
type input "0.30"
type input "5.30"
click at [605, 170] on input "1.71" at bounding box center [606, 169] width 44 height 17
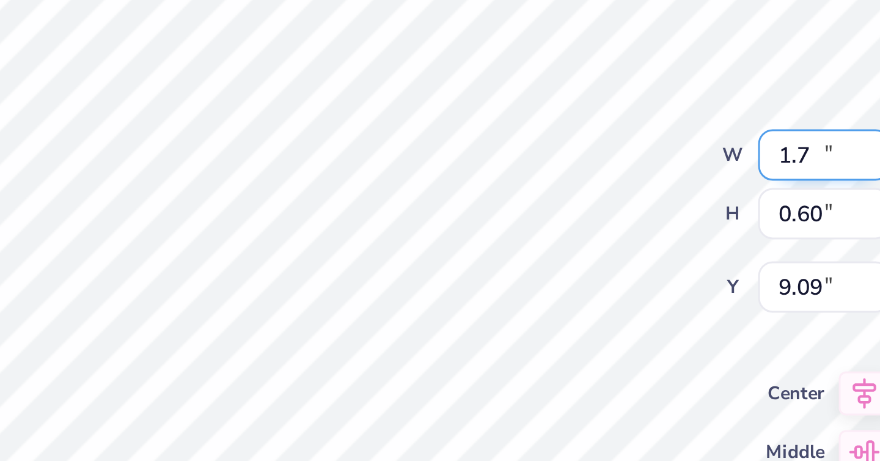
type input "1"
type input "0.65"
type input "0.23"
type input "7.66"
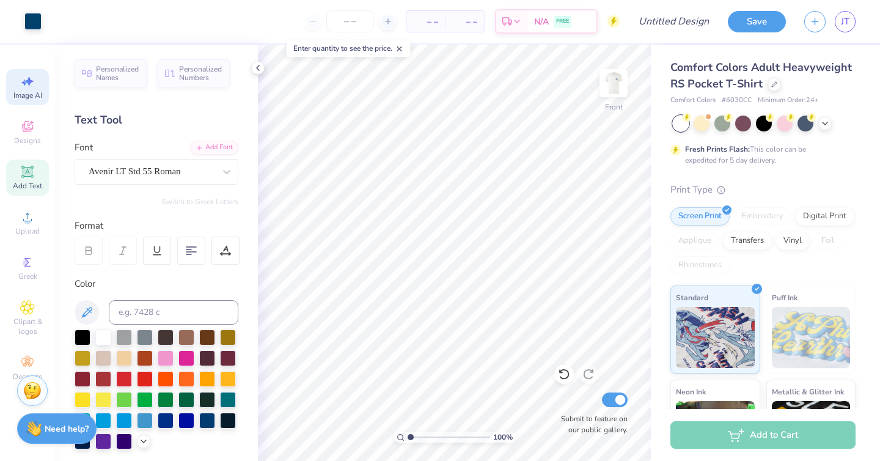
click at [34, 81] on icon at bounding box center [27, 81] width 15 height 15
select select "4"
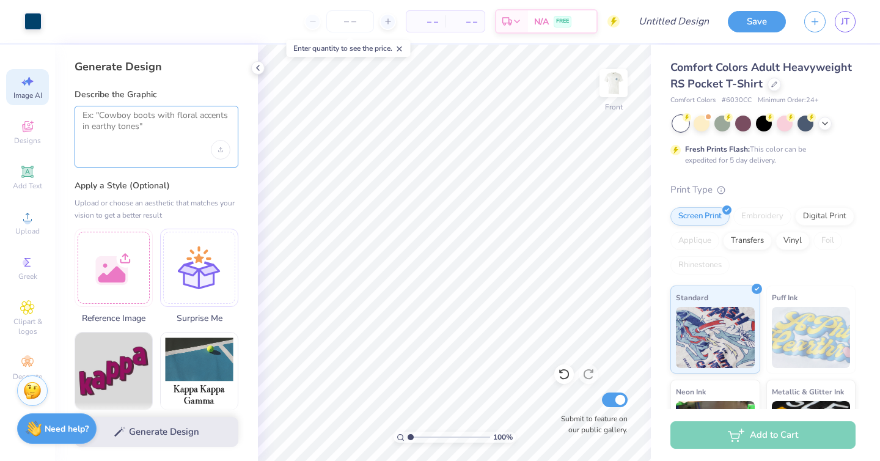
click at [143, 123] on textarea at bounding box center [157, 125] width 148 height 31
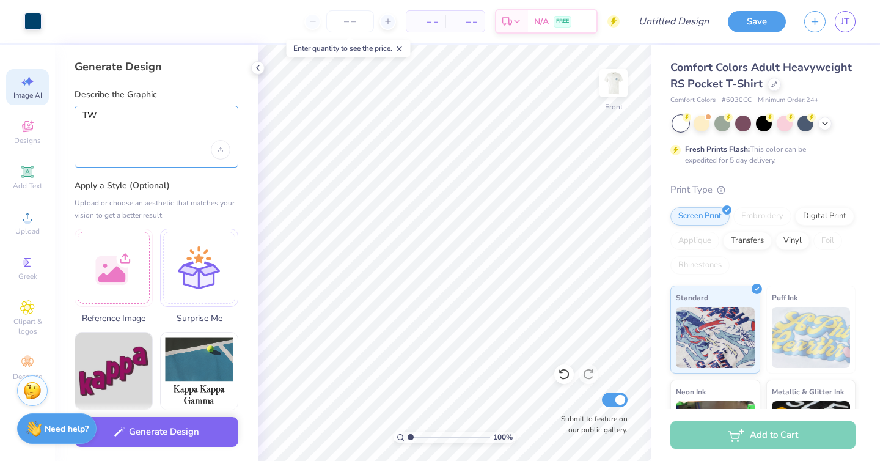
type textarea "T"
click at [98, 118] on textarea "two blue lines" at bounding box center [157, 125] width 148 height 31
click at [182, 120] on textarea "two straight blue lines" at bounding box center [157, 125] width 148 height 31
click at [87, 114] on textarea "two straight blue lines like the" at bounding box center [157, 125] width 148 height 31
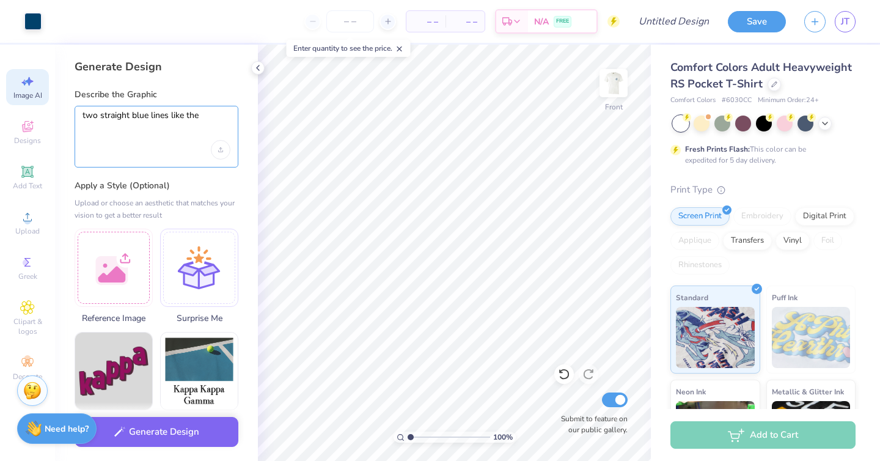
click at [87, 114] on textarea "two straight blue lines like the" at bounding box center [157, 125] width 148 height 31
click at [166, 119] on textarea "one straight blue lines like the" at bounding box center [157, 125] width 148 height 31
click at [202, 117] on textarea "one straight blue line like the" at bounding box center [157, 125] width 148 height 31
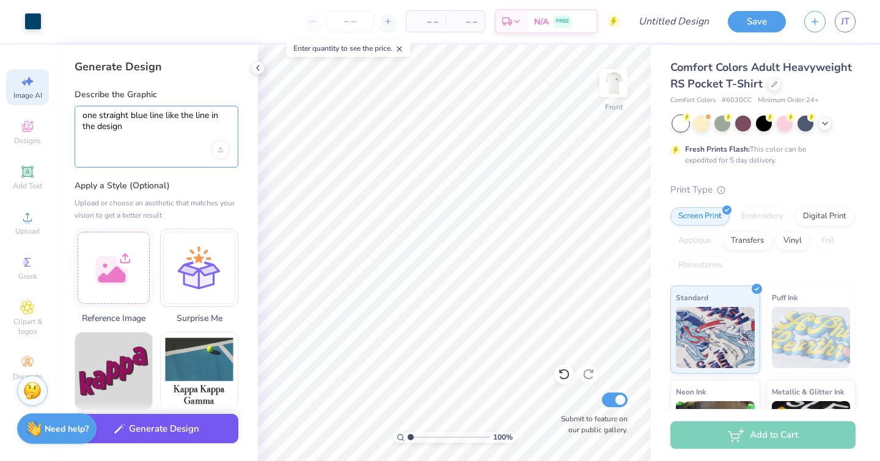
type textarea "one straight blue line like the line in the design"
click at [123, 441] on button "Generate Design" at bounding box center [157, 429] width 164 height 30
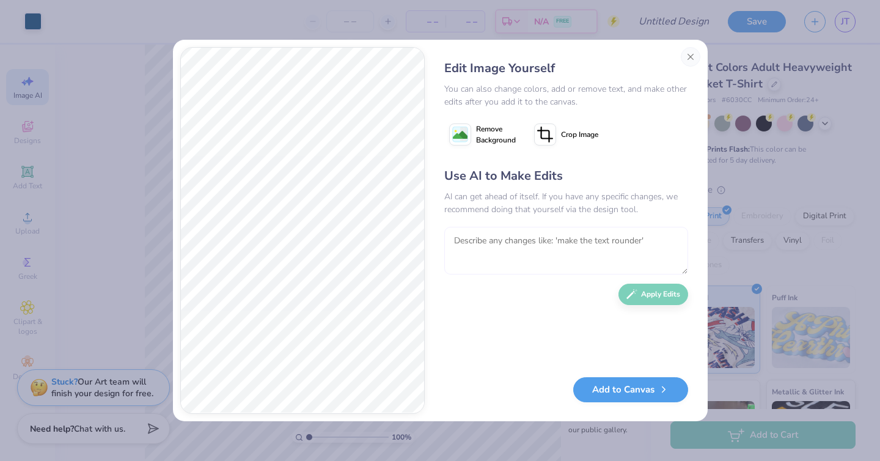
click at [481, 234] on textarea at bounding box center [566, 251] width 244 height 48
type textarea "make it thinner and horizontal"
click at [638, 298] on button "Apply Edits" at bounding box center [654, 291] width 70 height 21
click at [533, 240] on textarea at bounding box center [566, 251] width 244 height 48
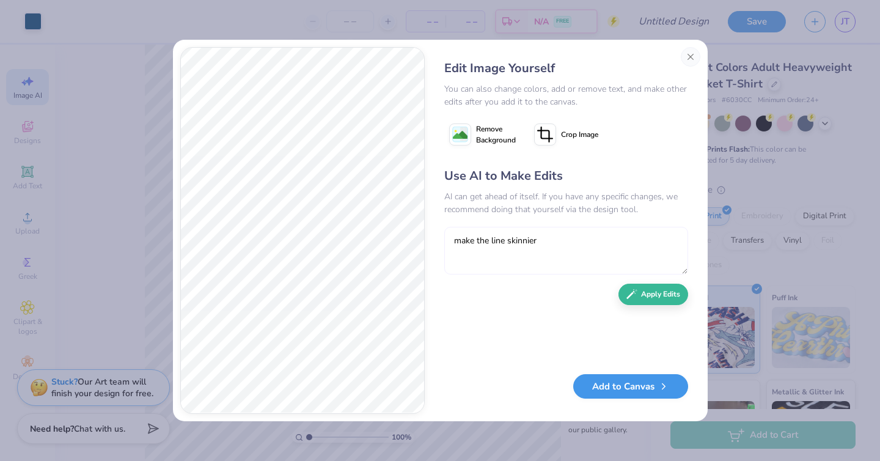
type textarea "make the line skinnier"
click at [610, 394] on button "Add to Canvas" at bounding box center [630, 386] width 115 height 25
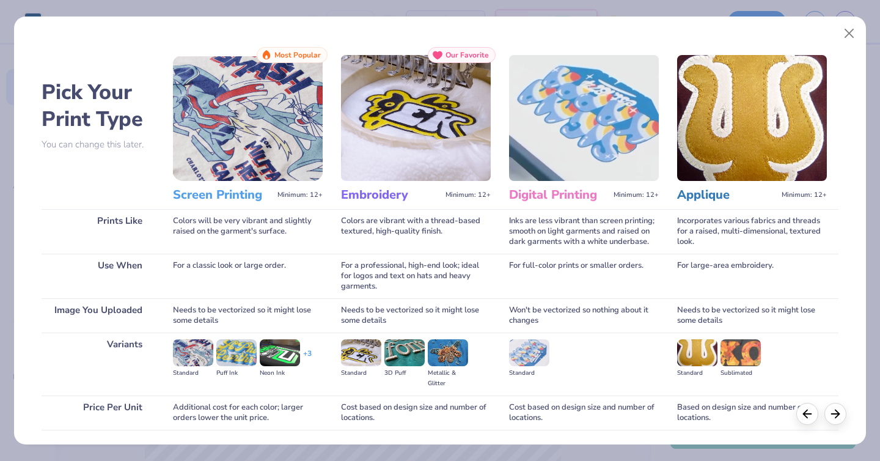
scroll to position [87, 0]
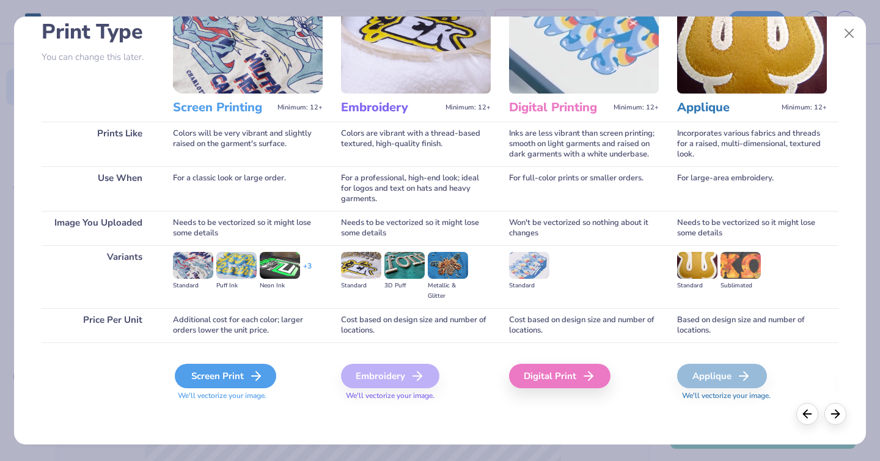
click at [226, 383] on div "Screen Print" at bounding box center [225, 376] width 101 height 24
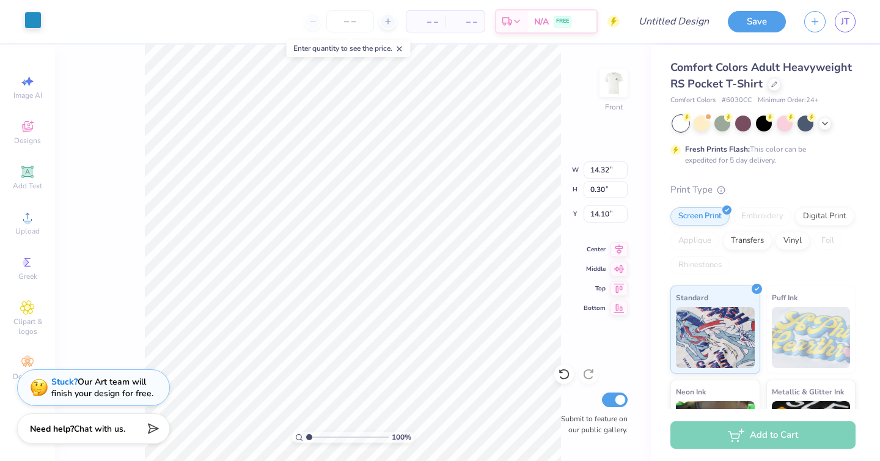
click at [36, 21] on div at bounding box center [32, 20] width 17 height 17
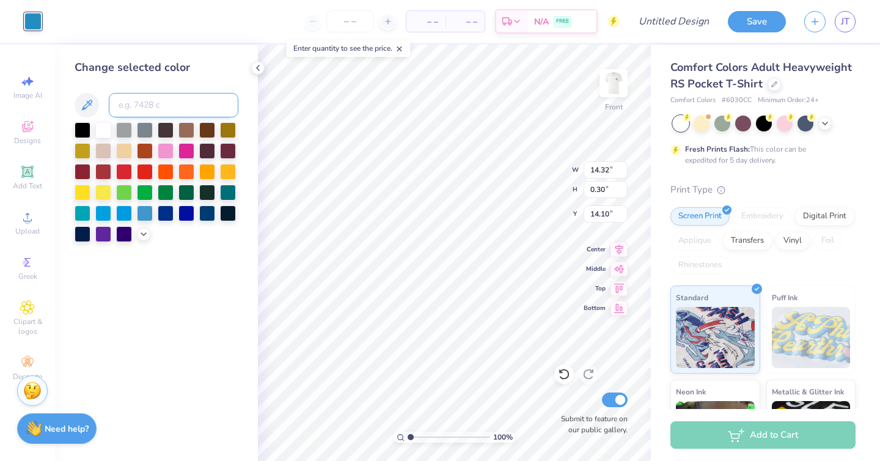
click at [136, 111] on input at bounding box center [174, 105] width 130 height 24
type input "7694"
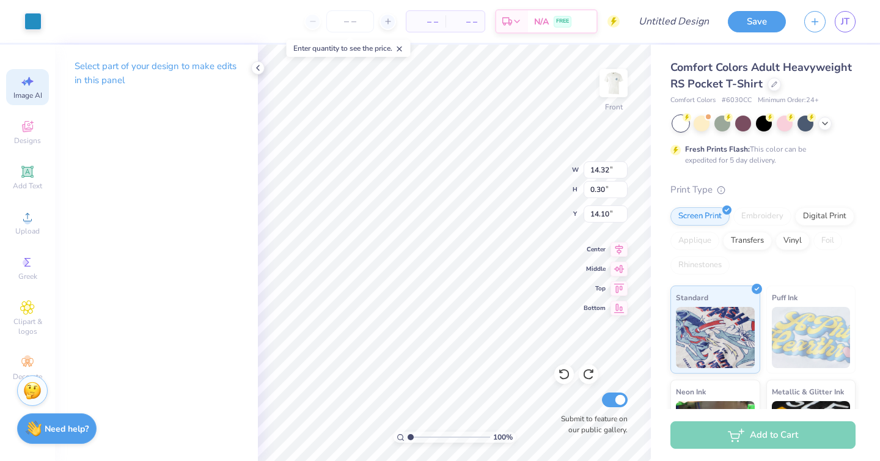
click at [26, 87] on icon at bounding box center [27, 81] width 15 height 15
select select "4"
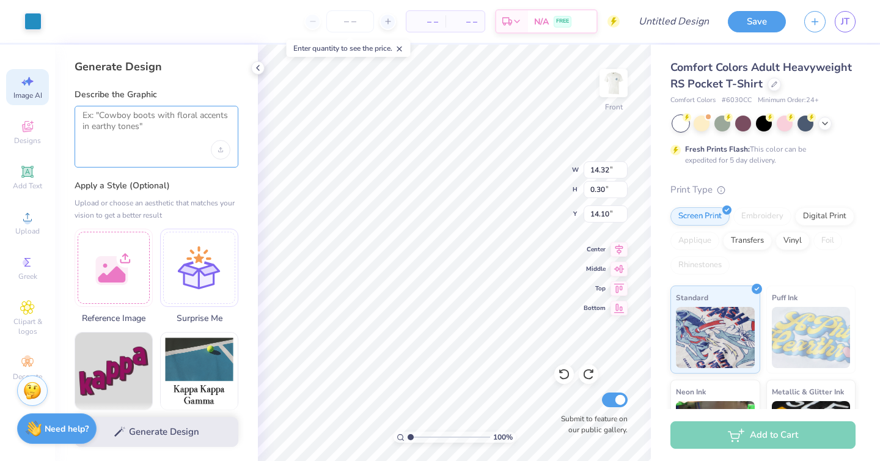
click at [149, 132] on textarea at bounding box center [157, 125] width 148 height 31
click at [155, 117] on textarea at bounding box center [157, 125] width 148 height 31
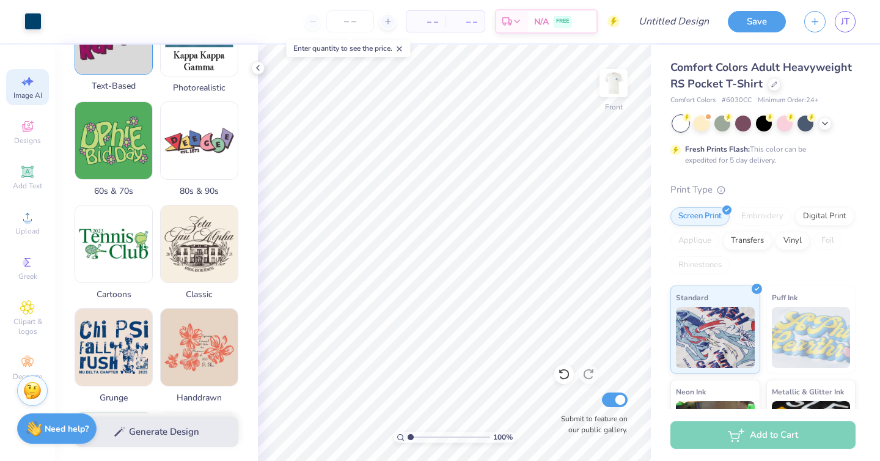
scroll to position [0, 0]
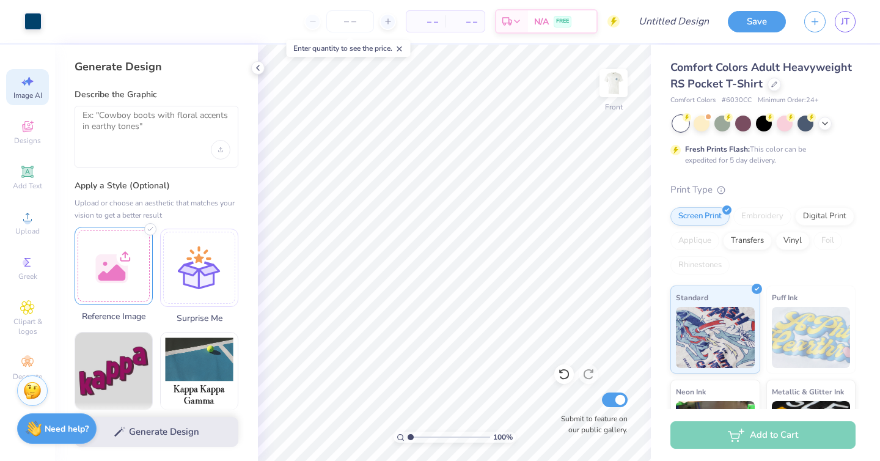
click at [124, 271] on div at bounding box center [114, 266] width 78 height 78
click at [129, 243] on div at bounding box center [114, 266] width 78 height 78
click at [119, 256] on div at bounding box center [114, 266] width 78 height 78
drag, startPoint x: 28, startPoint y: 176, endPoint x: 26, endPoint y: 223, distance: 47.1
click at [26, 223] on div "Image AI Designs Add Text Upload Greek Clipart & logos Decorate" at bounding box center [27, 227] width 43 height 317
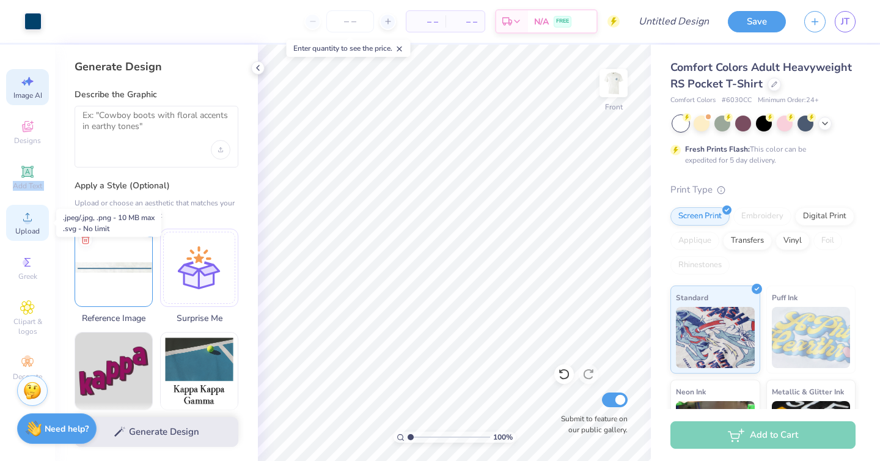
click at [26, 223] on circle at bounding box center [27, 221] width 7 height 7
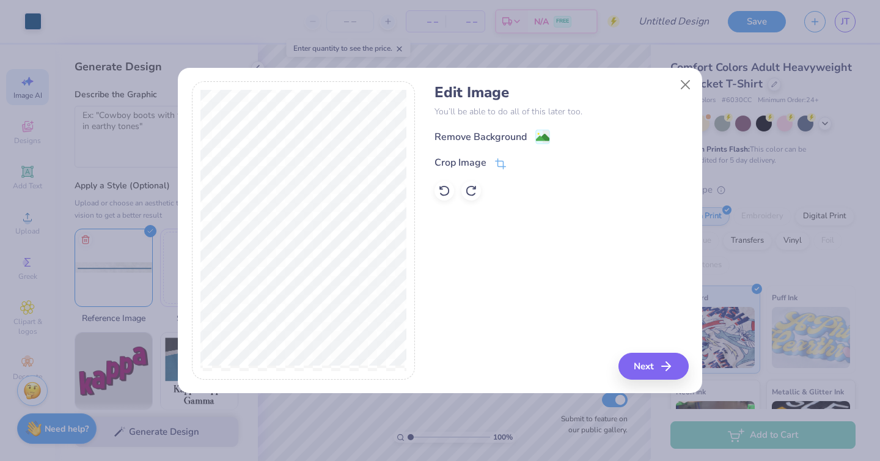
click at [552, 129] on div "Remove Background" at bounding box center [562, 136] width 254 height 15
click at [537, 133] on image at bounding box center [542, 138] width 13 height 13
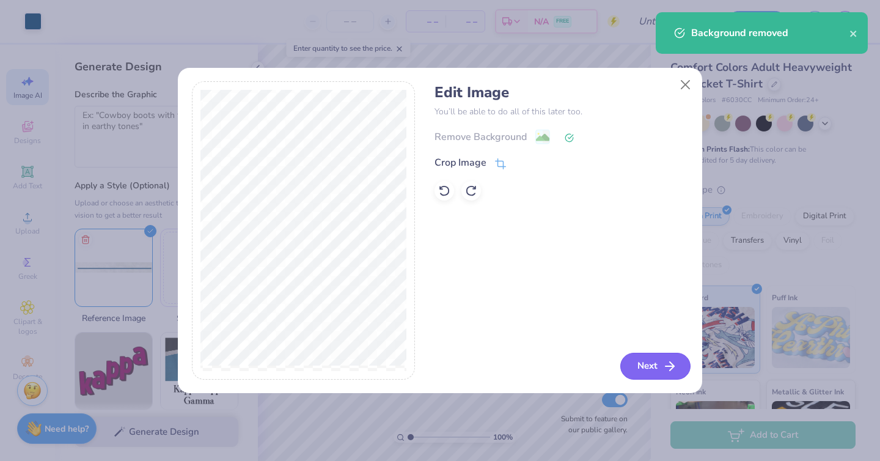
click at [655, 358] on button "Next" at bounding box center [656, 366] width 70 height 27
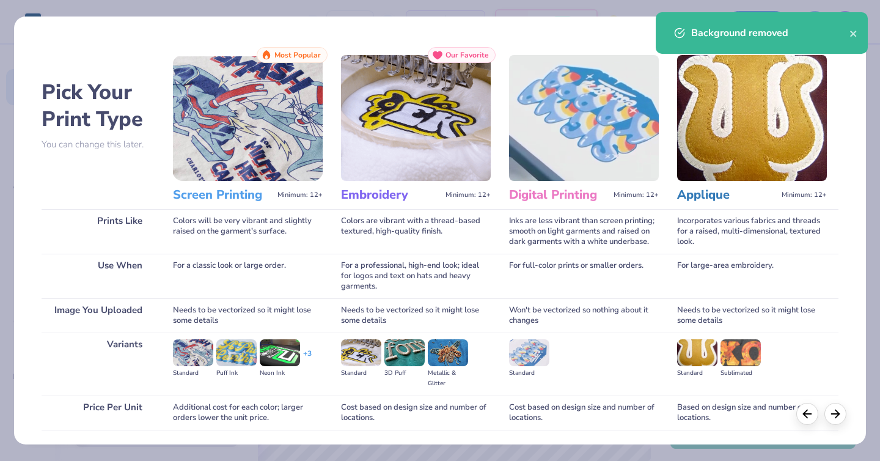
scroll to position [87, 0]
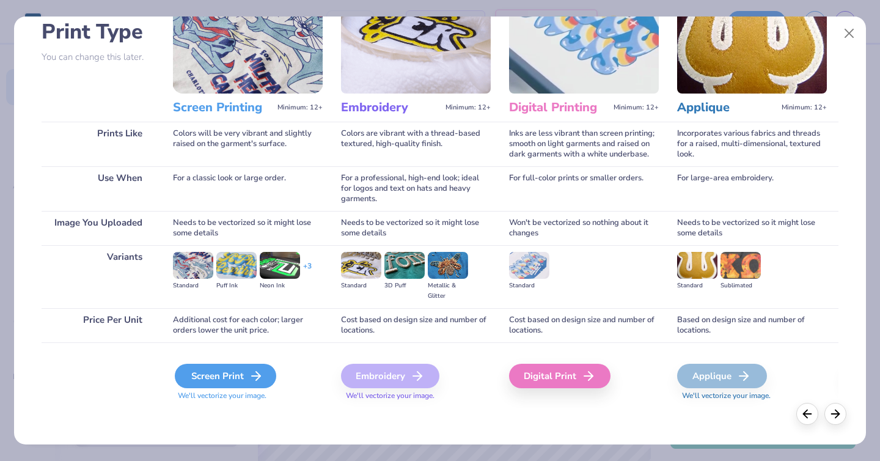
click at [211, 378] on div "Screen Print" at bounding box center [225, 376] width 101 height 24
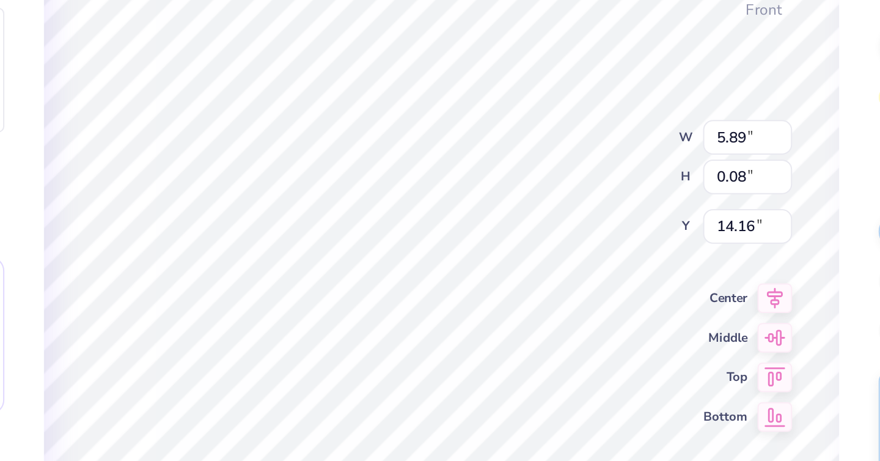
type input "5.89"
type input "0.08"
type input "5.45"
type input "5.56"
type input "0.07"
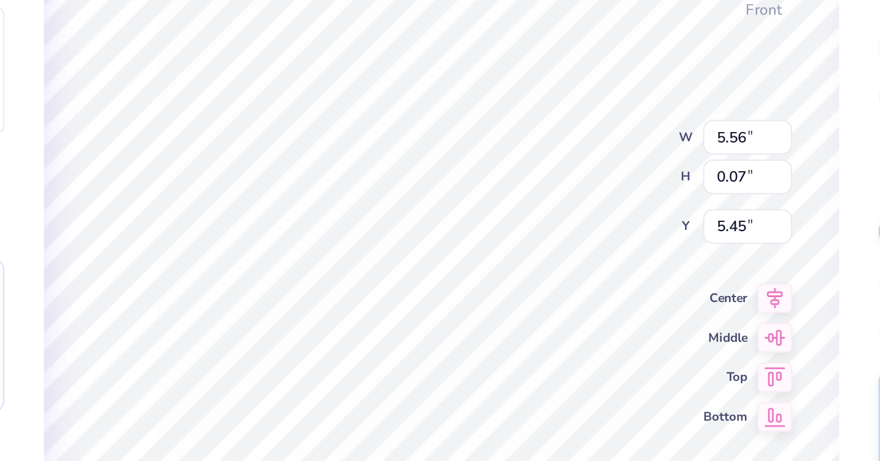
type input "0.65"
type input "0.30"
type input "5.30"
type input "0.88"
type input "0.40"
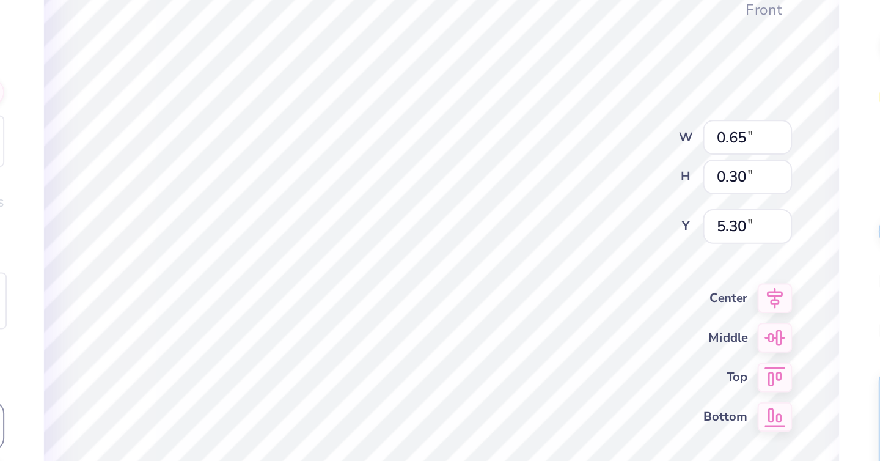
type input "5.19"
type input "0.76"
type input "0.35"
type input "5.27"
type input "5.41"
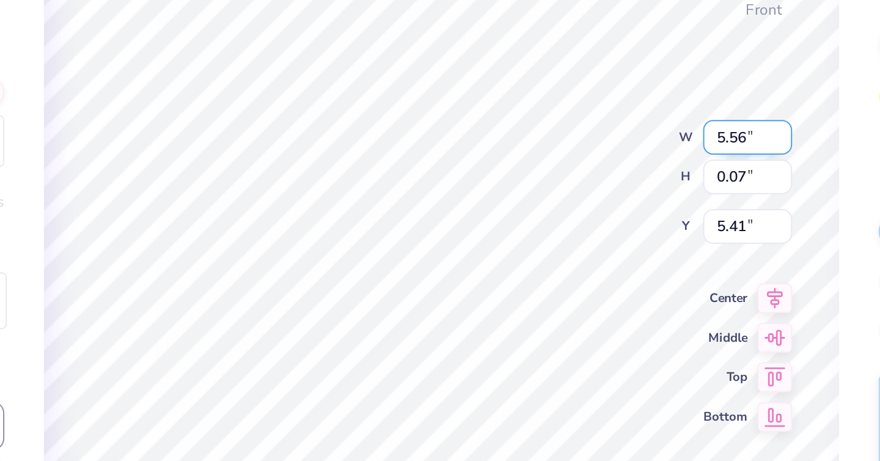
click at [603, 170] on input "5.56" at bounding box center [606, 169] width 44 height 17
type input "5.60"
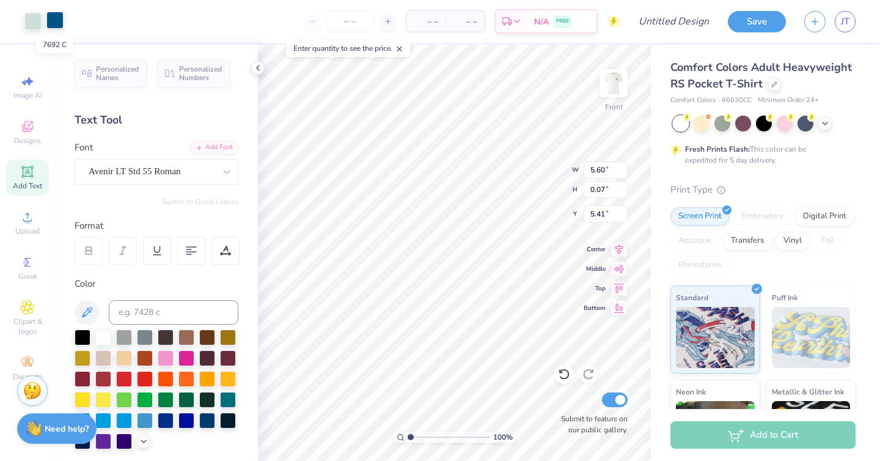
click at [58, 21] on div at bounding box center [54, 20] width 17 height 17
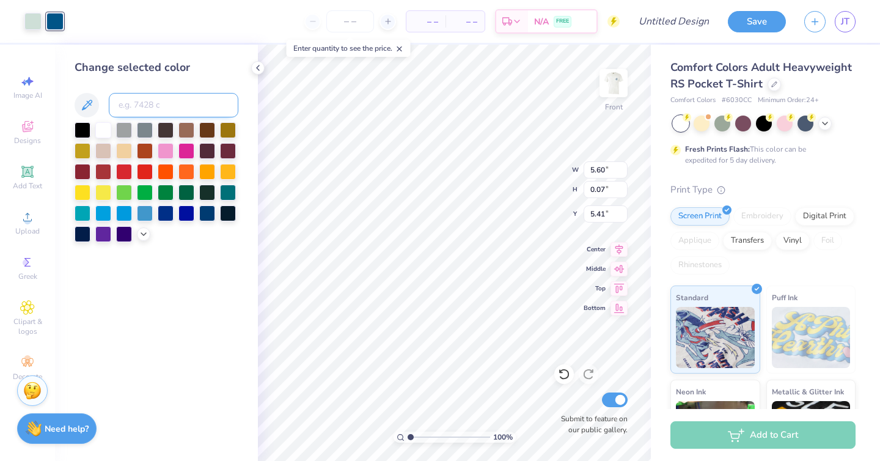
click at [163, 108] on input at bounding box center [174, 105] width 130 height 24
type input "7694"
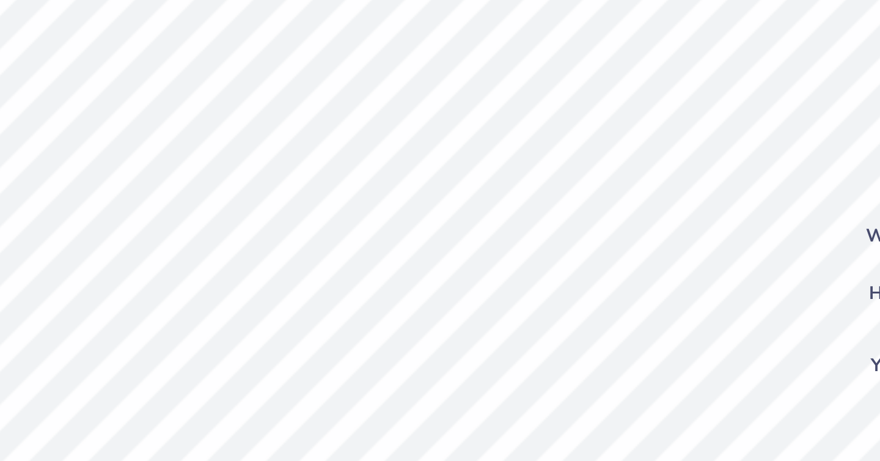
type input "5.45"
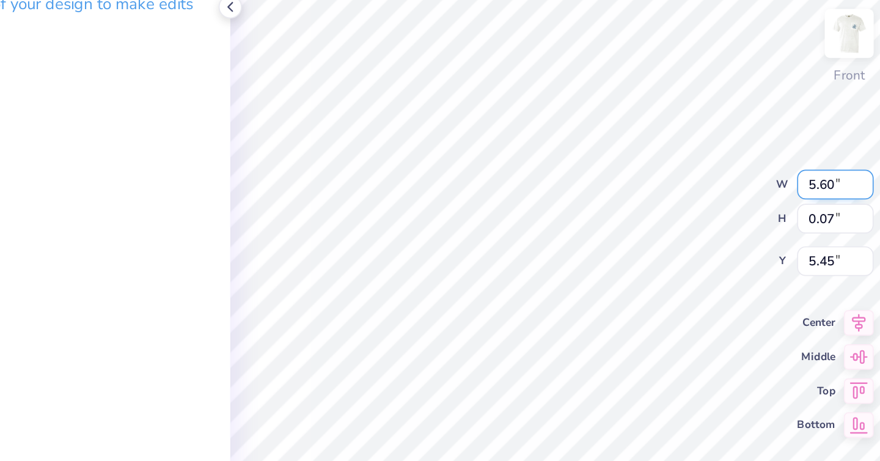
click at [605, 169] on input "5.60" at bounding box center [606, 169] width 44 height 17
type input "5.70"
type input "5.41"
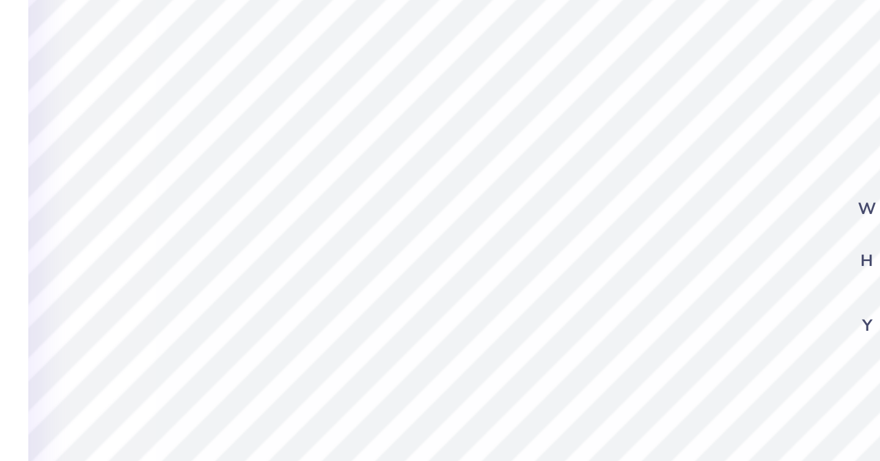
type input "0.95"
type input "0.33"
type input "7.57"
type input "5.41"
type input "7.74"
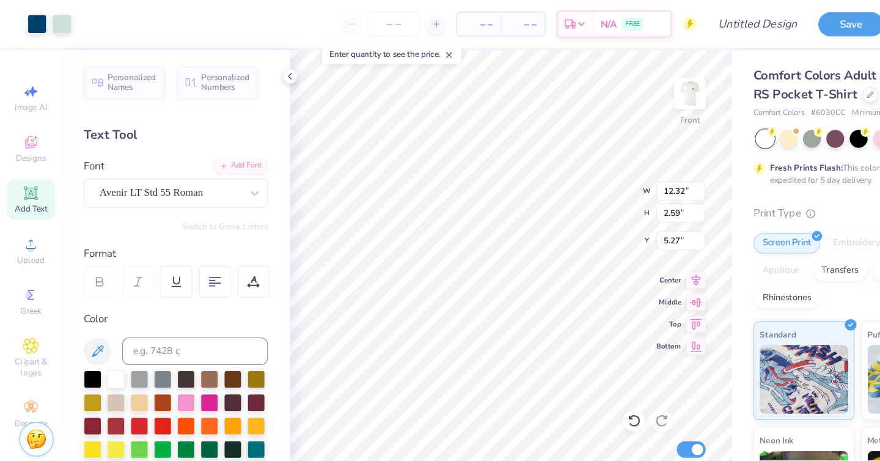
type input "12.32"
type input "2.59"
type input "6.11"
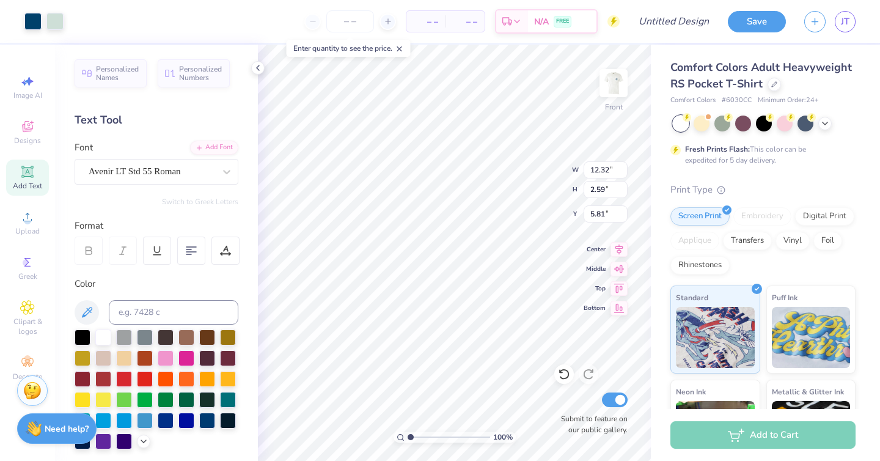
type input "5.81"
type input "5.73"
click at [616, 77] on img at bounding box center [613, 83] width 49 height 49
click at [616, 84] on img at bounding box center [613, 83] width 49 height 49
click at [124, 336] on div at bounding box center [124, 336] width 16 height 16
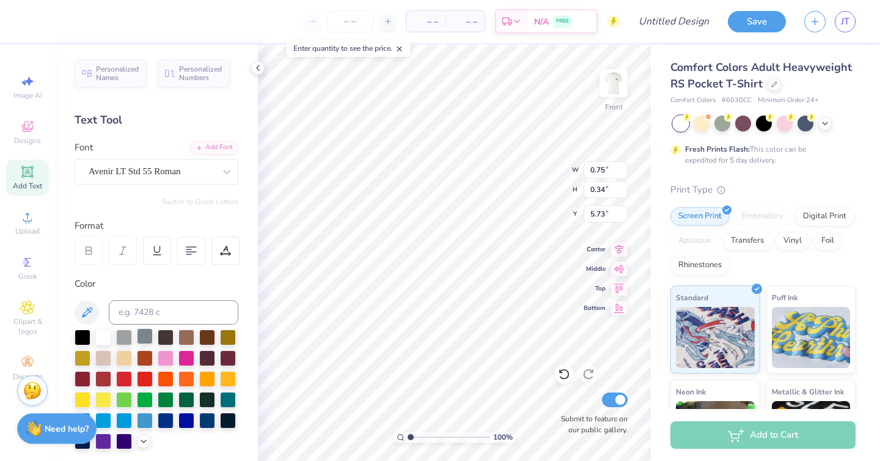
click at [147, 335] on div at bounding box center [145, 336] width 16 height 16
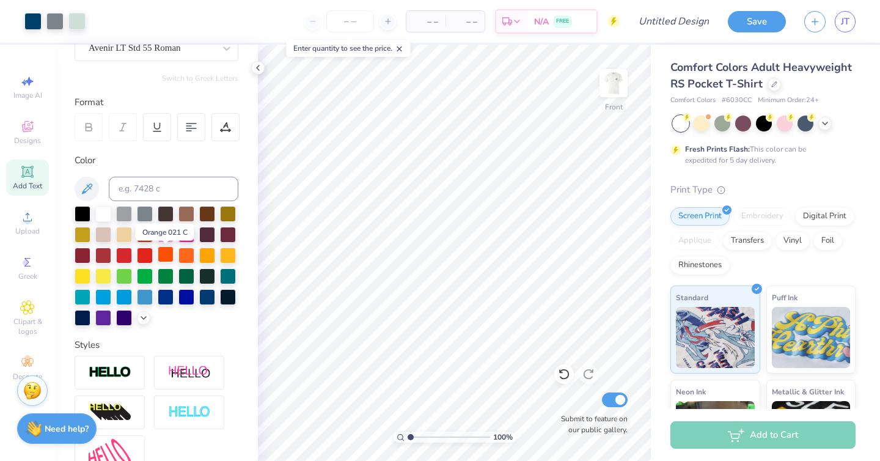
scroll to position [125, 0]
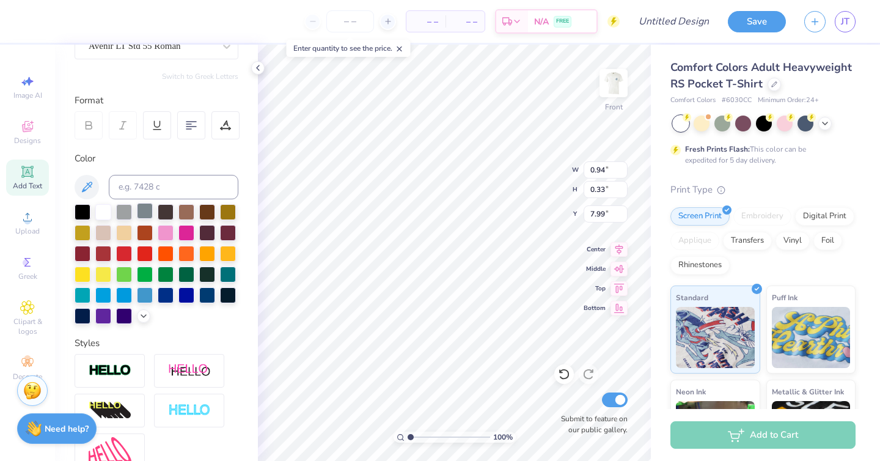
click at [141, 208] on div at bounding box center [145, 211] width 16 height 16
click at [141, 212] on div at bounding box center [145, 211] width 16 height 16
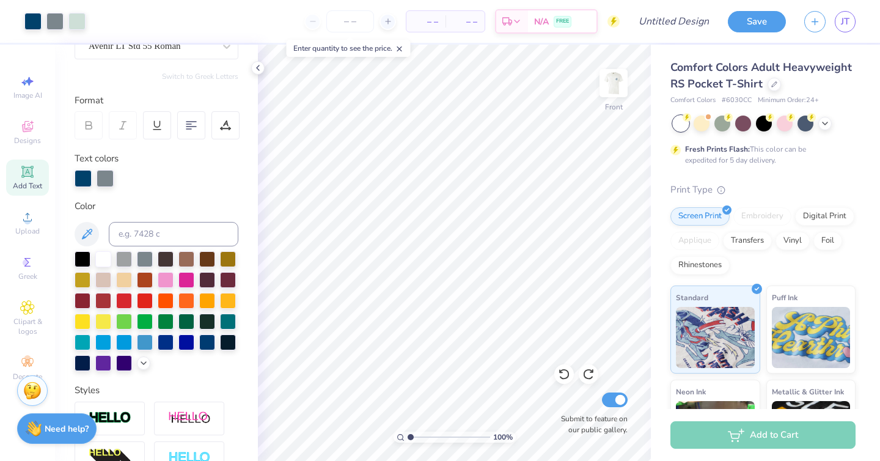
scroll to position [0, 0]
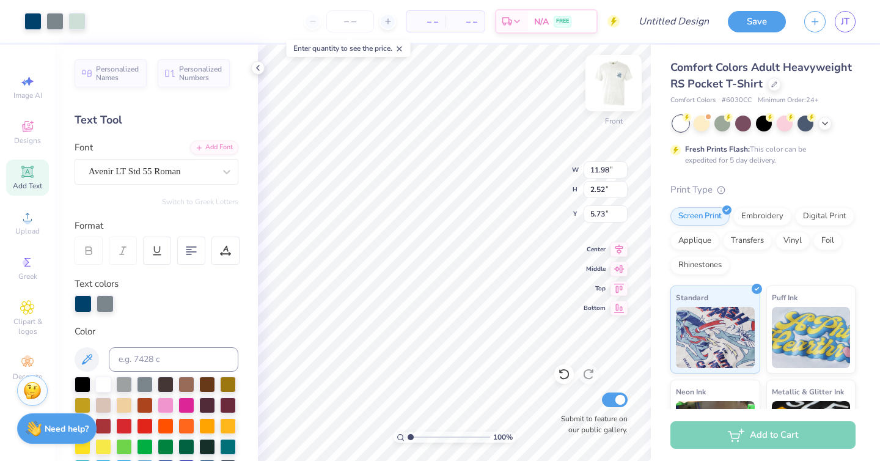
type input "11.98"
type input "2.52"
type input "5.72"
click at [621, 77] on img at bounding box center [613, 83] width 49 height 49
click at [614, 83] on img at bounding box center [613, 83] width 49 height 49
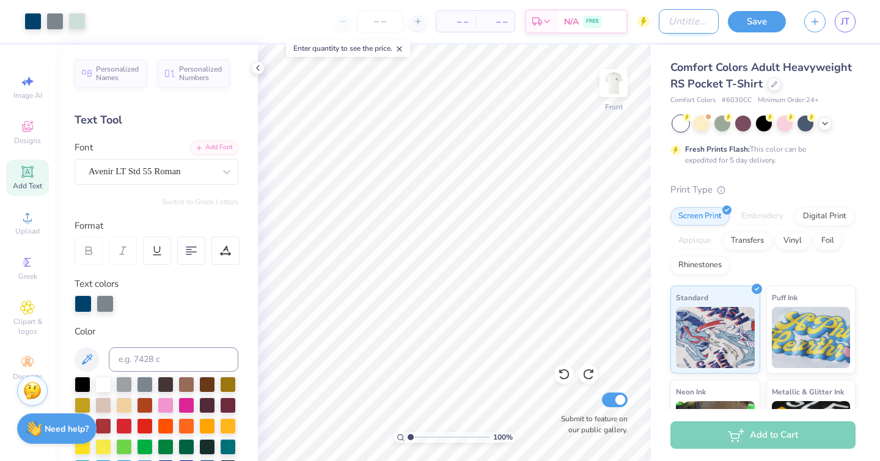
click at [688, 17] on input "Design Title" at bounding box center [689, 21] width 60 height 24
type input "'25 DCG ANNUAL TSHIRTS"
click at [755, 25] on button "Save" at bounding box center [757, 19] width 58 height 21
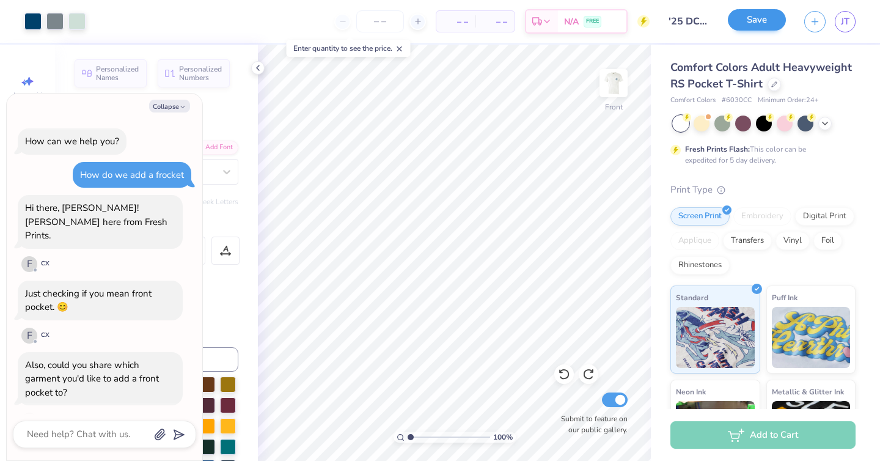
scroll to position [587, 0]
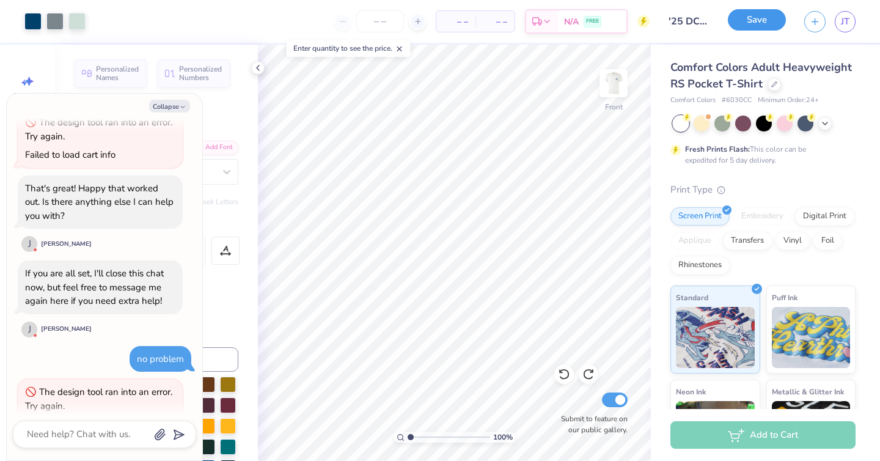
click at [765, 22] on button "Save" at bounding box center [757, 19] width 58 height 21
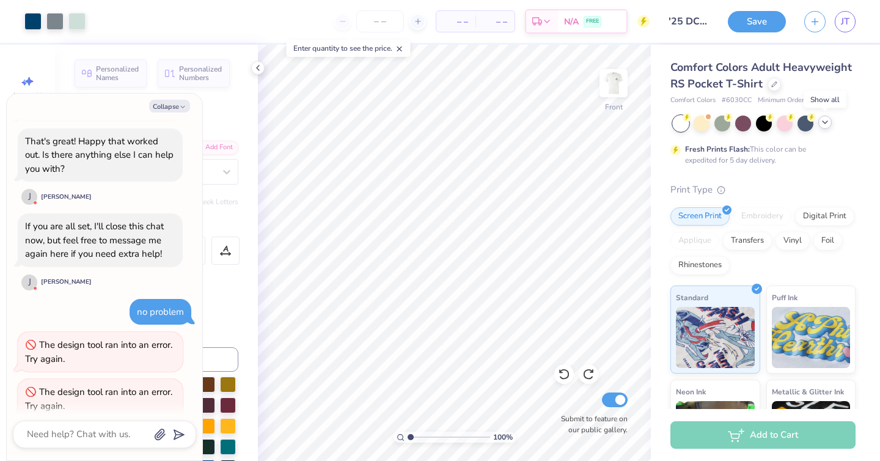
click at [827, 123] on icon at bounding box center [825, 122] width 10 height 10
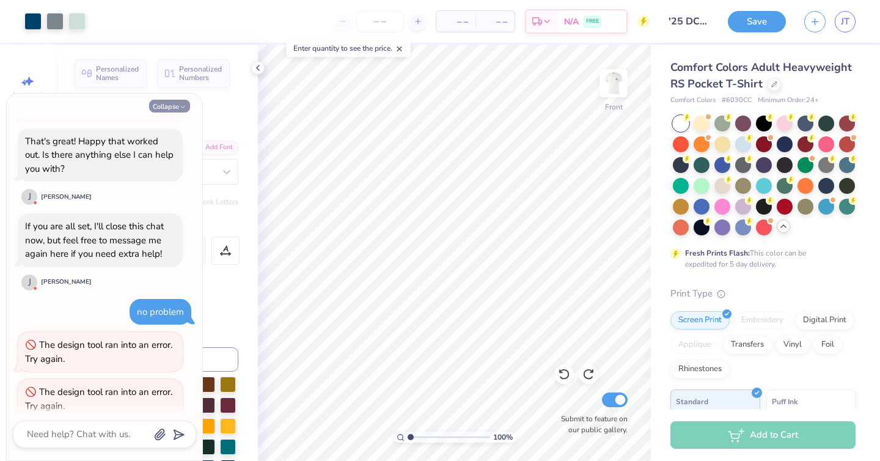
click at [176, 106] on button "Collapse" at bounding box center [169, 106] width 41 height 13
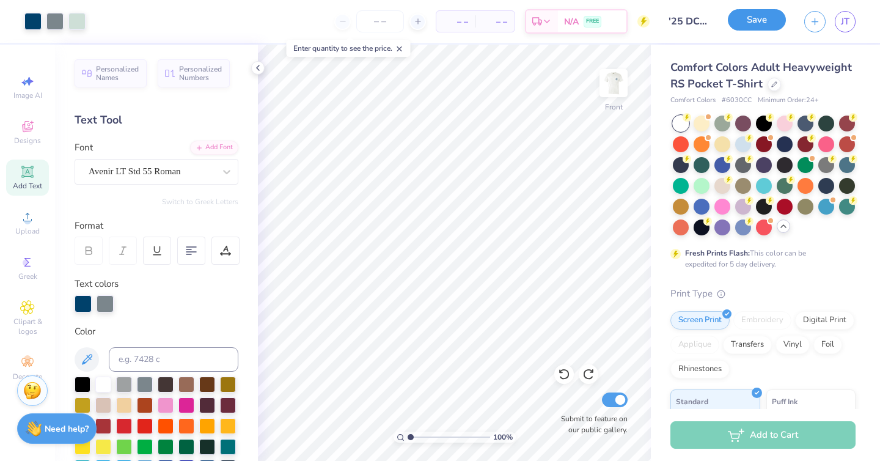
click at [762, 20] on button "Save" at bounding box center [757, 19] width 58 height 21
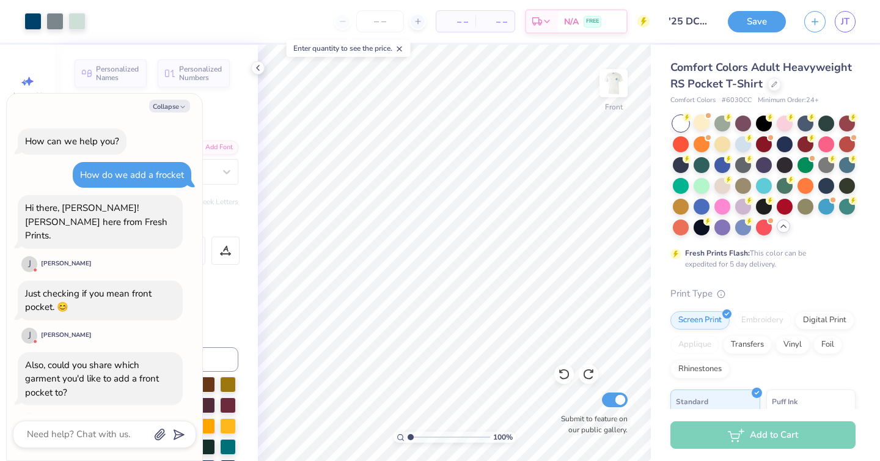
scroll to position [681, 0]
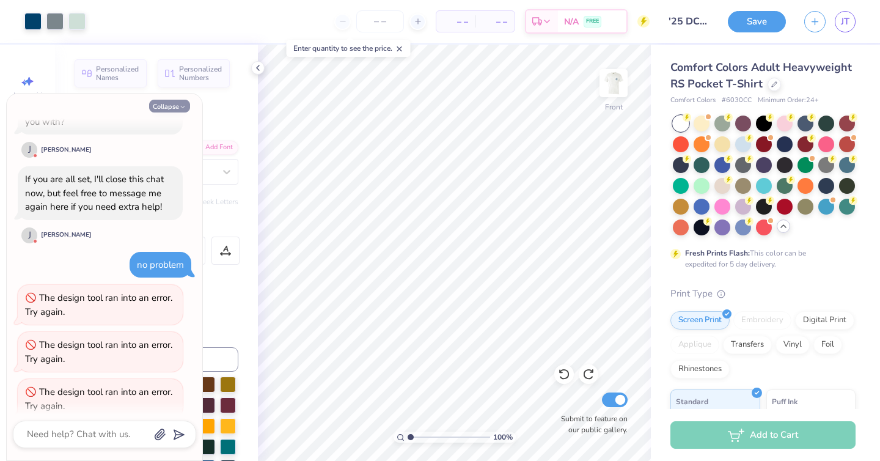
click at [171, 111] on button "Collapse" at bounding box center [169, 106] width 41 height 13
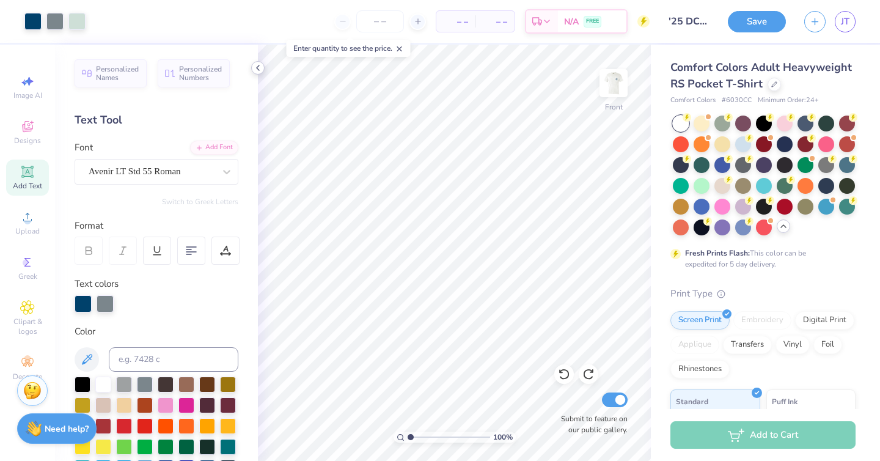
click at [257, 66] on icon at bounding box center [258, 68] width 10 height 10
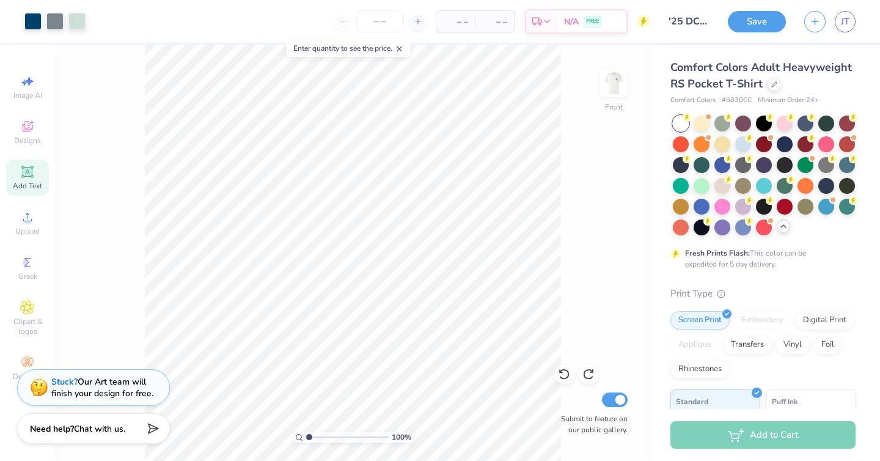
click at [348, 20] on div at bounding box center [380, 21] width 92 height 22
click at [471, 18] on div "– – Per Item" at bounding box center [455, 21] width 39 height 21
click at [590, 19] on span "FREE" at bounding box center [592, 23] width 13 height 9
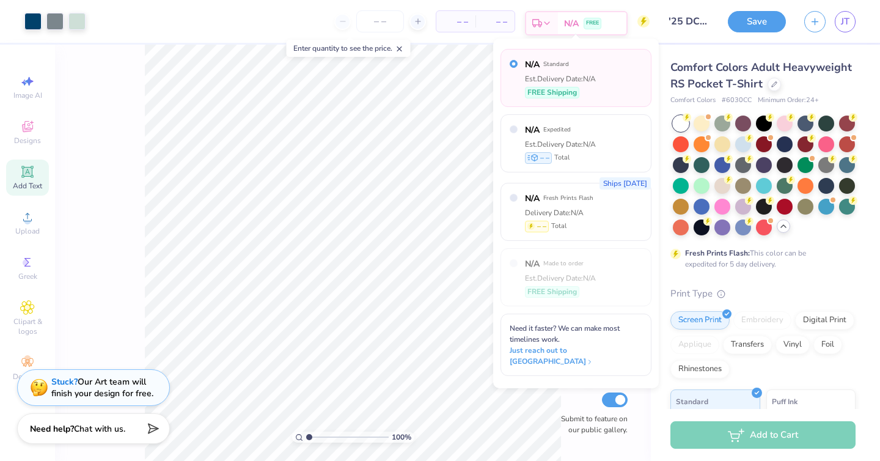
click at [590, 19] on span "FREE" at bounding box center [592, 23] width 13 height 9
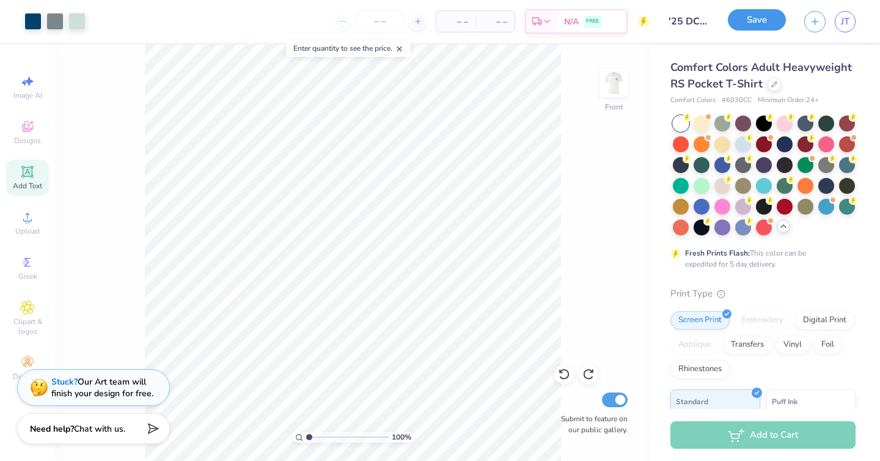
click at [761, 15] on button "Save" at bounding box center [757, 19] width 58 height 21
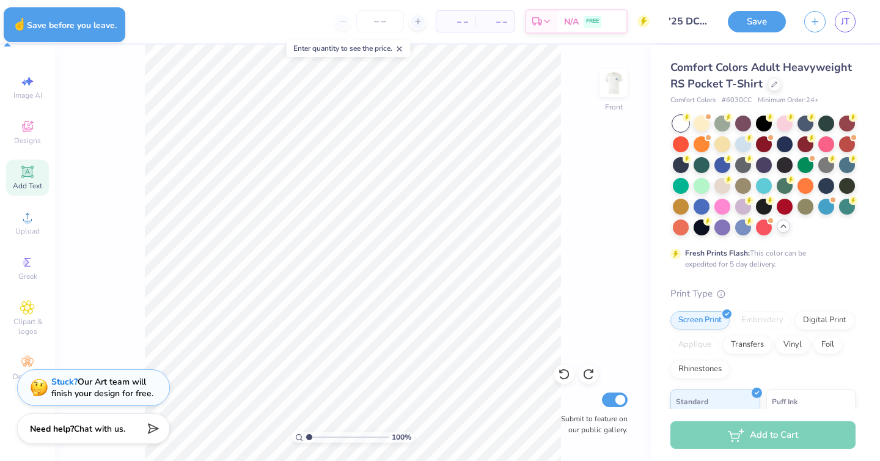
type textarea "x"
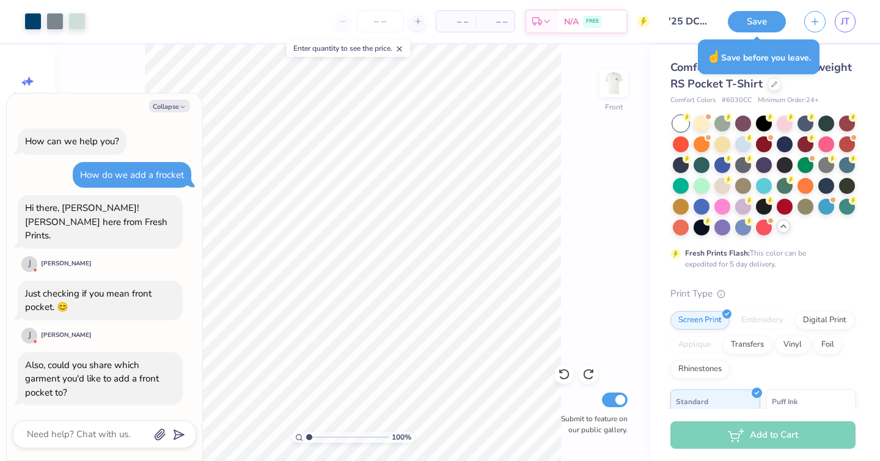
scroll to position [728, 0]
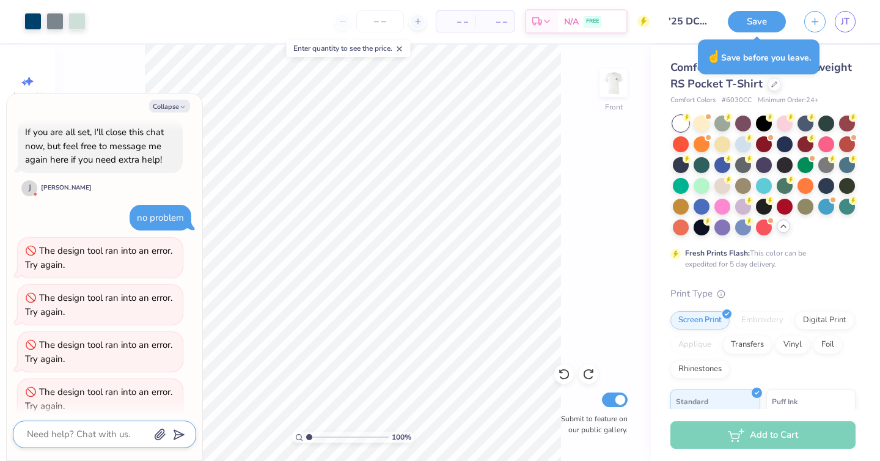
click at [67, 434] on textarea at bounding box center [88, 434] width 124 height 17
type textarea "q"
type textarea "x"
type textarea "qw"
type textarea "x"
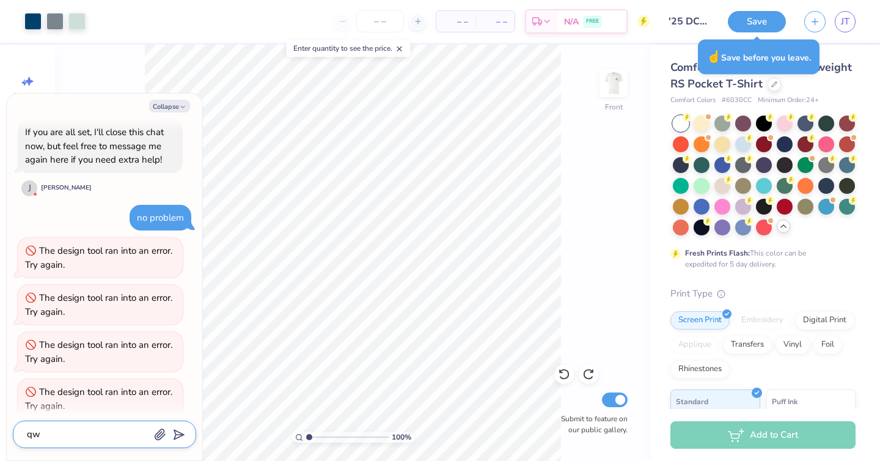
type textarea "qwh"
type textarea "x"
type textarea "qw"
type textarea "x"
type textarea "q"
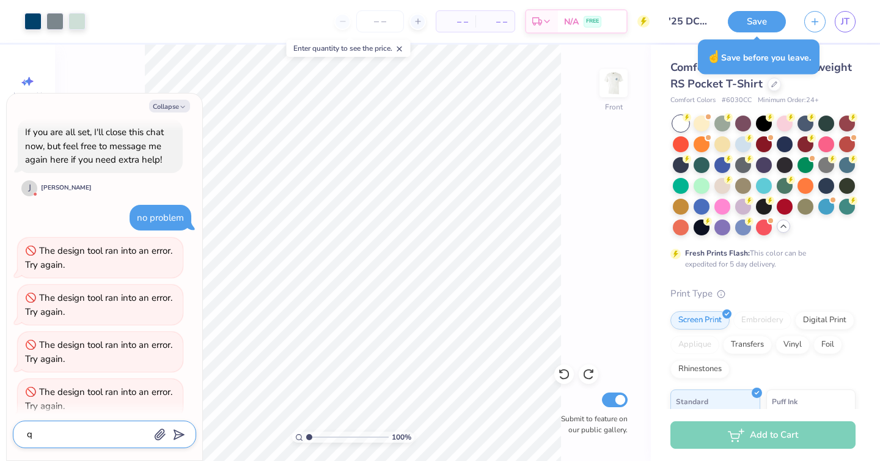
type textarea "x"
type textarea "w"
type textarea "x"
type textarea "wg"
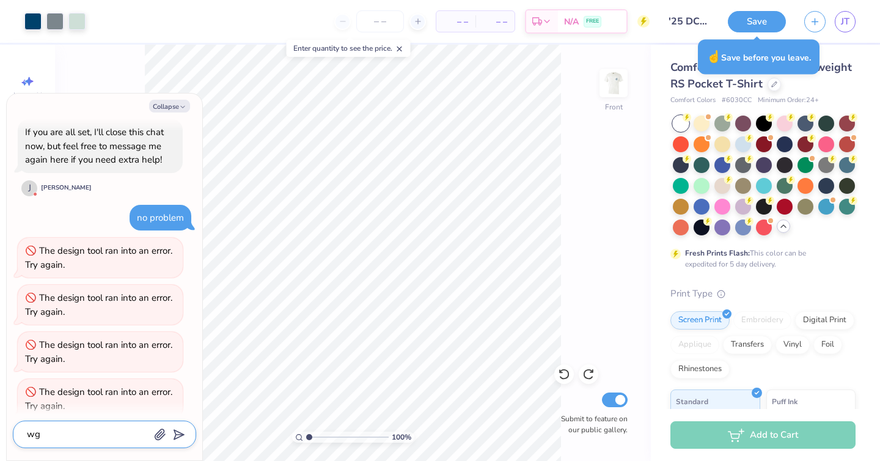
type textarea "x"
type textarea "wgat"
type textarea "x"
type textarea "wgat"
type textarea "x"
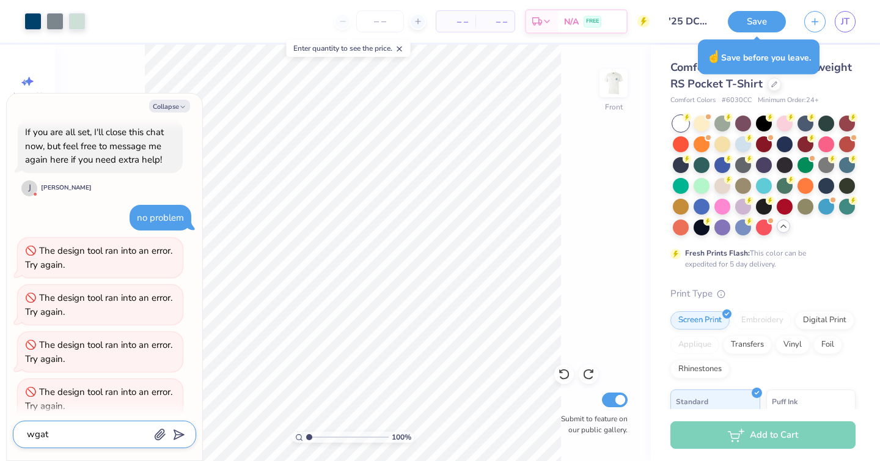
type textarea "wgat"
type textarea "x"
type textarea "wga"
type textarea "x"
type textarea "wg"
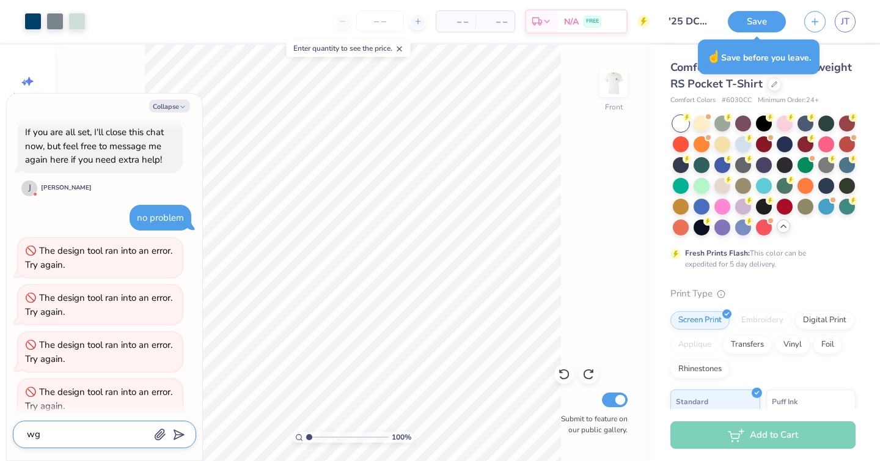
type textarea "x"
type textarea "w"
type textarea "x"
type textarea "wh"
type textarea "x"
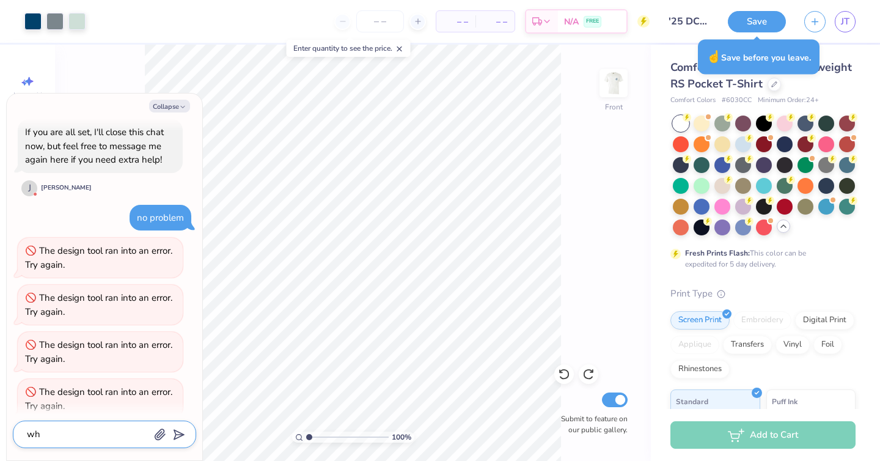
type textarea "wha"
type textarea "x"
type textarea "what"
type textarea "x"
type textarea "what u"
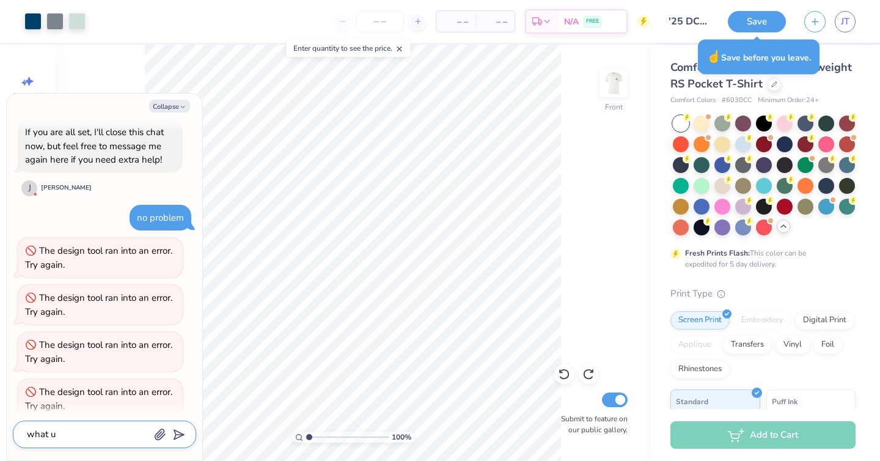
type textarea "x"
type textarea "what ui"
type textarea "x"
type textarea "what uis"
type textarea "x"
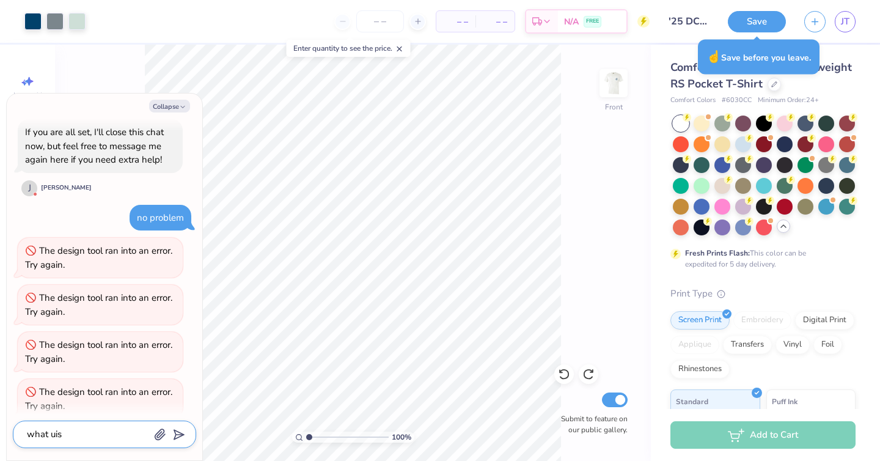
type textarea "what ui"
type textarea "x"
type textarea "what u"
type textarea "x"
type textarea "what"
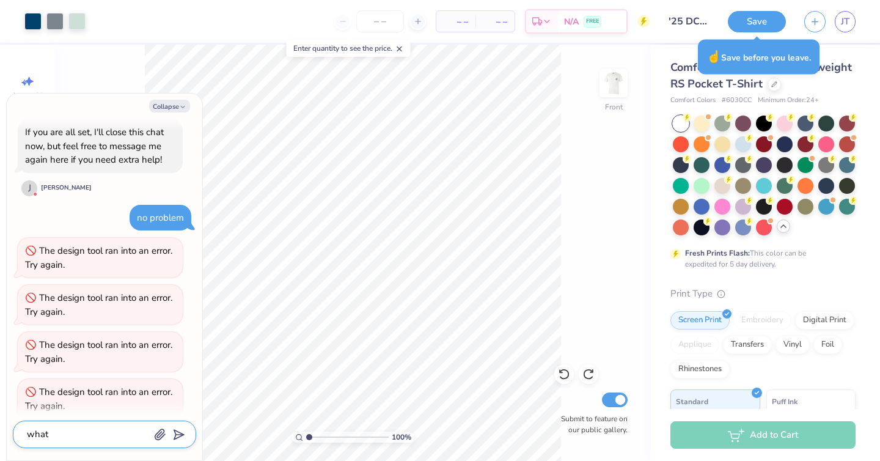
type textarea "x"
type textarea "what u"
type textarea "x"
type textarea "what us"
type textarea "x"
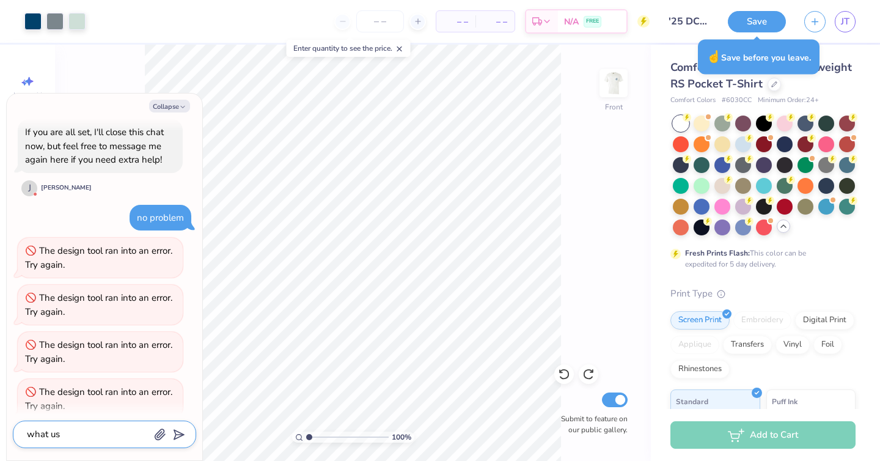
type textarea "what us"
type textarea "x"
type textarea "what us w"
type textarea "x"
type textarea "what us wri"
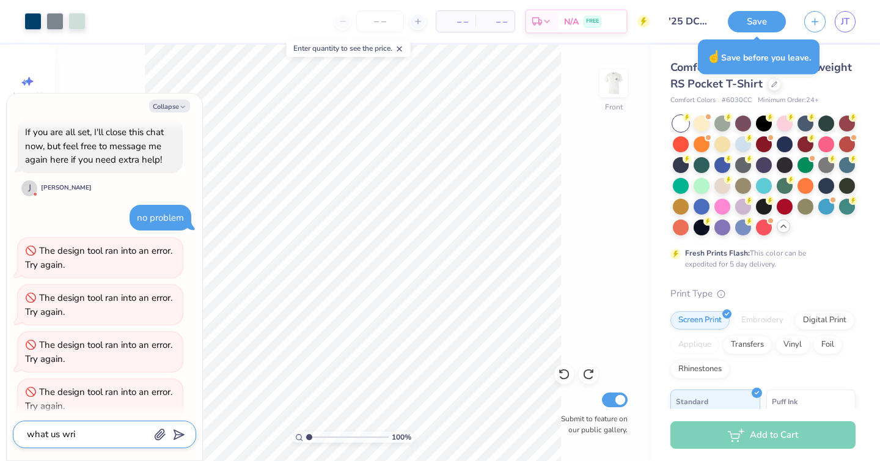
type textarea "x"
type textarea "what us wrib"
type textarea "x"
type textarea "what us wribg"
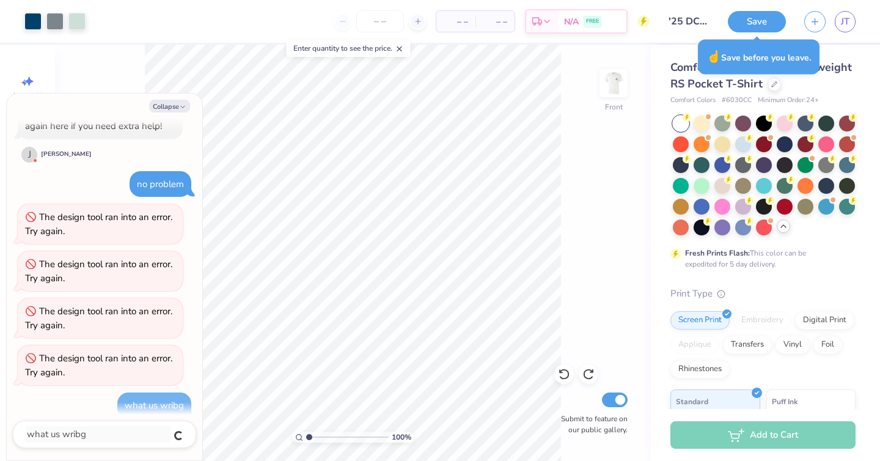
type textarea "x"
click at [69, 432] on textarea at bounding box center [88, 434] width 124 height 17
type textarea "x"
type textarea "w"
type textarea "x"
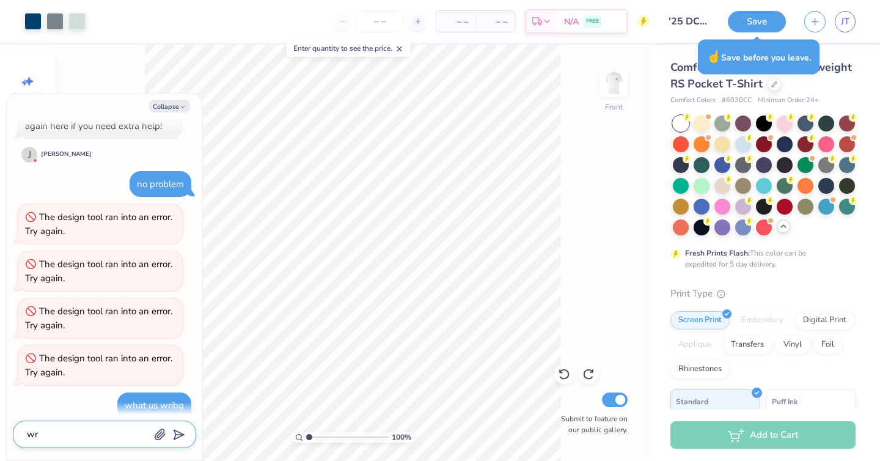
type textarea "wro"
type textarea "x"
type textarea "wron"
type textarea "x"
type textarea "wrong"
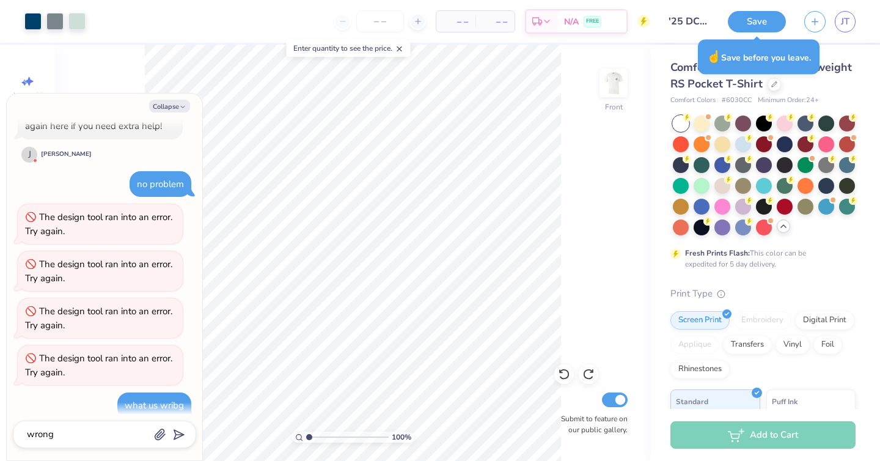
scroll to position [795, 0]
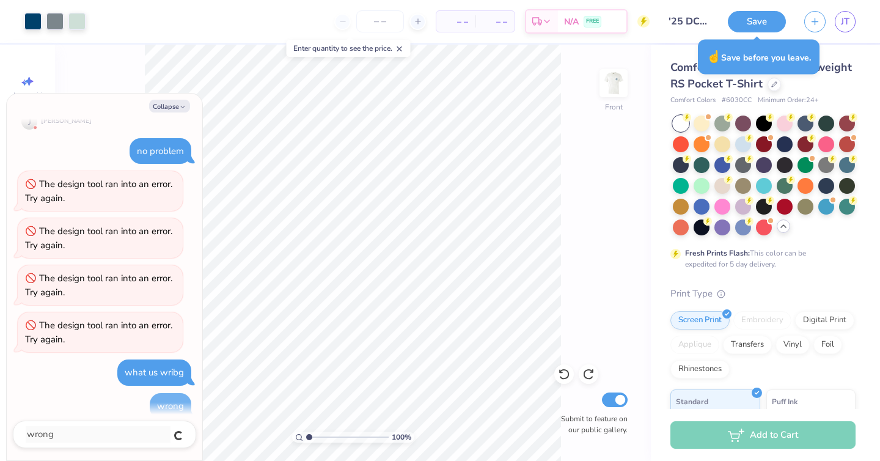
type textarea "x"
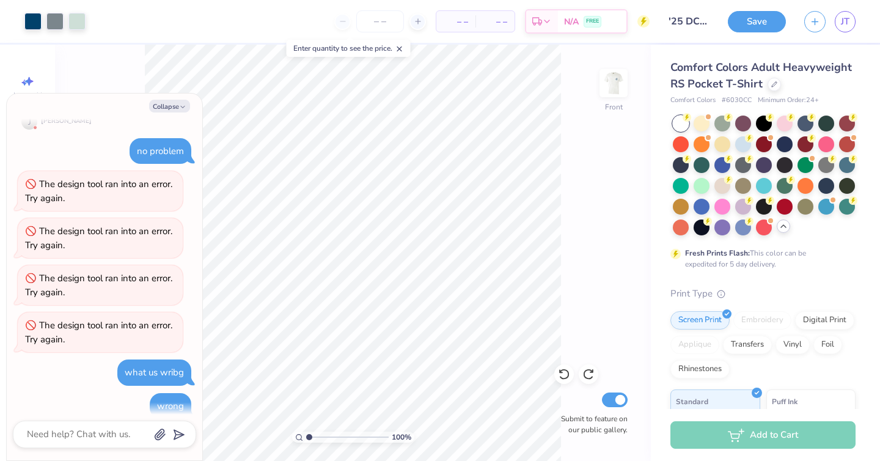
scroll to position [924, 0]
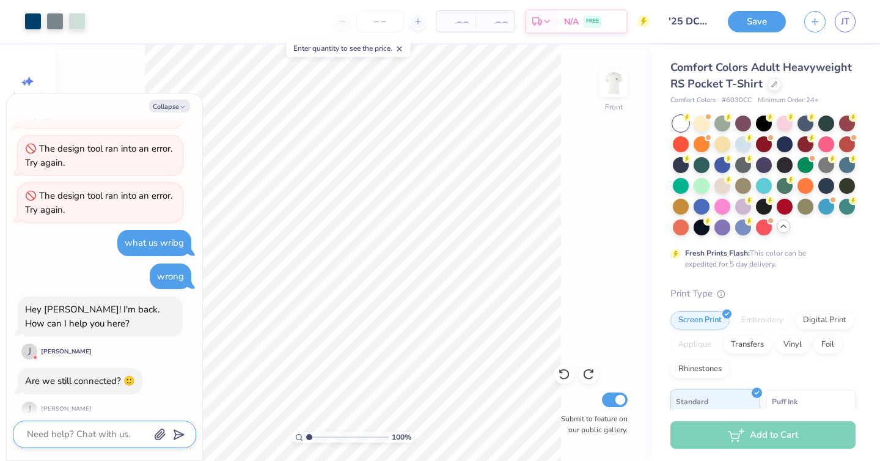
click at [83, 434] on textarea at bounding box center [88, 434] width 124 height 17
type textarea "x"
type textarea "I"
type textarea "x"
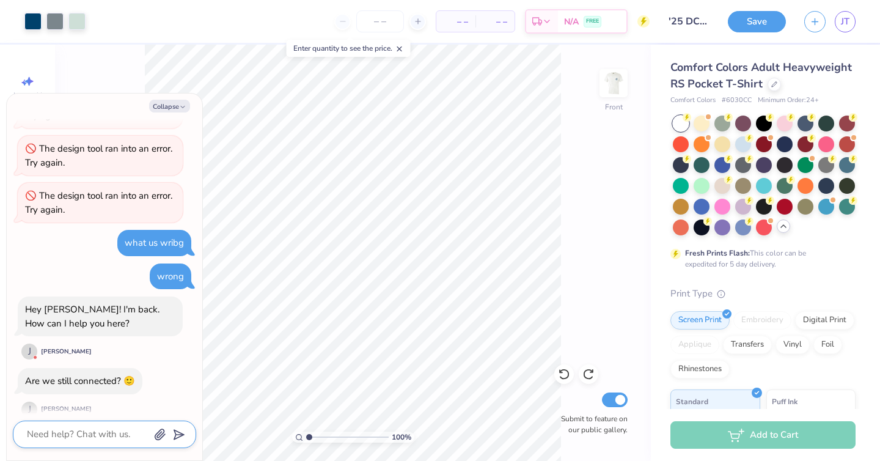
type textarea "T"
type textarea "x"
type textarea "Th"
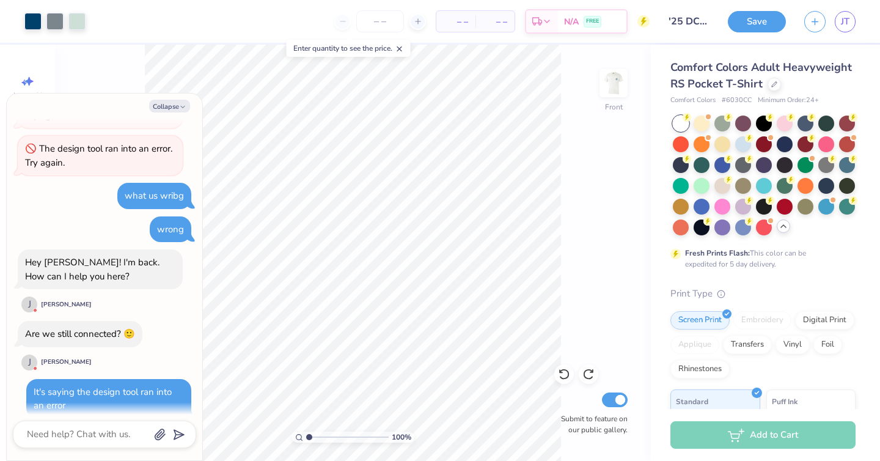
scroll to position [1056, 0]
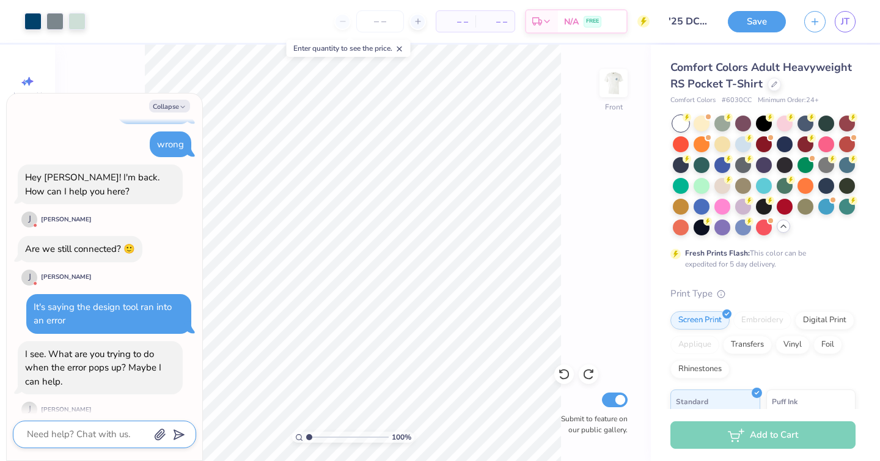
click at [84, 427] on textarea at bounding box center [88, 434] width 124 height 17
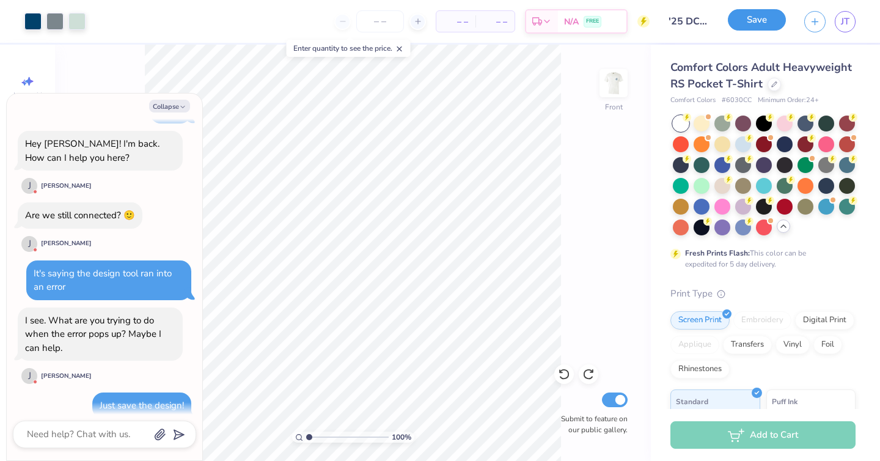
click at [762, 21] on button "Save" at bounding box center [757, 19] width 58 height 21
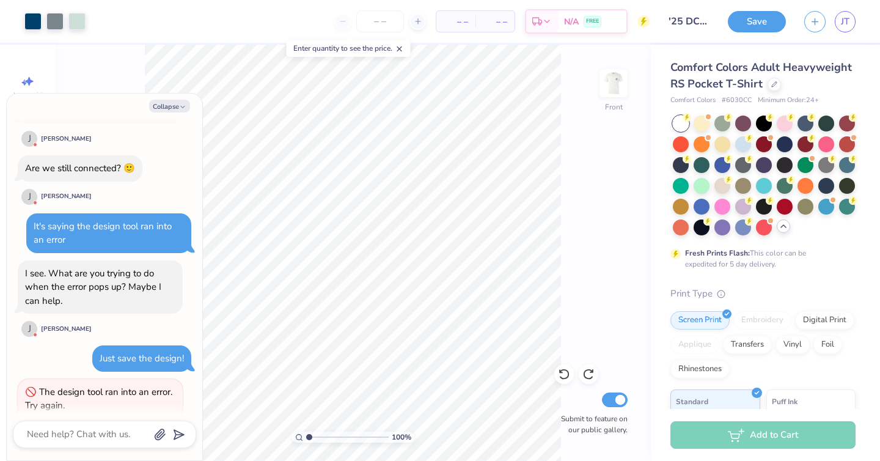
click at [584, 120] on div "100 % Front Submit to feature on our public gallery." at bounding box center [353, 253] width 596 height 416
click at [389, 23] on input "number" at bounding box center [380, 21] width 48 height 22
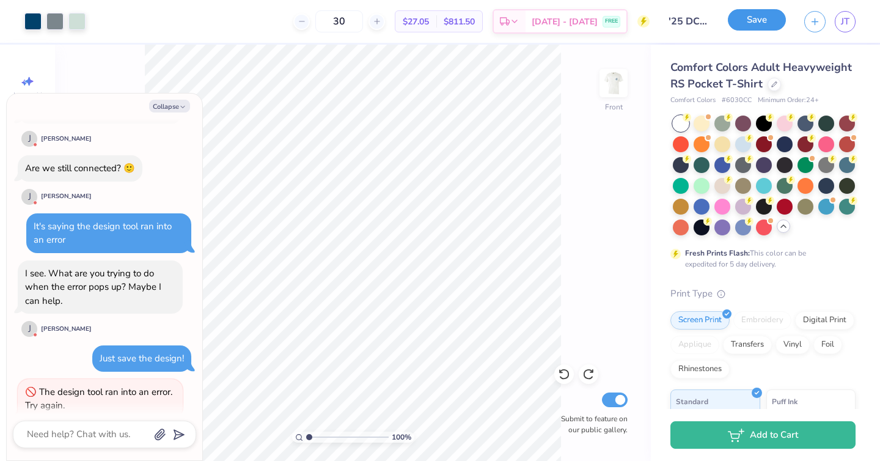
click at [775, 20] on button "Save" at bounding box center [757, 19] width 58 height 21
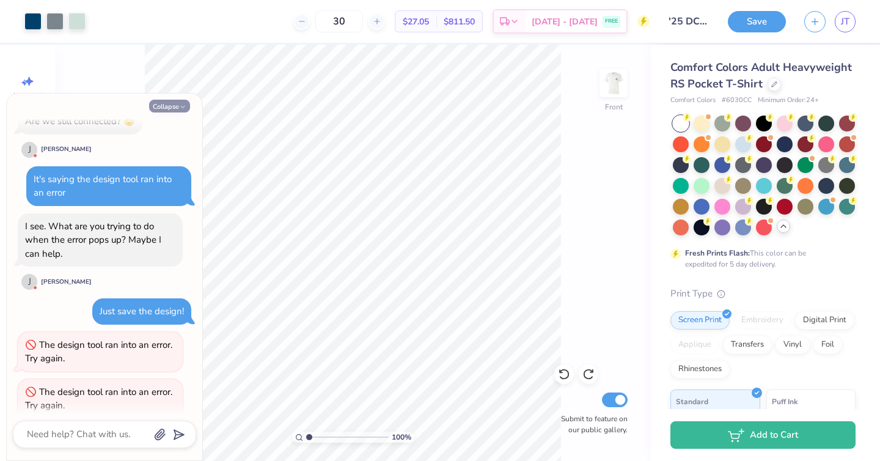
click at [160, 108] on button "Collapse" at bounding box center [169, 106] width 41 height 13
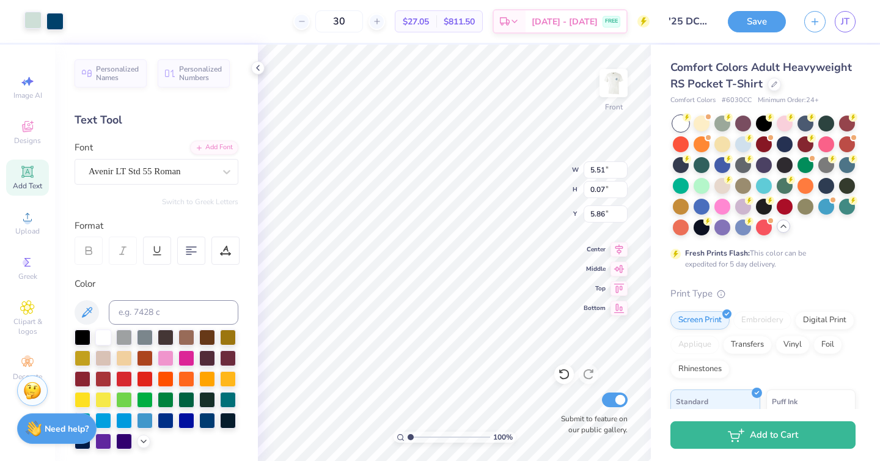
click at [32, 26] on div at bounding box center [32, 20] width 17 height 17
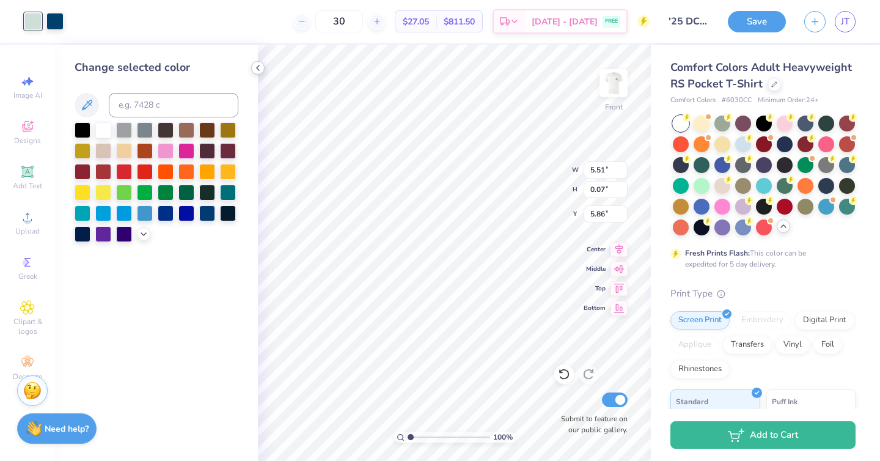
click at [263, 68] on div at bounding box center [257, 67] width 13 height 13
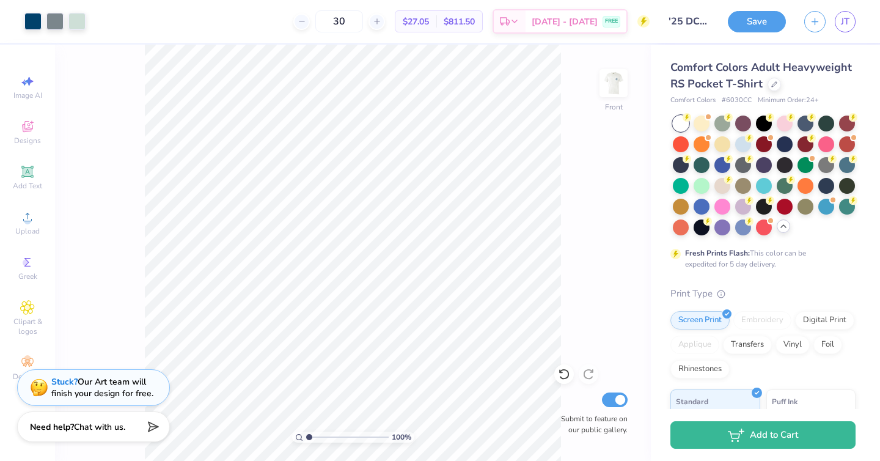
click at [83, 421] on span "Chat with us." at bounding box center [99, 427] width 51 height 12
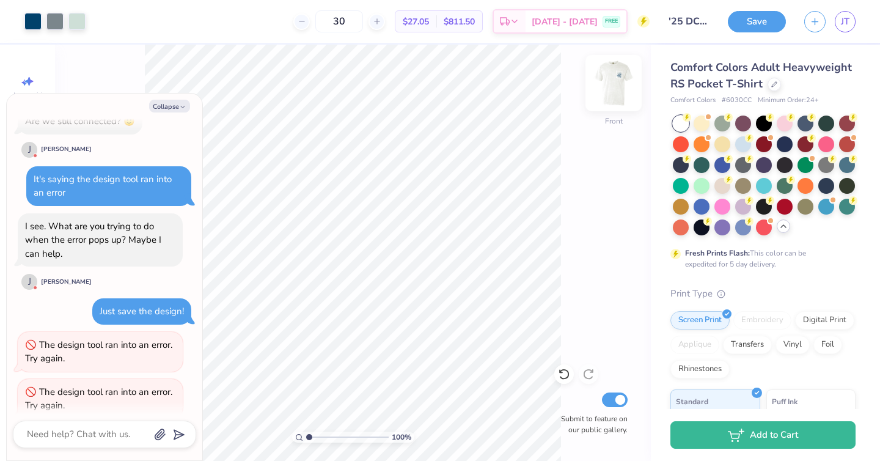
click at [617, 81] on img at bounding box center [613, 83] width 49 height 49
click at [177, 107] on button "Collapse" at bounding box center [169, 106] width 41 height 13
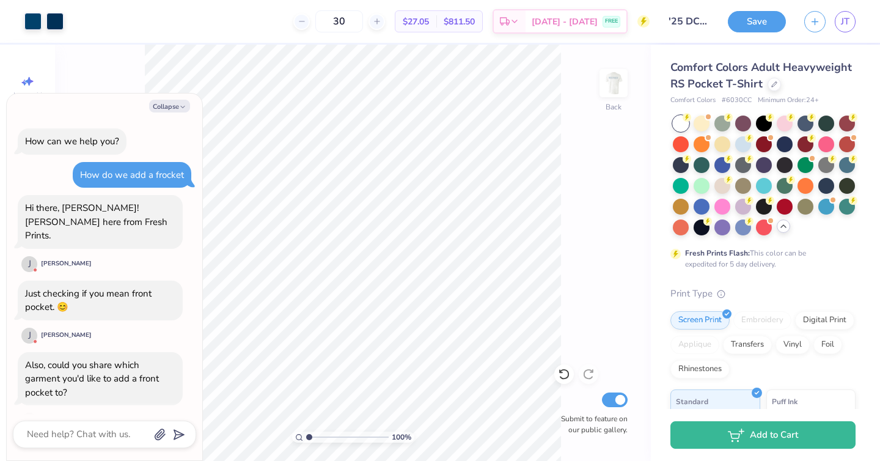
scroll to position [1256, 0]
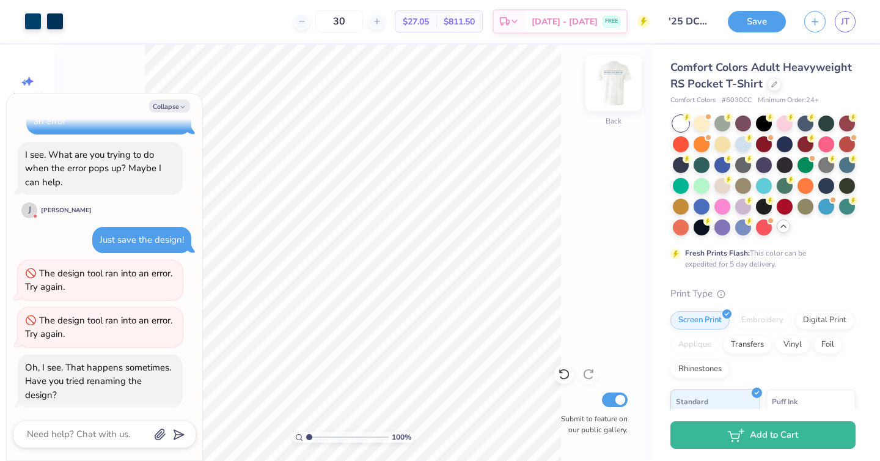
click at [617, 89] on img at bounding box center [613, 83] width 49 height 49
click at [163, 105] on button "Collapse" at bounding box center [169, 106] width 41 height 13
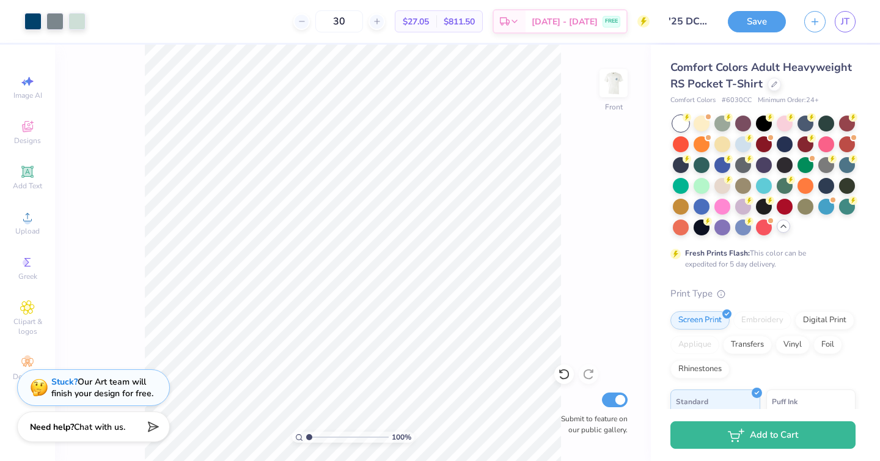
click at [97, 424] on span "Chat with us." at bounding box center [99, 427] width 51 height 12
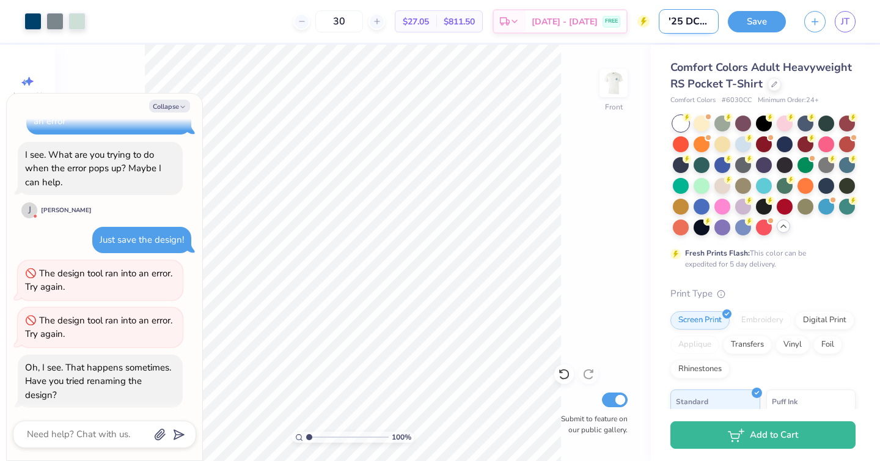
click at [691, 26] on input "'25 DCG ANNUAL TSHIRTS" at bounding box center [689, 21] width 60 height 24
click at [690, 25] on input "'25 DCG ANNUAL TSHIRTS" at bounding box center [689, 21] width 60 height 24
click at [746, 18] on button "Save" at bounding box center [757, 19] width 58 height 21
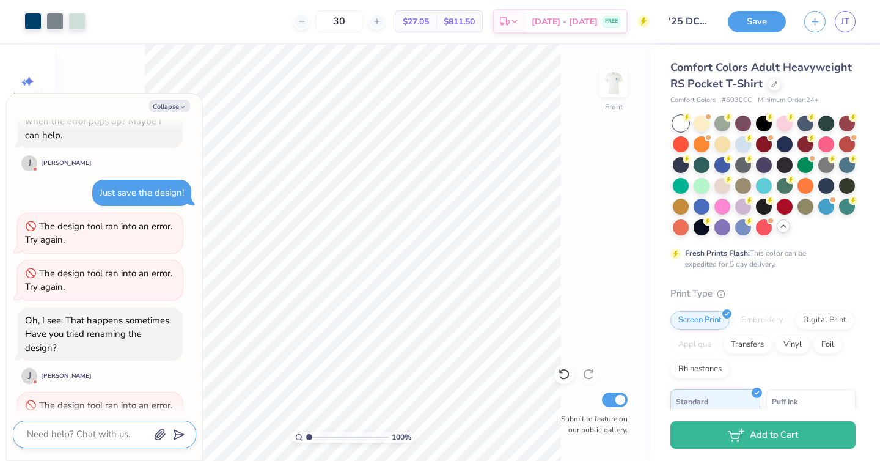
click at [85, 436] on textarea at bounding box center [88, 434] width 124 height 17
click at [67, 433] on textarea "That doesn't work" at bounding box center [88, 434] width 124 height 17
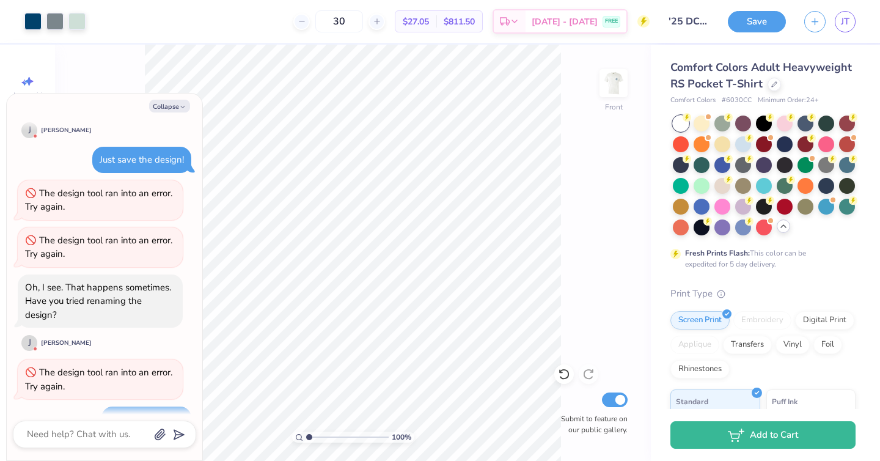
scroll to position [1515, 0]
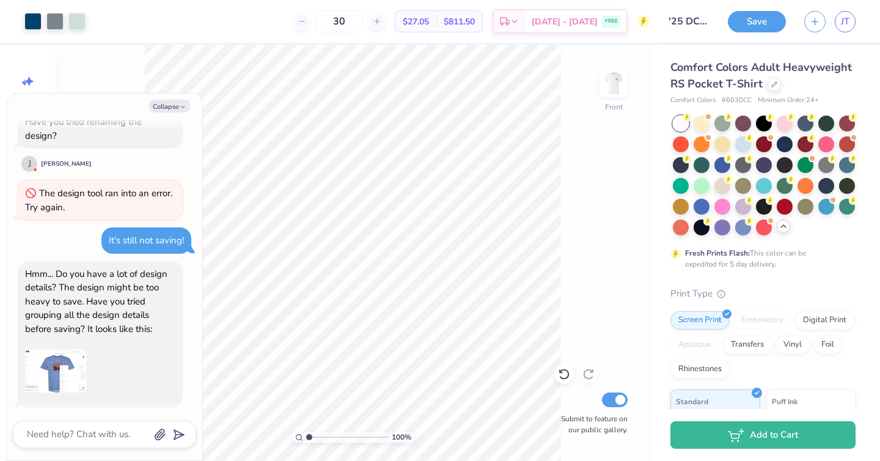
click at [69, 347] on img at bounding box center [55, 371] width 61 height 61
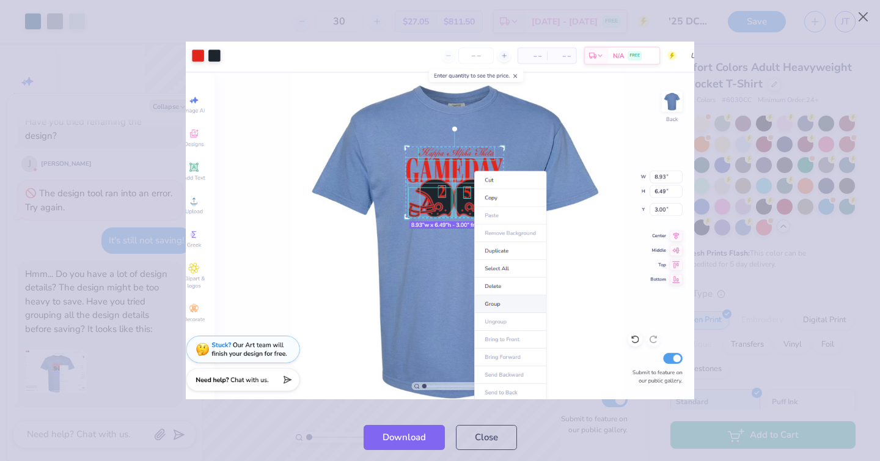
click at [128, 323] on div at bounding box center [440, 221] width 880 height 386
click at [698, 100] on div at bounding box center [440, 221] width 880 height 386
click at [866, 17] on button "Close" at bounding box center [863, 17] width 23 height 23
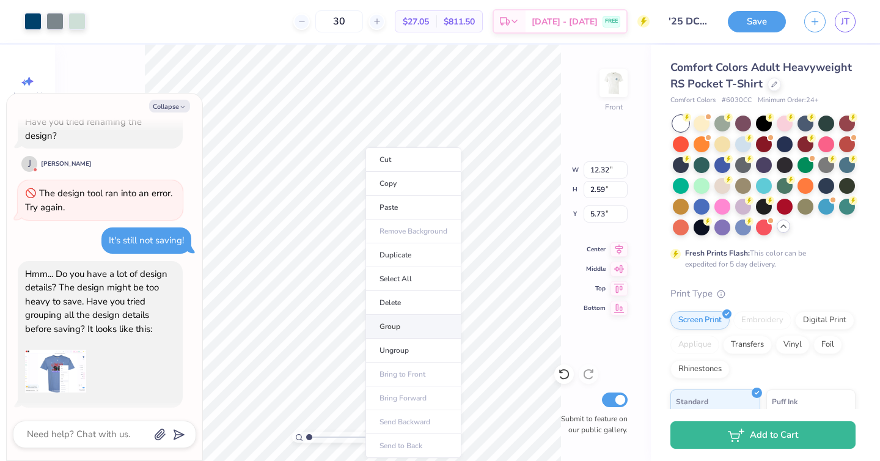
click at [394, 323] on li "Group" at bounding box center [414, 327] width 96 height 24
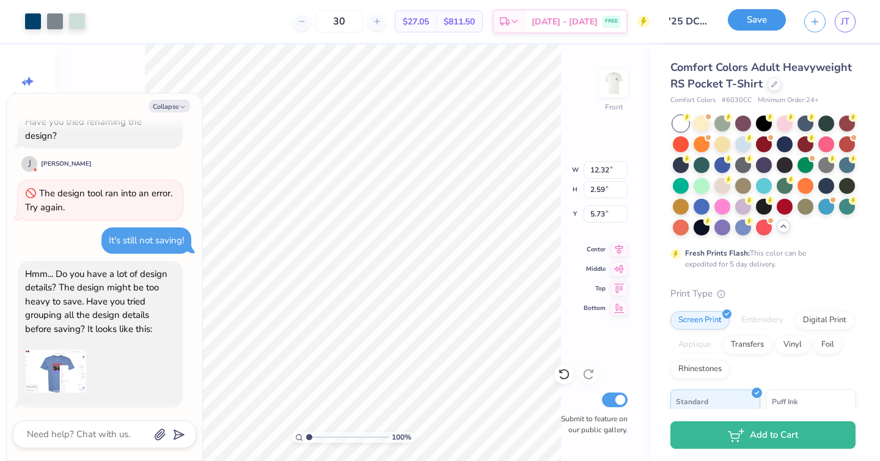
click at [750, 23] on button "Save" at bounding box center [757, 19] width 58 height 21
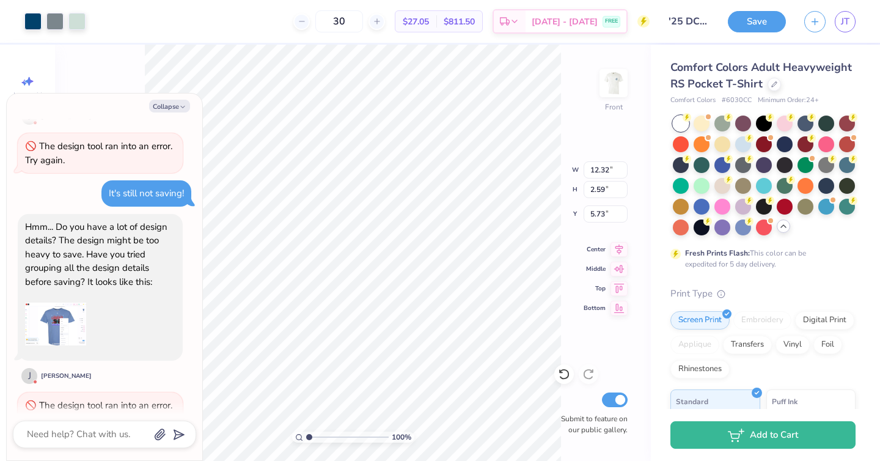
click at [95, 444] on div at bounding box center [104, 435] width 183 height 28
click at [89, 440] on textarea at bounding box center [88, 434] width 124 height 17
click at [30, 432] on textarea "Its still not working" at bounding box center [88, 434] width 124 height 17
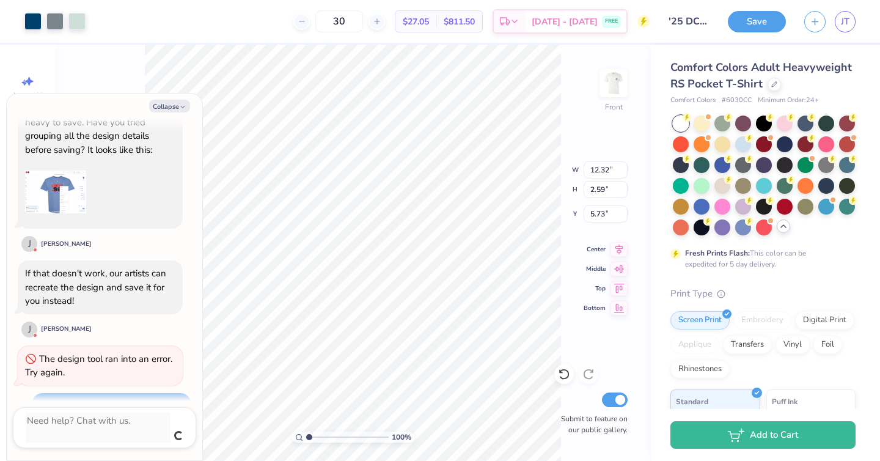
scroll to position [1681, 0]
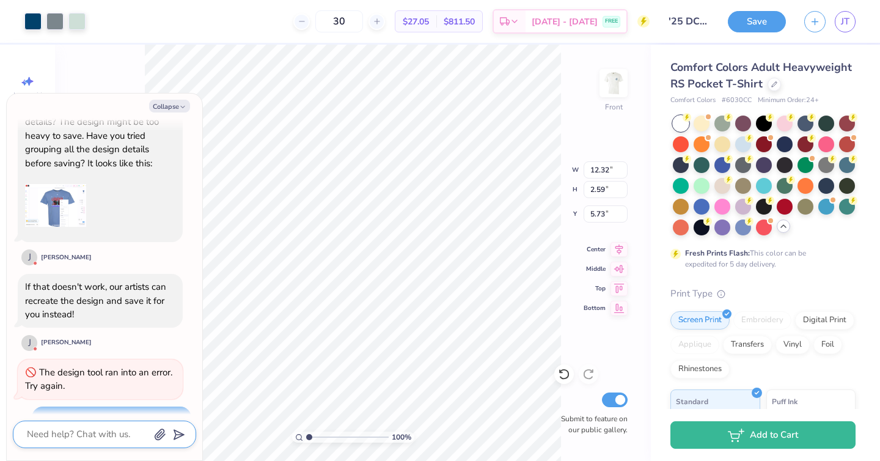
click at [53, 440] on textarea at bounding box center [88, 434] width 124 height 17
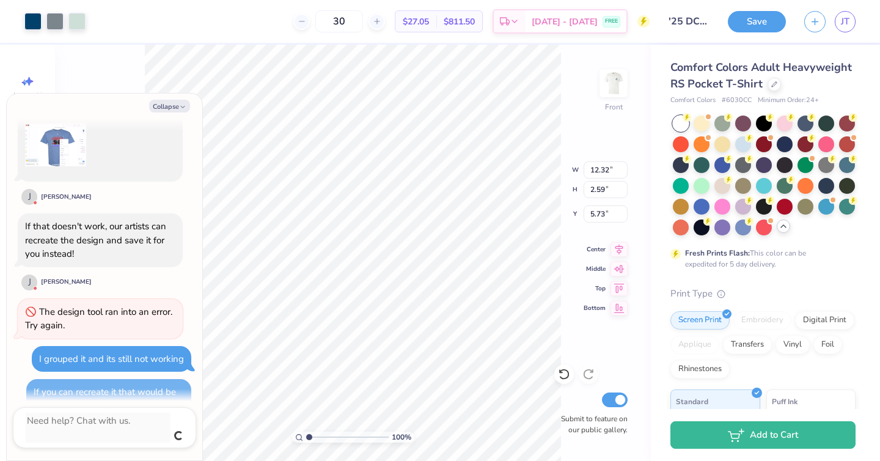
scroll to position [1728, 0]
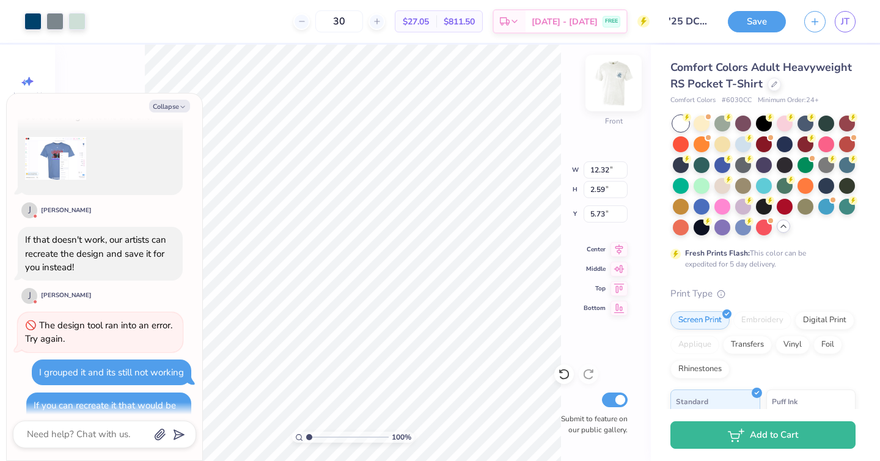
click at [613, 76] on img at bounding box center [613, 83] width 49 height 49
click at [613, 87] on img at bounding box center [613, 83] width 49 height 49
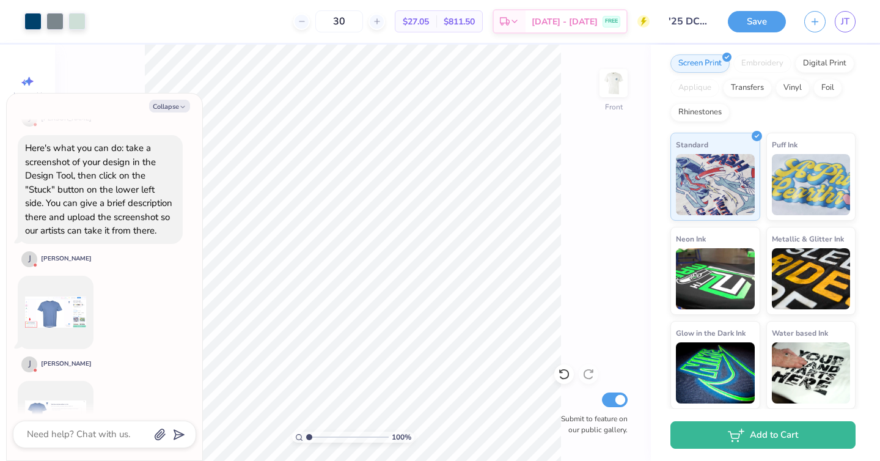
scroll to position [2177, 0]
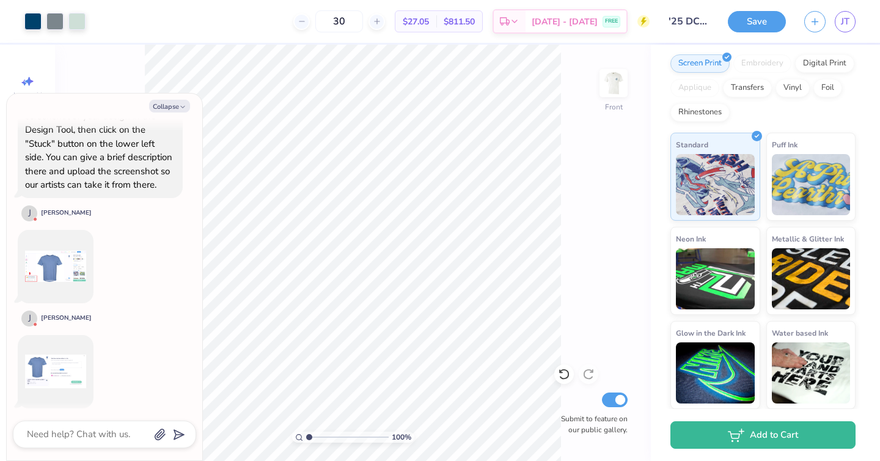
click at [53, 260] on img at bounding box center [55, 266] width 61 height 61
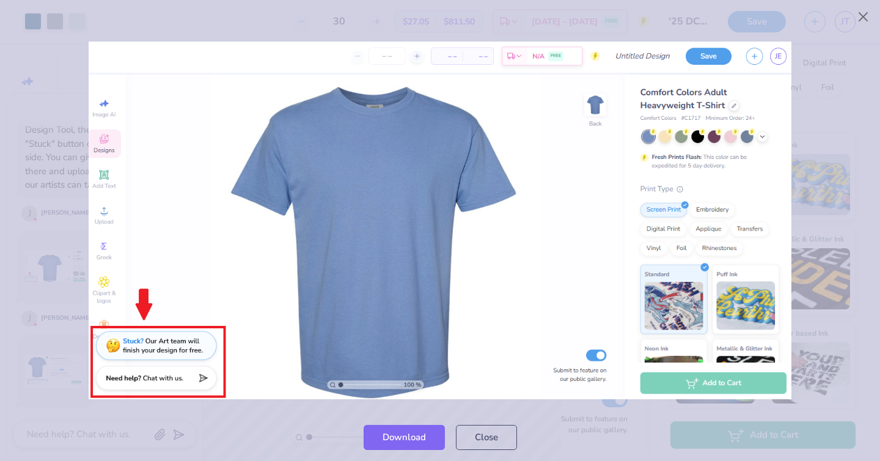
click at [49, 304] on div at bounding box center [440, 221] width 880 height 386
click at [35, 336] on div at bounding box center [440, 221] width 880 height 386
click at [471, 446] on button "Close" at bounding box center [486, 434] width 61 height 25
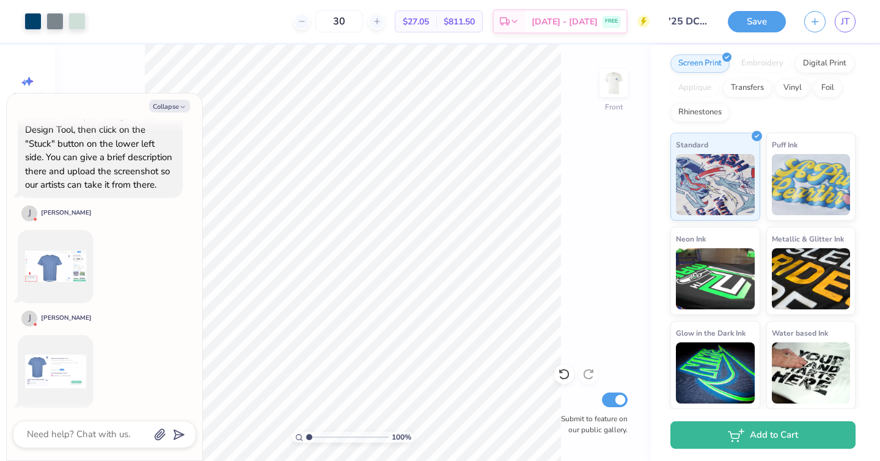
click at [59, 356] on img at bounding box center [55, 371] width 61 height 61
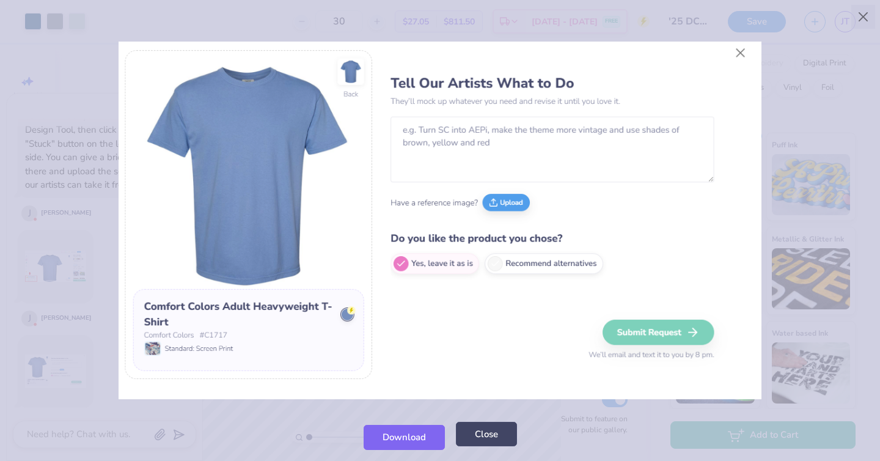
click at [477, 429] on button "Close" at bounding box center [486, 434] width 61 height 25
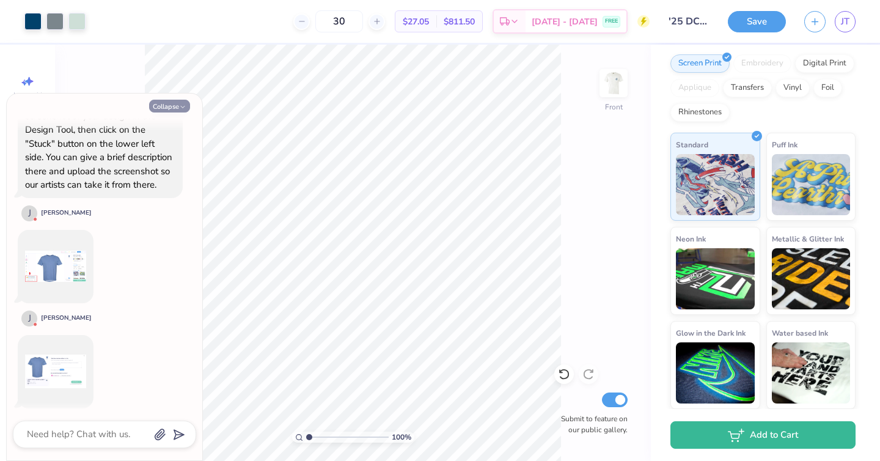
click at [161, 101] on button "Collapse" at bounding box center [169, 106] width 41 height 13
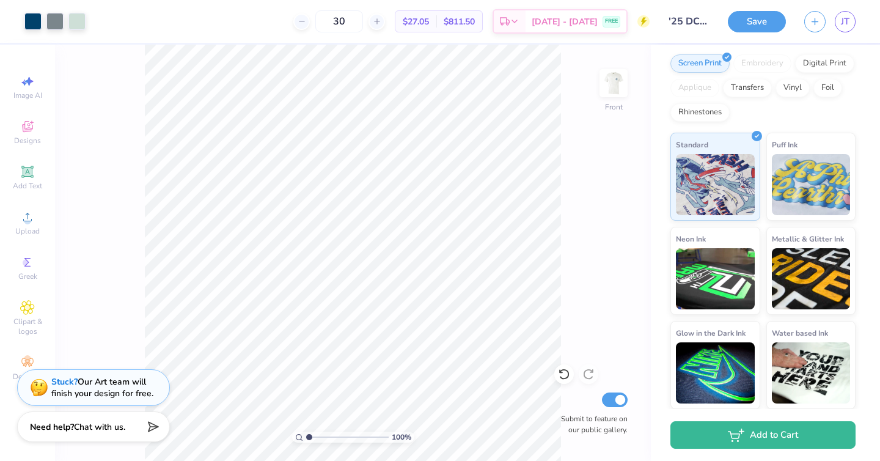
click at [86, 424] on span "Chat with us." at bounding box center [99, 427] width 51 height 12
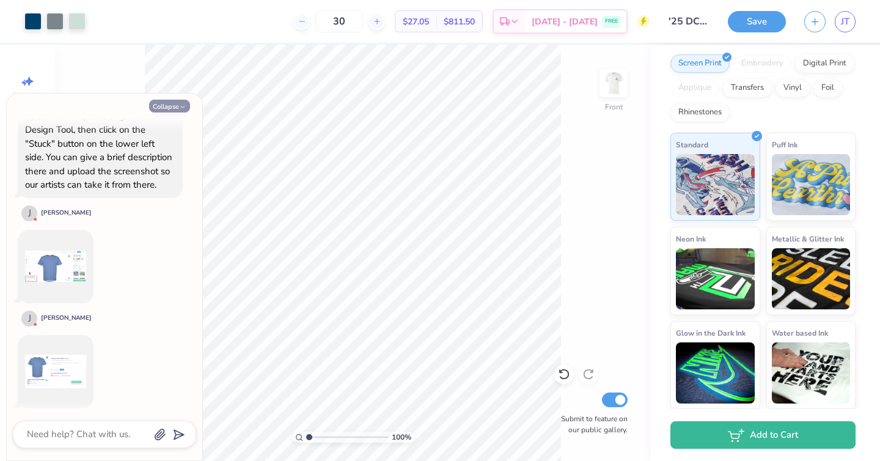
click at [174, 105] on button "Collapse" at bounding box center [169, 106] width 41 height 13
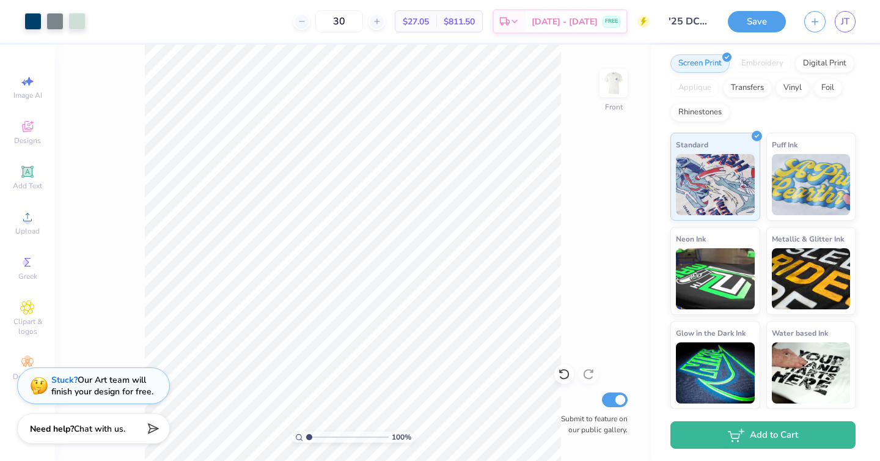
click at [75, 380] on strong "Stuck?" at bounding box center [64, 380] width 26 height 12
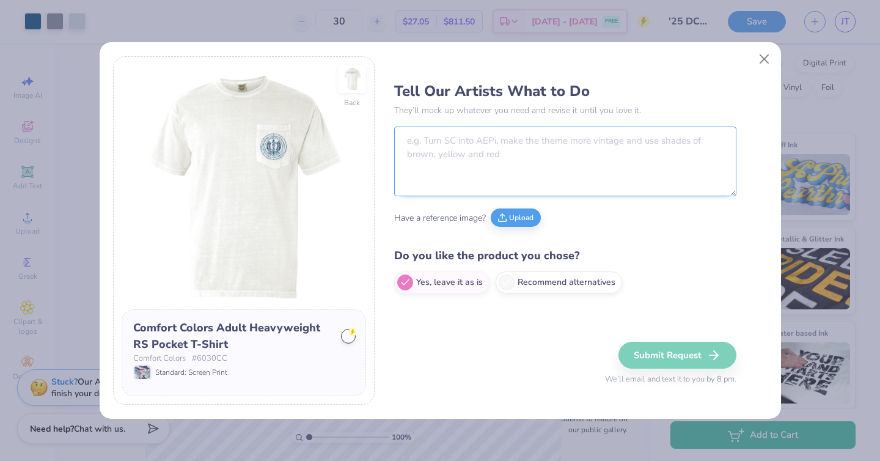
click at [458, 158] on textarea at bounding box center [565, 162] width 342 height 70
click at [353, 82] on img at bounding box center [352, 79] width 56 height 56
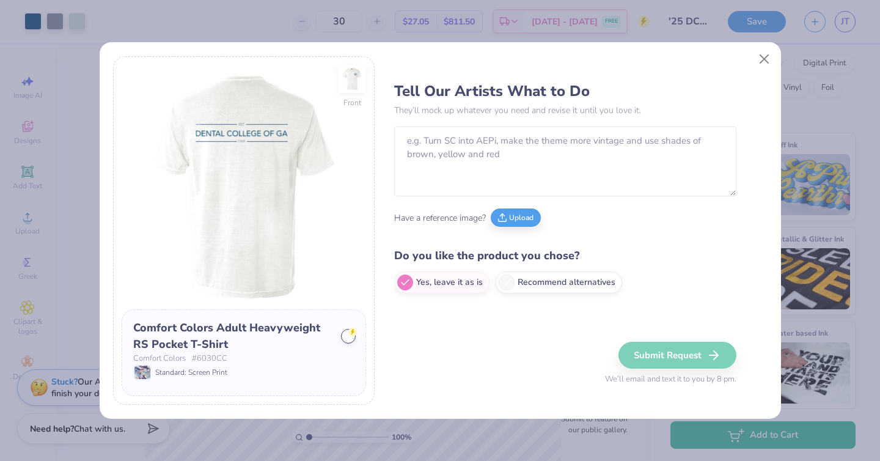
click at [353, 82] on img at bounding box center [352, 79] width 28 height 28
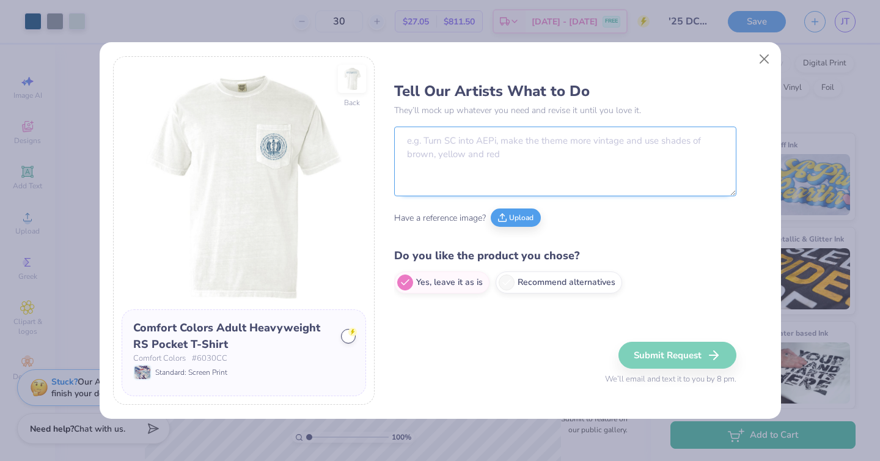
click at [443, 164] on textarea at bounding box center [565, 162] width 342 height 70
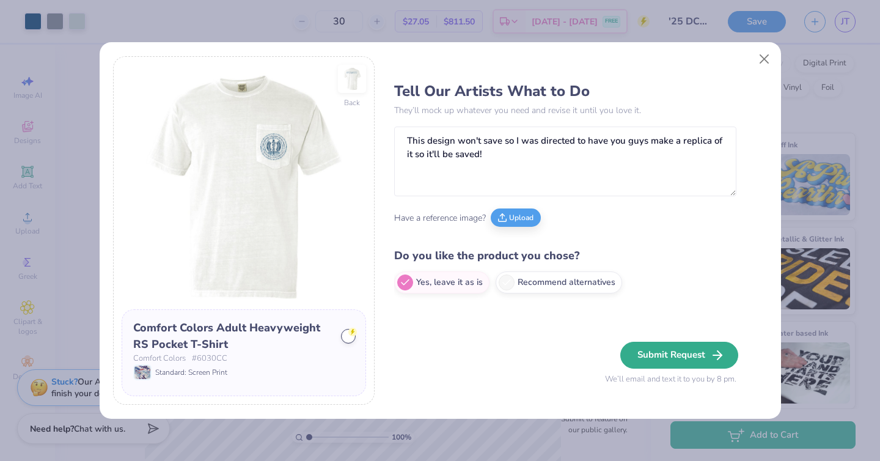
click at [687, 364] on button "Submit Request" at bounding box center [680, 355] width 118 height 27
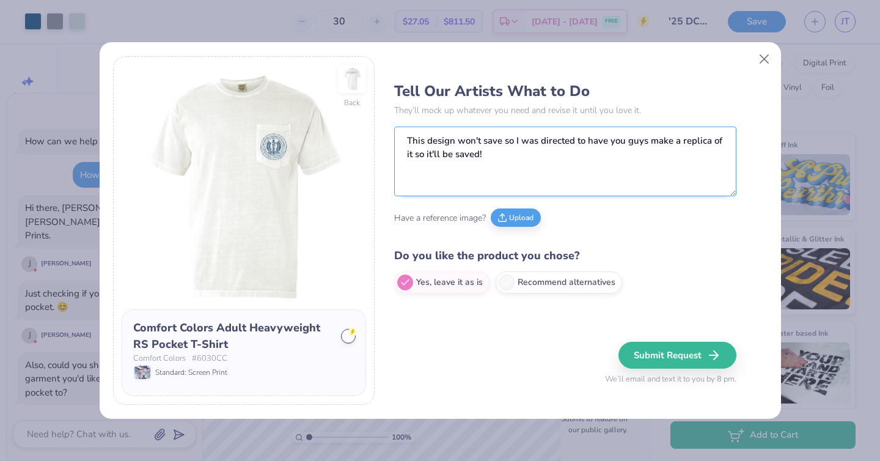
scroll to position [2224, 0]
